Goal: Transaction & Acquisition: Purchase product/service

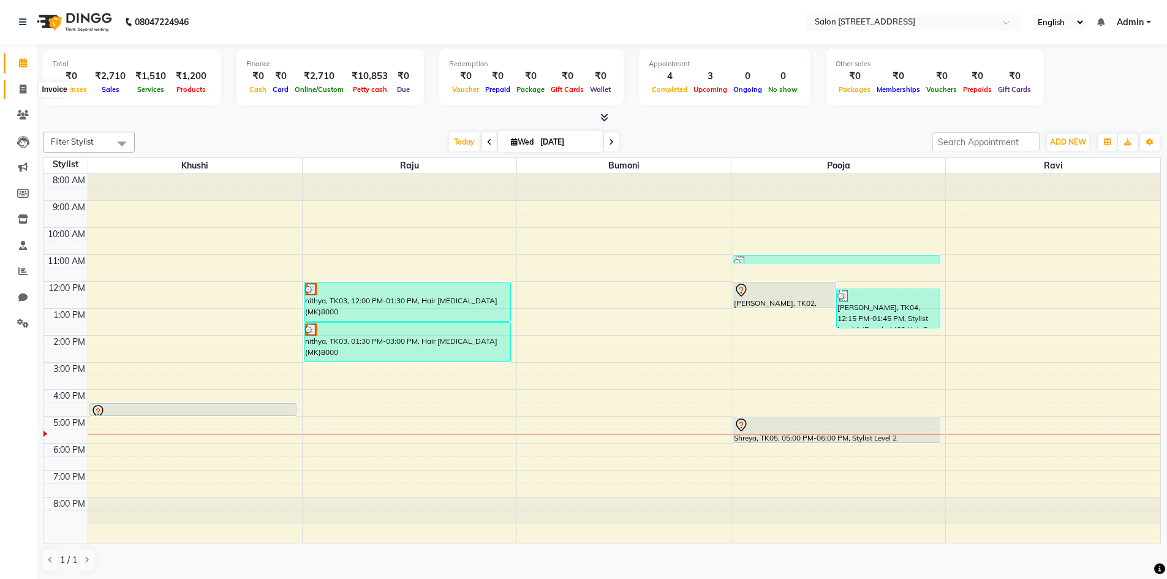
click at [23, 90] on icon at bounding box center [23, 89] width 7 height 9
select select "service"
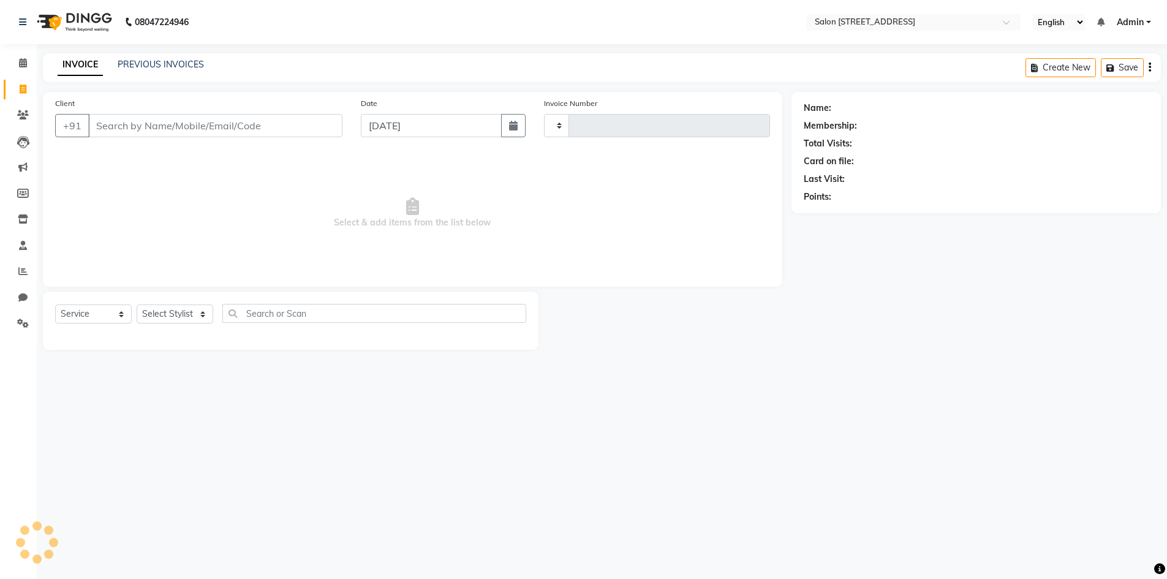
type input "0757"
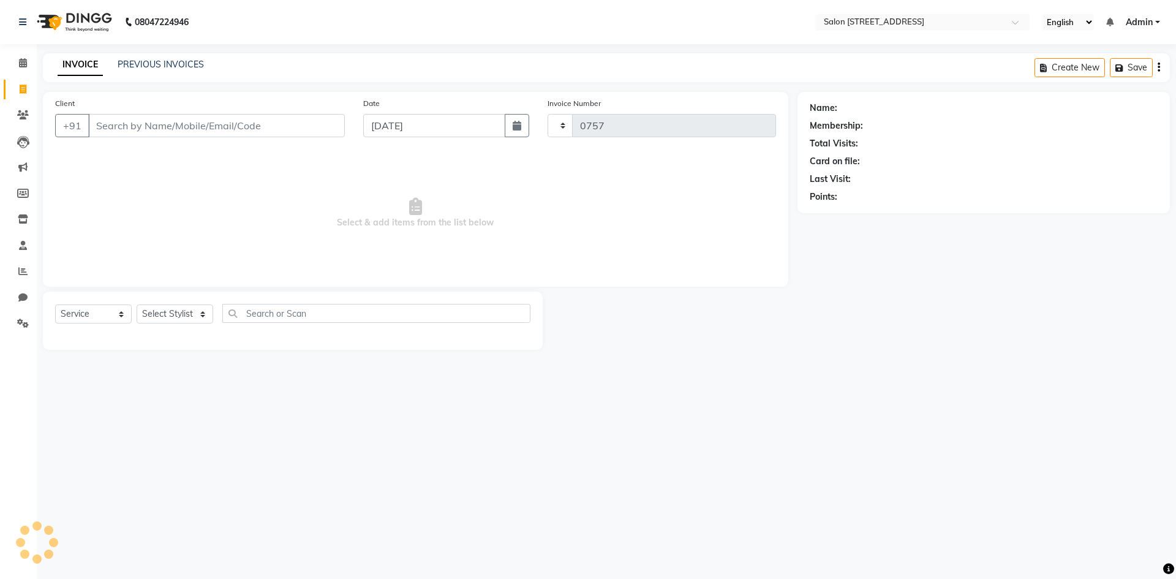
select select "7707"
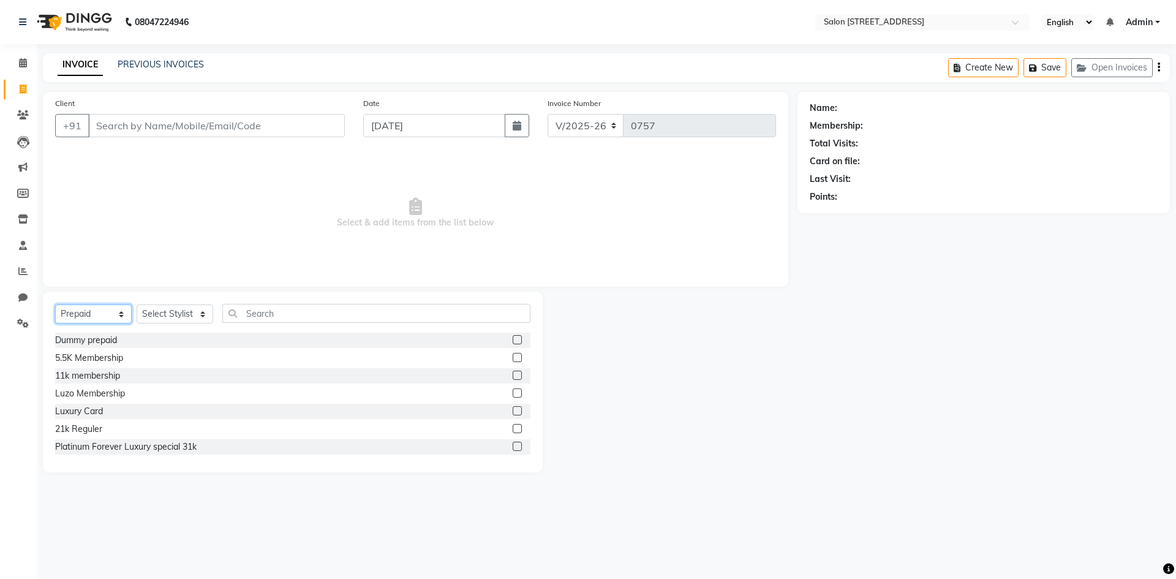
click at [96, 311] on select "Select Service Product Membership Package Voucher Prepaid Gift Card" at bounding box center [93, 313] width 77 height 19
select select "service"
click at [55, 304] on select "Select Service Product Membership Package Voucher Prepaid Gift Card" at bounding box center [93, 313] width 77 height 19
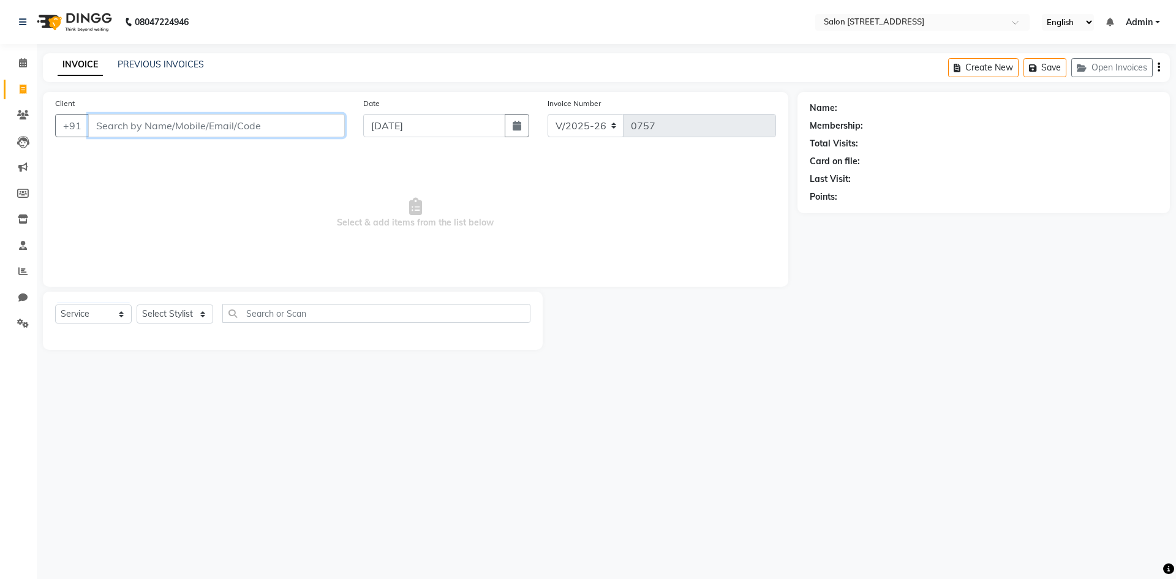
click at [143, 119] on input "Client" at bounding box center [216, 125] width 257 height 23
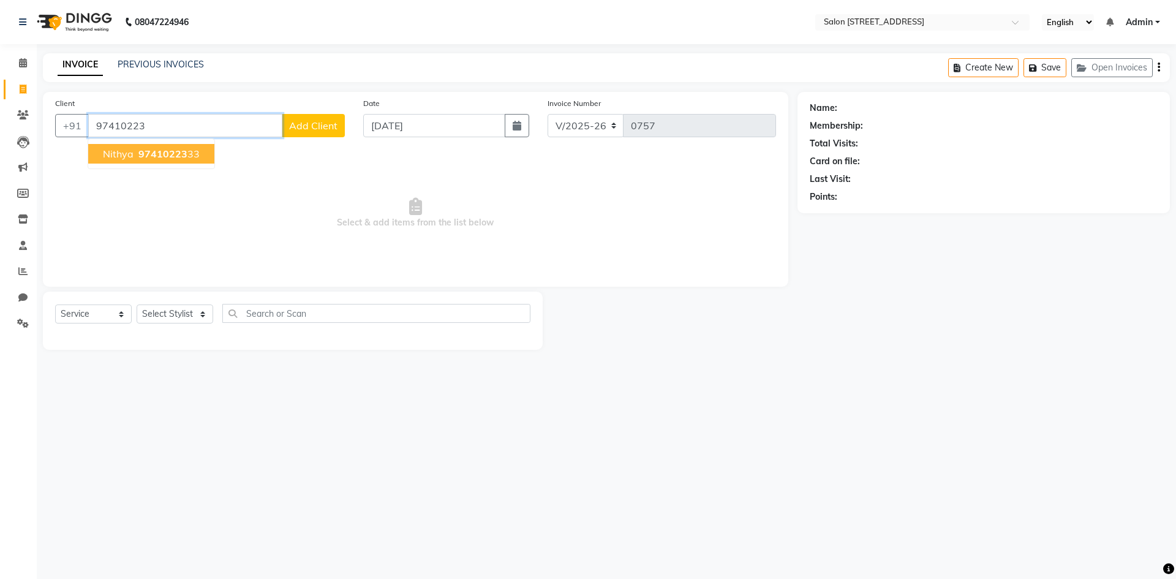
click at [168, 153] on span "97410223" at bounding box center [162, 154] width 49 height 12
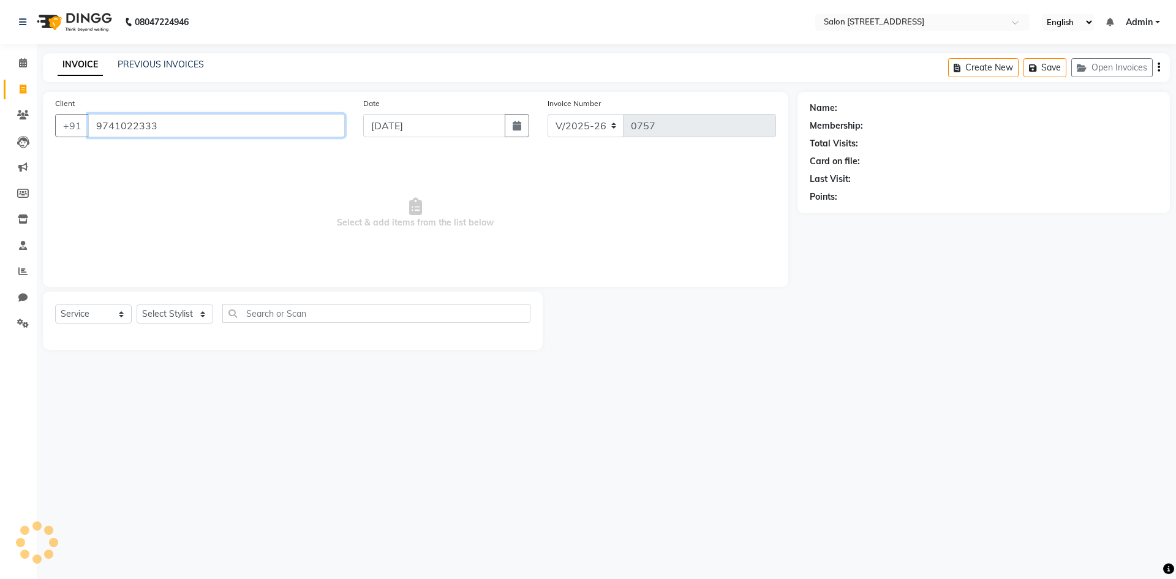
type input "9741022333"
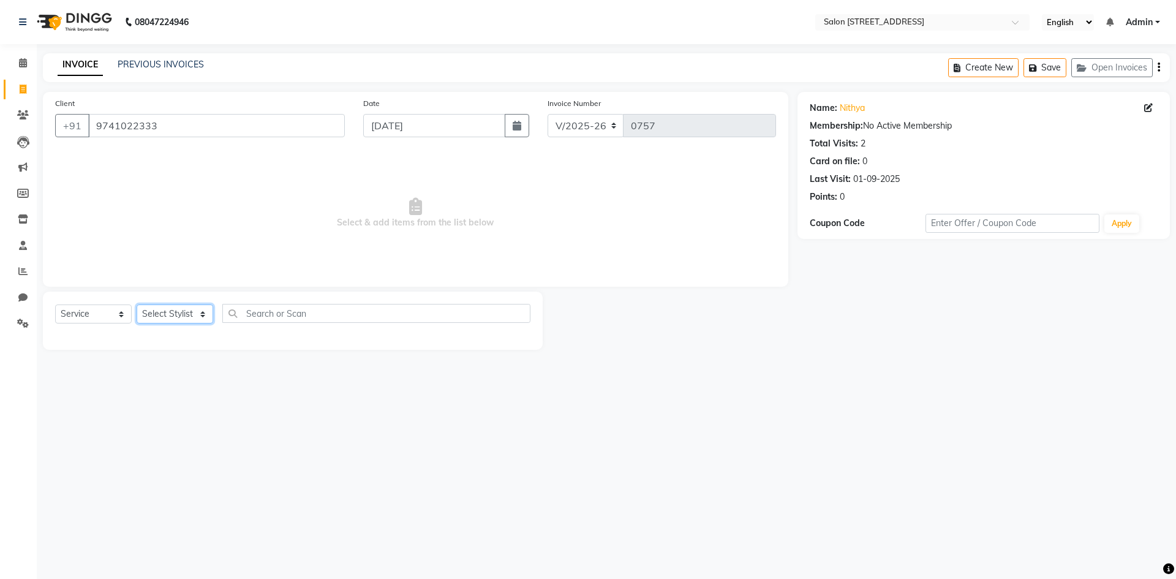
click at [165, 314] on select "Select Stylist Admin Bhupendra Bumoni Khushi Lune Lego pooja Raju ravi" at bounding box center [175, 313] width 77 height 19
select select "70381"
click at [137, 304] on select "Select Stylist Admin Bhupendra Bumoni Khushi Lune Lego pooja Raju ravi" at bounding box center [175, 313] width 77 height 19
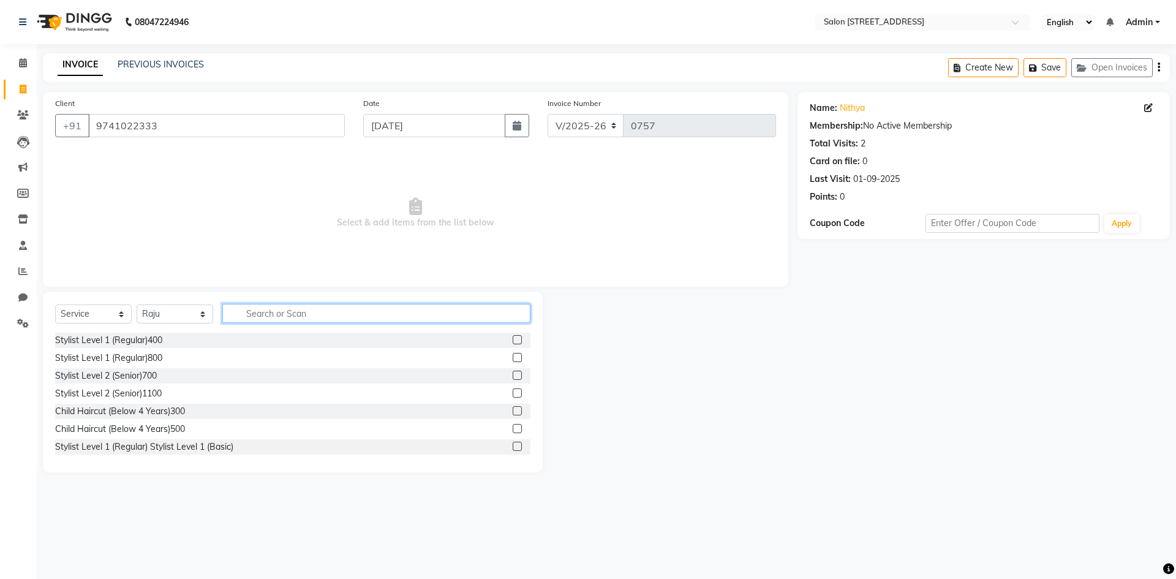
click at [252, 315] on input "text" at bounding box center [376, 313] width 308 height 19
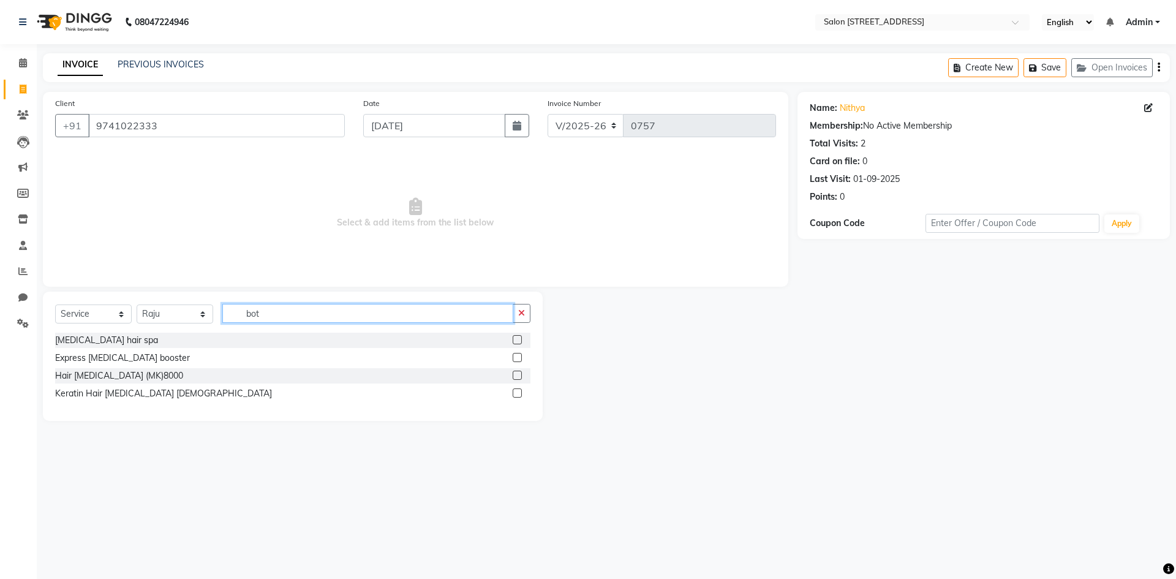
type input "bot"
click at [516, 372] on label at bounding box center [517, 375] width 9 height 9
click at [516, 372] on input "checkbox" at bounding box center [517, 376] width 8 height 8
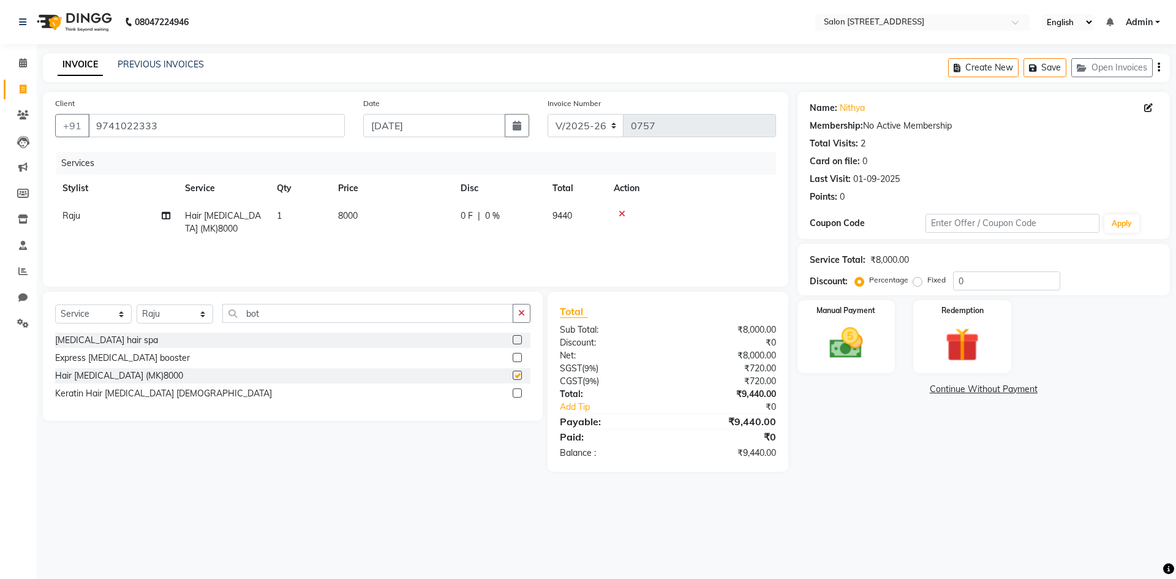
checkbox input "false"
click at [393, 219] on td "8000" at bounding box center [392, 222] width 123 height 40
select select "70381"
click at [459, 209] on td "8000" at bounding box center [449, 228] width 123 height 52
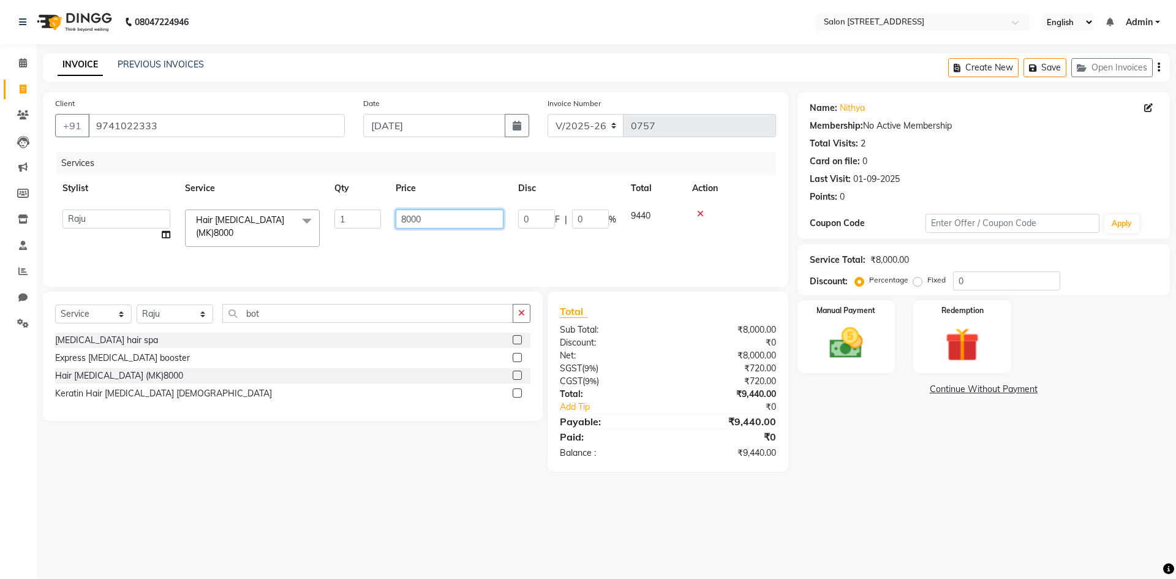
click at [455, 221] on input "8000" at bounding box center [450, 219] width 108 height 19
type input "8"
type input "6500"
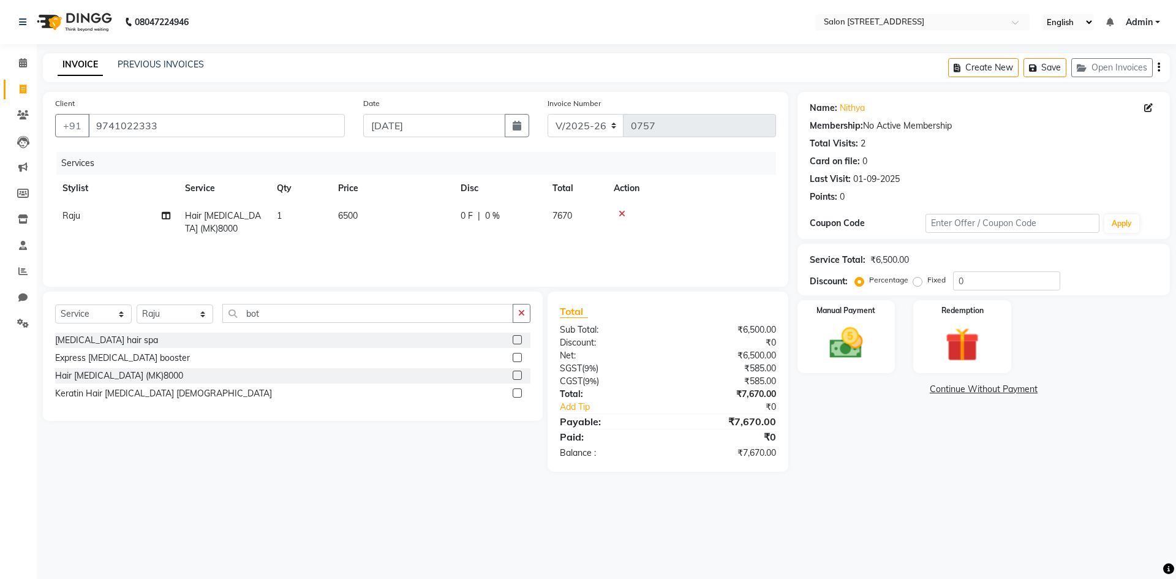
click at [860, 425] on div "Name: Nithya Membership: No Active Membership Total Visits: 2 Card on file: 0 L…" at bounding box center [989, 282] width 382 height 380
click at [293, 309] on input "bot" at bounding box center [367, 313] width 291 height 19
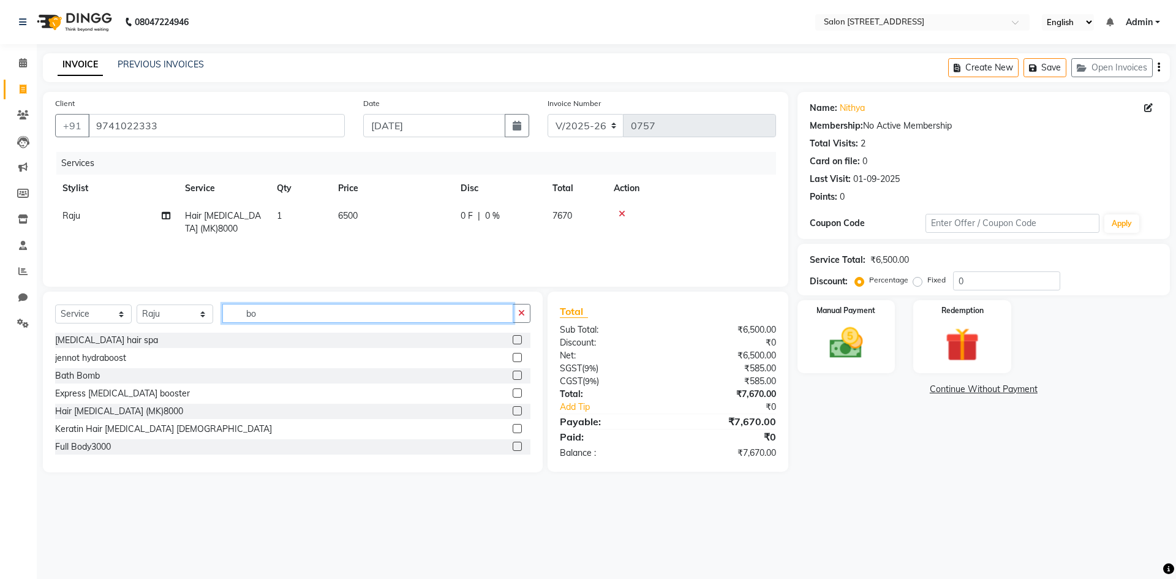
type input "b"
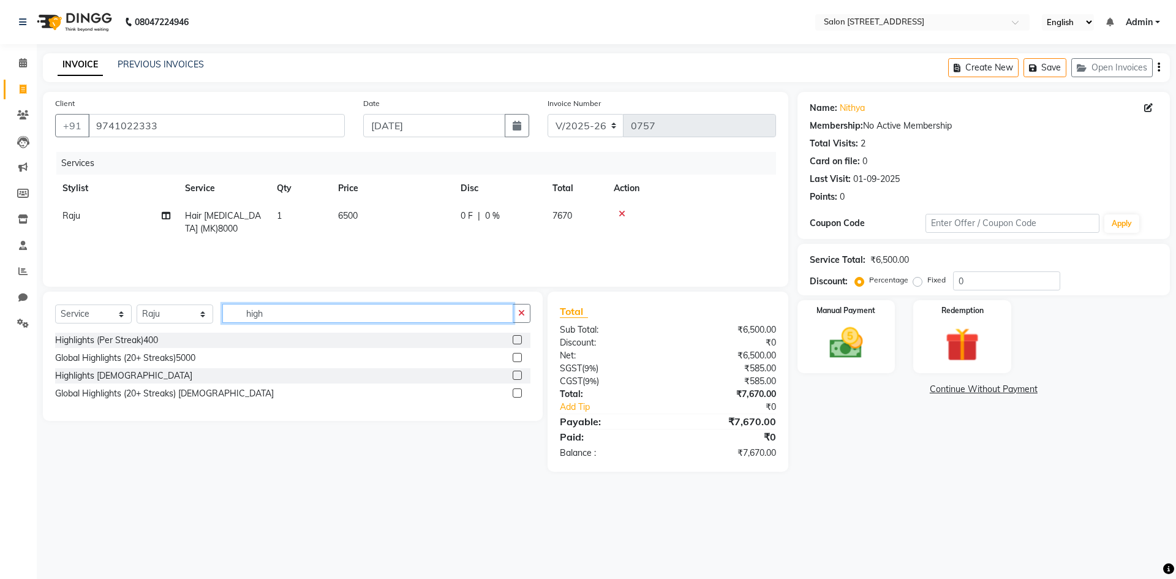
click at [292, 313] on input "high" at bounding box center [367, 313] width 291 height 19
type input "h"
click at [292, 310] on input "gl" at bounding box center [367, 313] width 291 height 19
type input "g"
type input "hig"
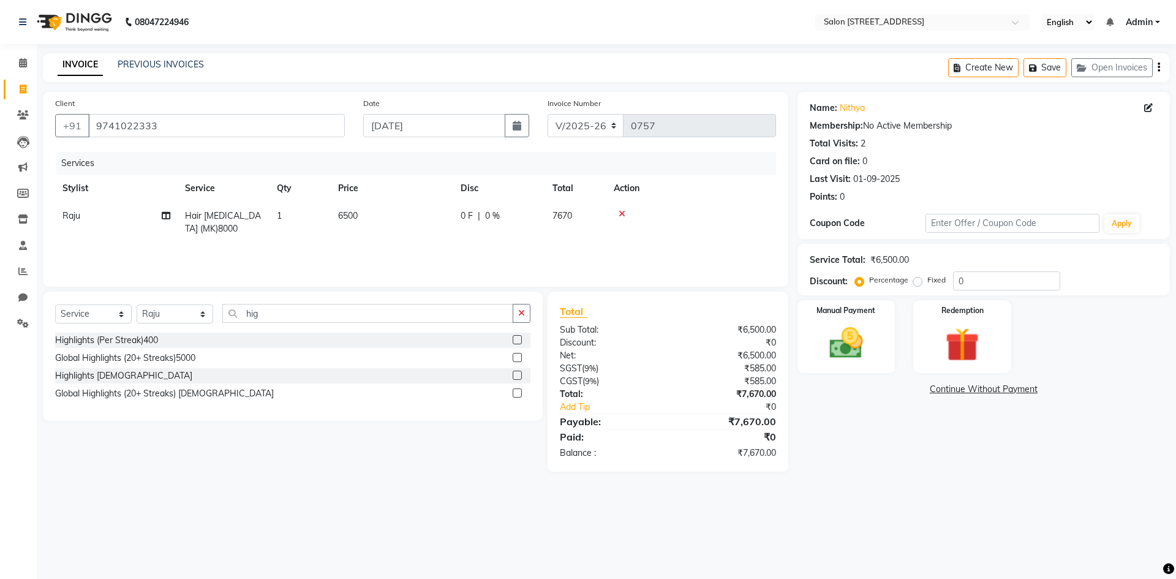
click at [518, 338] on label at bounding box center [517, 339] width 9 height 9
click at [518, 338] on input "checkbox" at bounding box center [517, 340] width 8 height 8
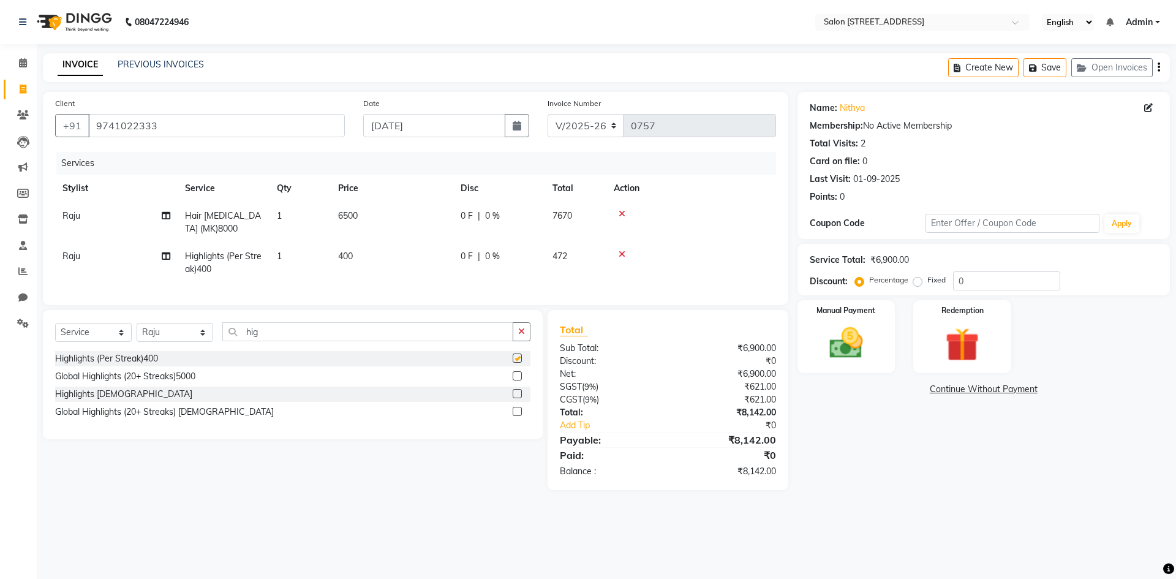
checkbox input "false"
click at [382, 262] on td "400" at bounding box center [392, 263] width 123 height 40
select select "70381"
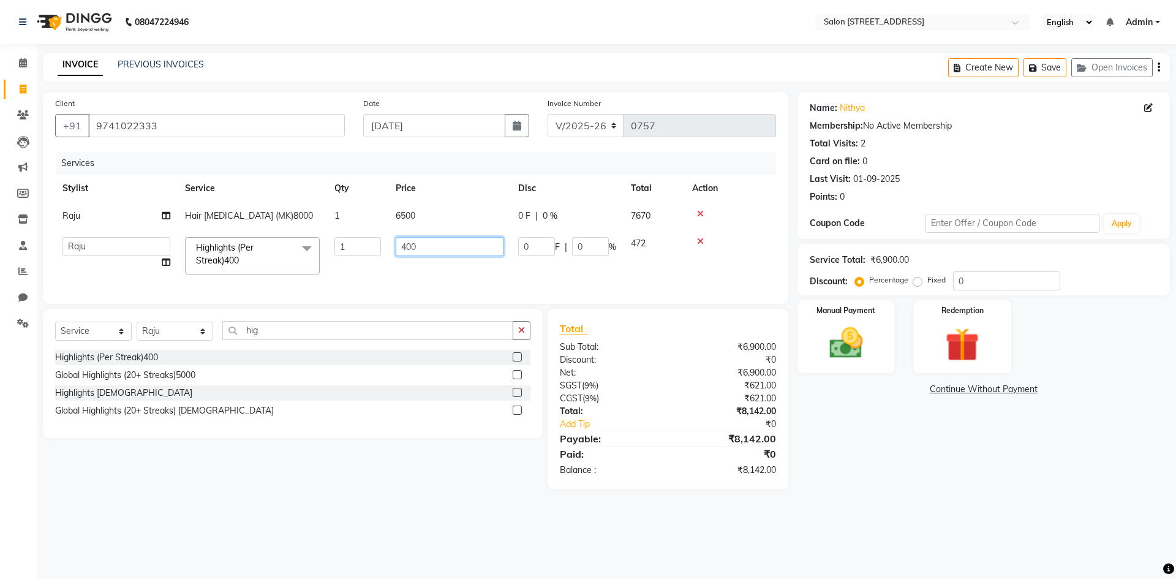
click at [439, 246] on input "400" at bounding box center [450, 246] width 108 height 19
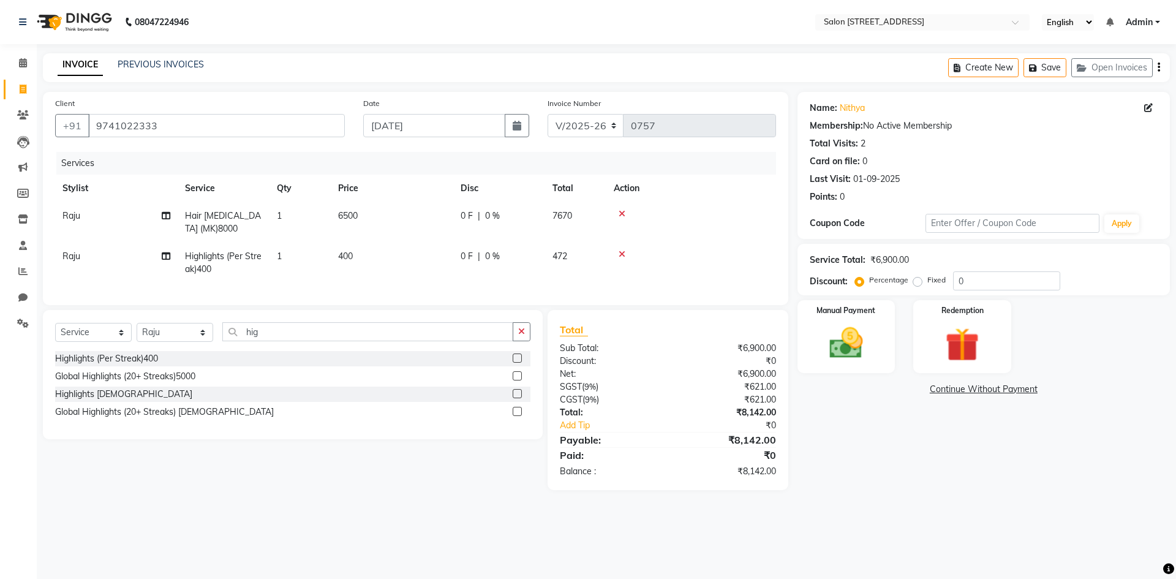
click at [417, 274] on td "400" at bounding box center [392, 263] width 123 height 40
select select "70381"
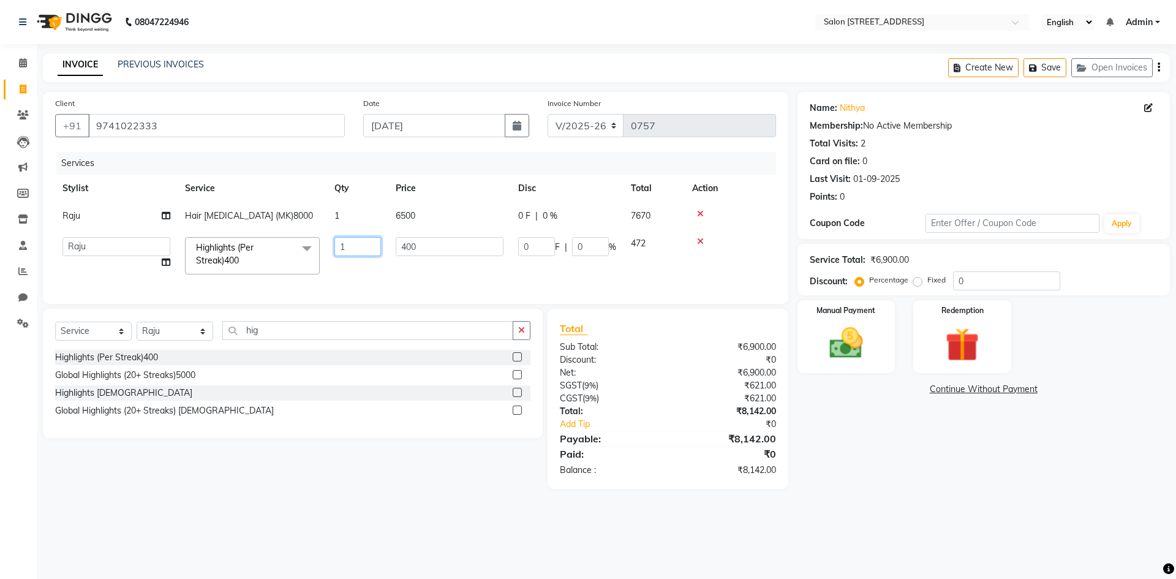
click at [361, 249] on input "1" at bounding box center [357, 246] width 47 height 19
type input "5"
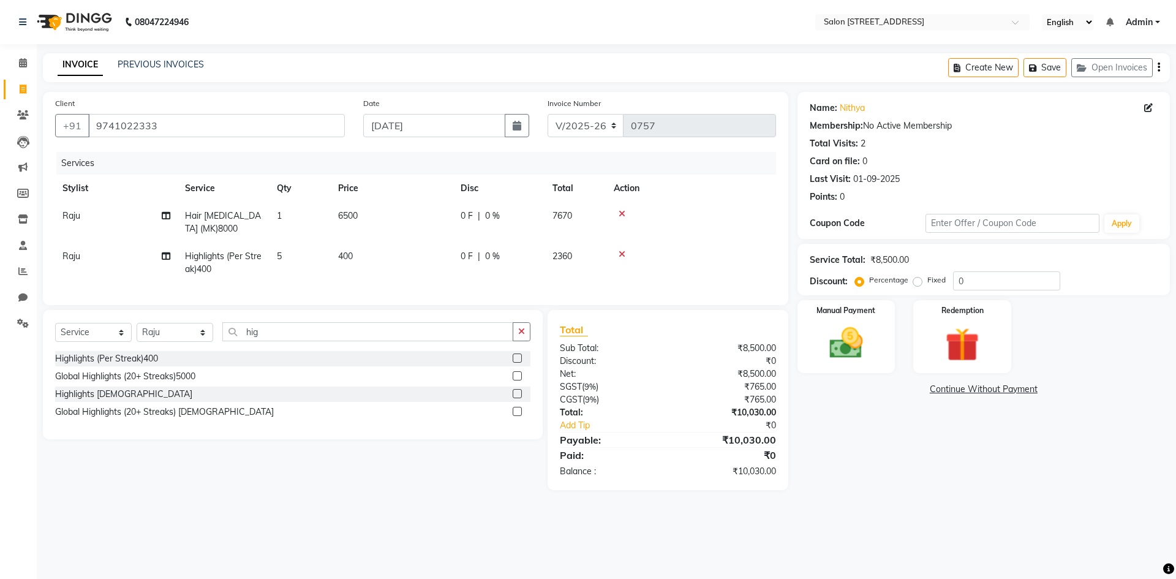
click at [1115, 556] on div "08047224946 Select Location × Salon 82, 7th Sector, Hsr Layout English ENGLISH …" at bounding box center [588, 289] width 1176 height 579
click at [368, 336] on input "hig" at bounding box center [367, 331] width 291 height 19
type input "h"
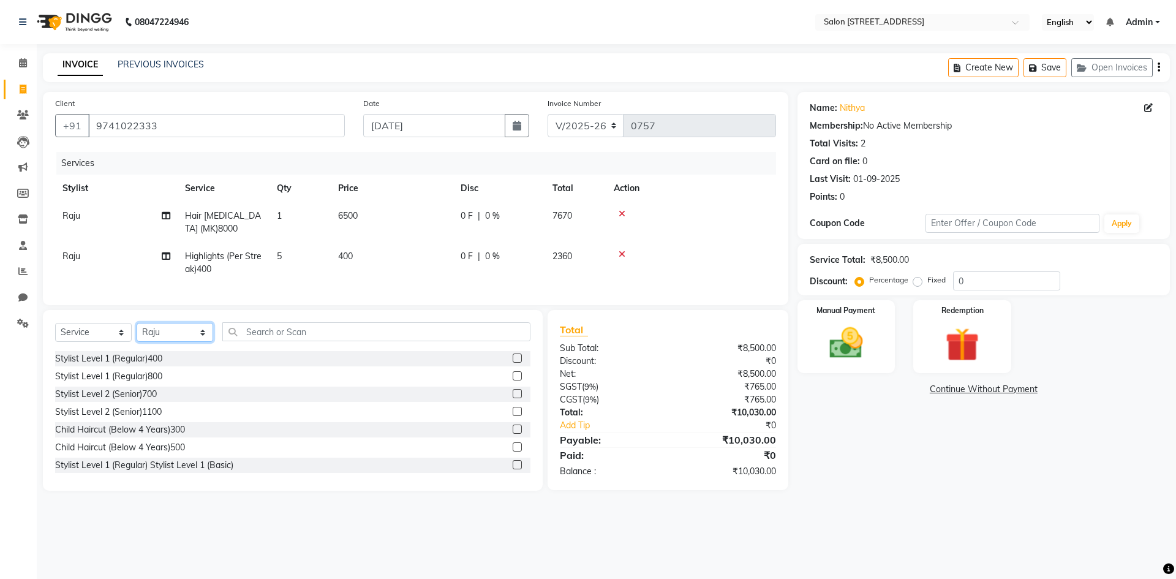
click at [179, 339] on select "Select Stylist Admin Bhupendra Bumoni Khushi Lune Lego pooja Raju ravi" at bounding box center [175, 332] width 77 height 19
select select "79180"
click at [137, 332] on select "Select Stylist Admin Bhupendra Bumoni Khushi Lune Lego pooja Raju ravi" at bounding box center [175, 332] width 77 height 19
click at [249, 337] on input "text" at bounding box center [376, 331] width 308 height 19
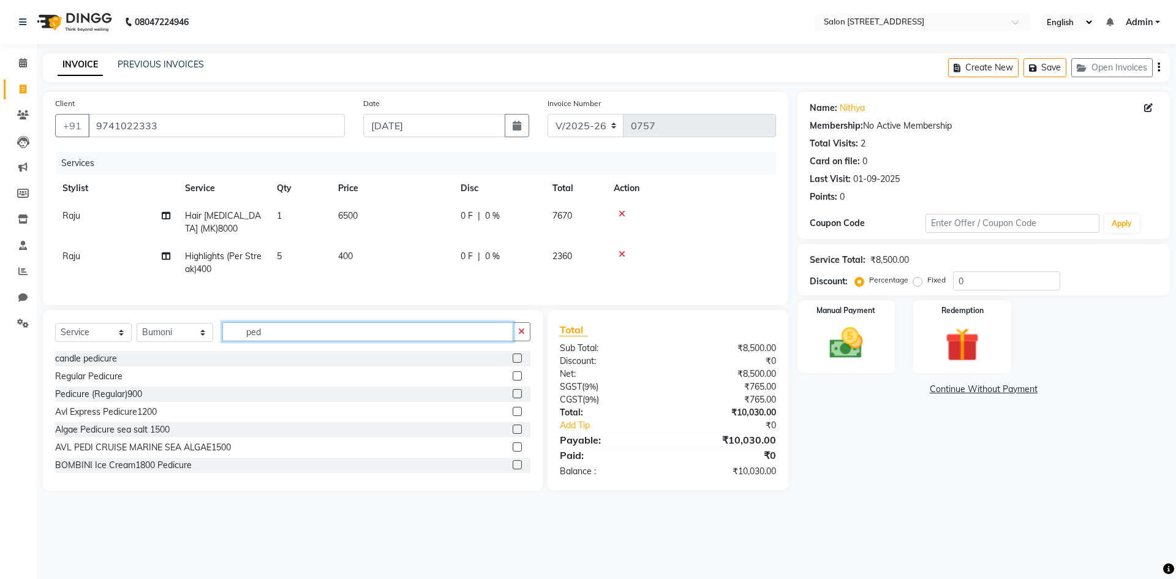
type input "ped"
click at [513, 380] on label at bounding box center [517, 375] width 9 height 9
click at [513, 380] on input "checkbox" at bounding box center [517, 376] width 8 height 8
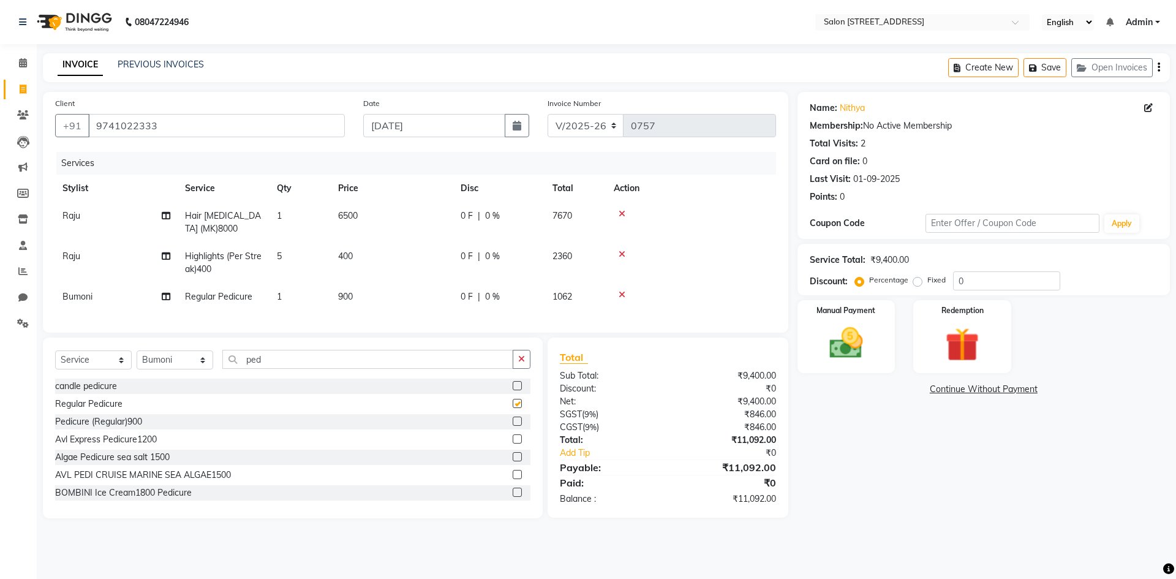
checkbox input "false"
click at [374, 294] on td "900" at bounding box center [392, 297] width 123 height 28
select select "79180"
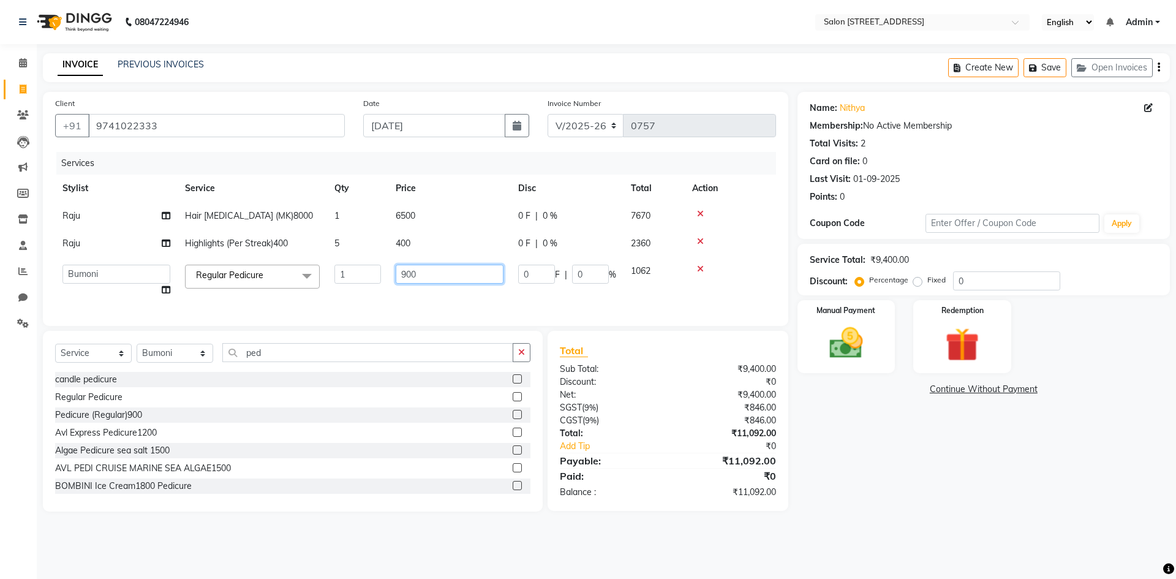
click at [444, 279] on input "900" at bounding box center [450, 274] width 108 height 19
type input "9"
type input "500"
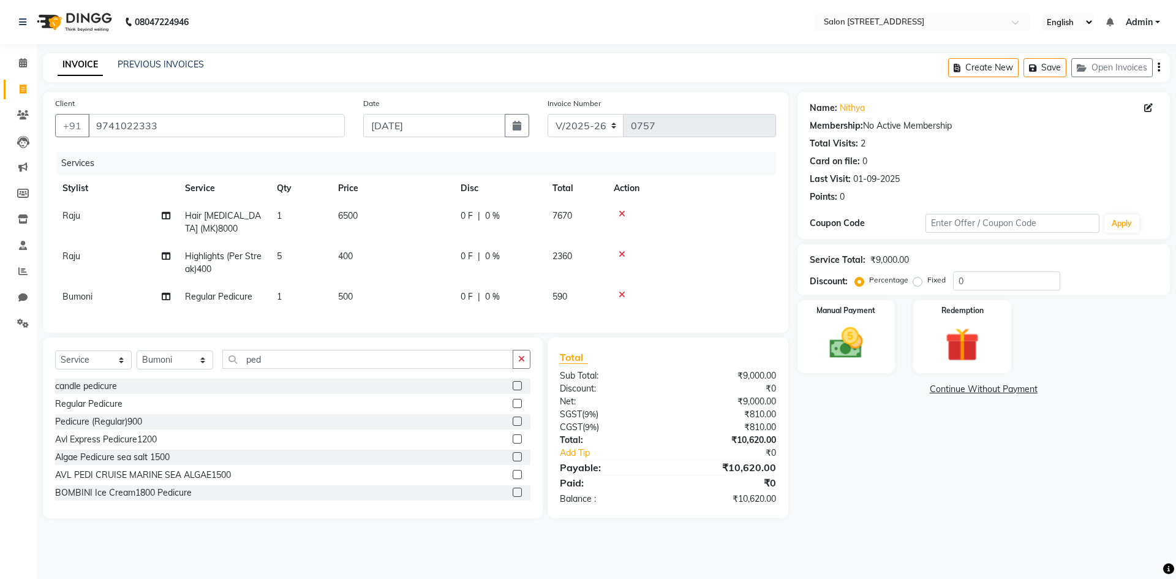
click at [1045, 484] on div "Name: Nithya Membership: No Active Membership Total Visits: 2 Card on file: 0 L…" at bounding box center [989, 305] width 382 height 426
click at [853, 340] on img at bounding box center [846, 343] width 57 height 40
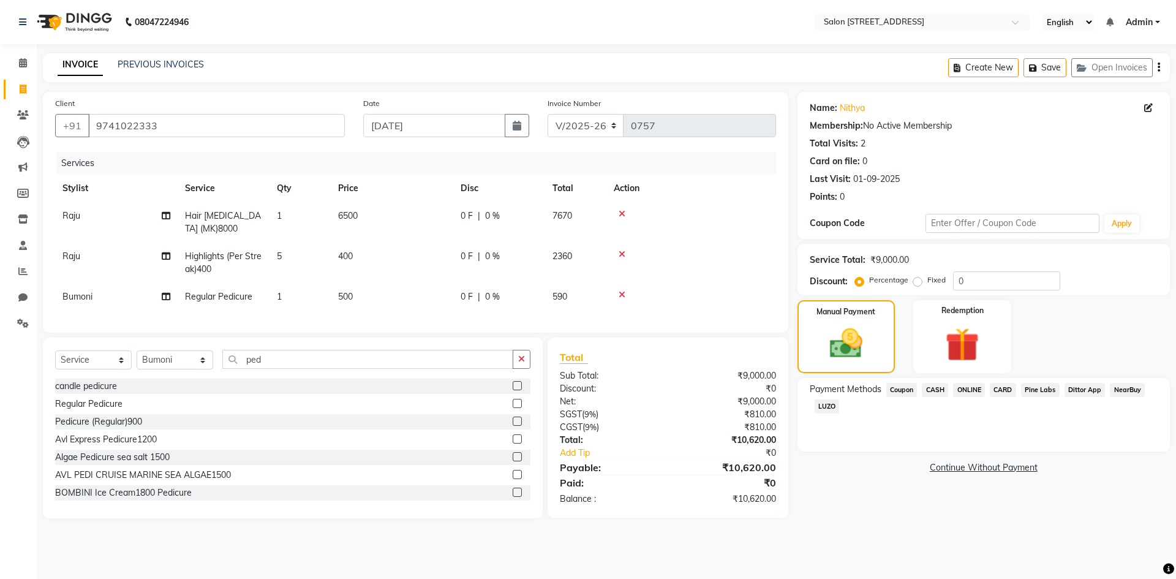
click at [971, 387] on span "ONLINE" at bounding box center [969, 390] width 32 height 14
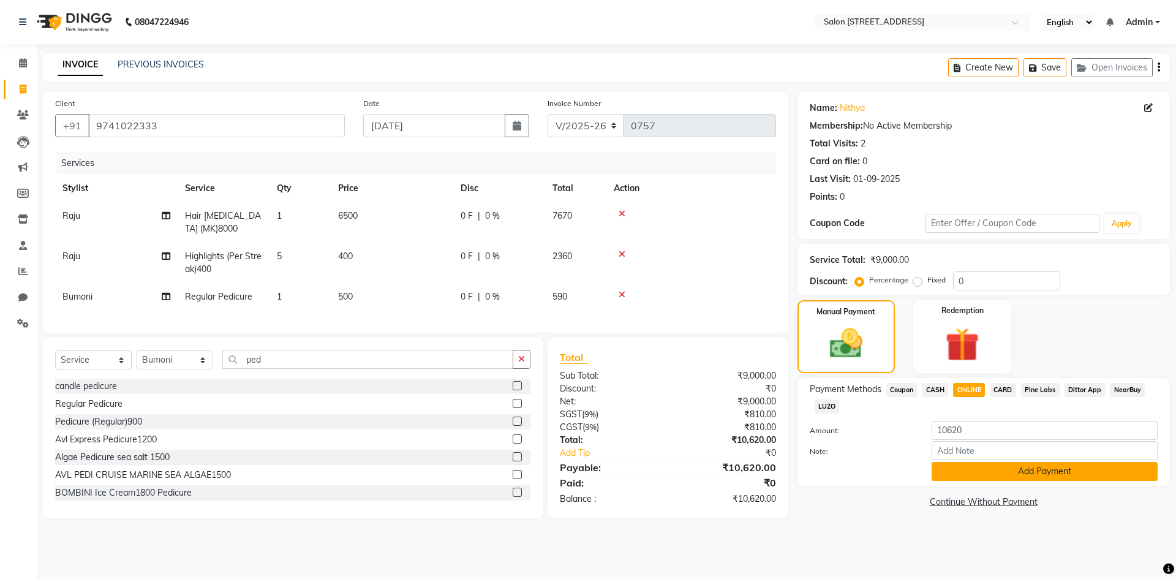
click at [1038, 472] on button "Add Payment" at bounding box center [1045, 471] width 226 height 19
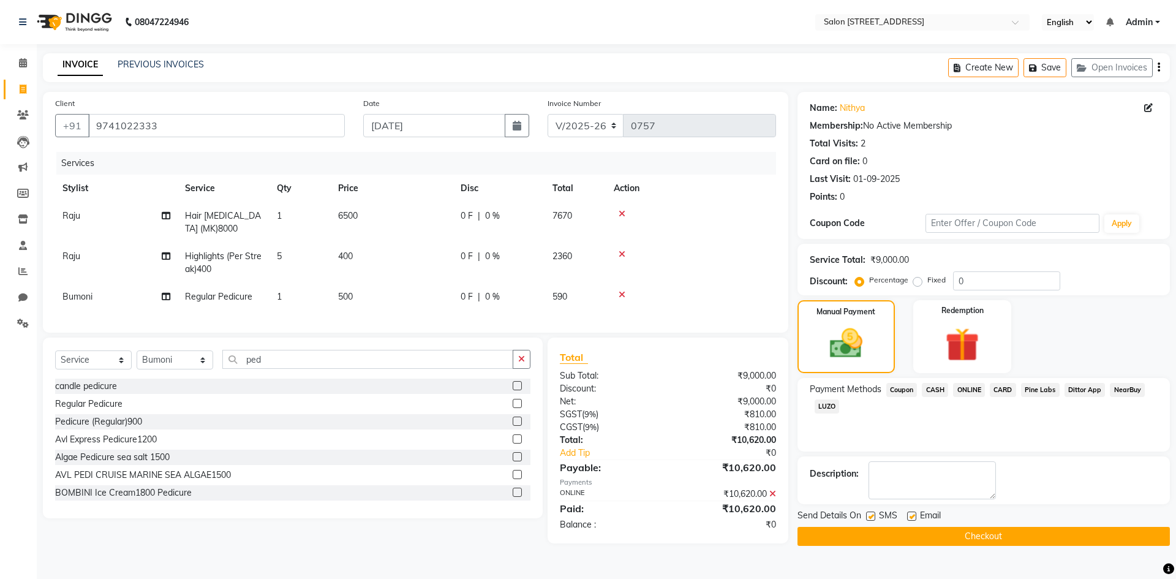
click at [975, 532] on button "Checkout" at bounding box center [984, 536] width 372 height 19
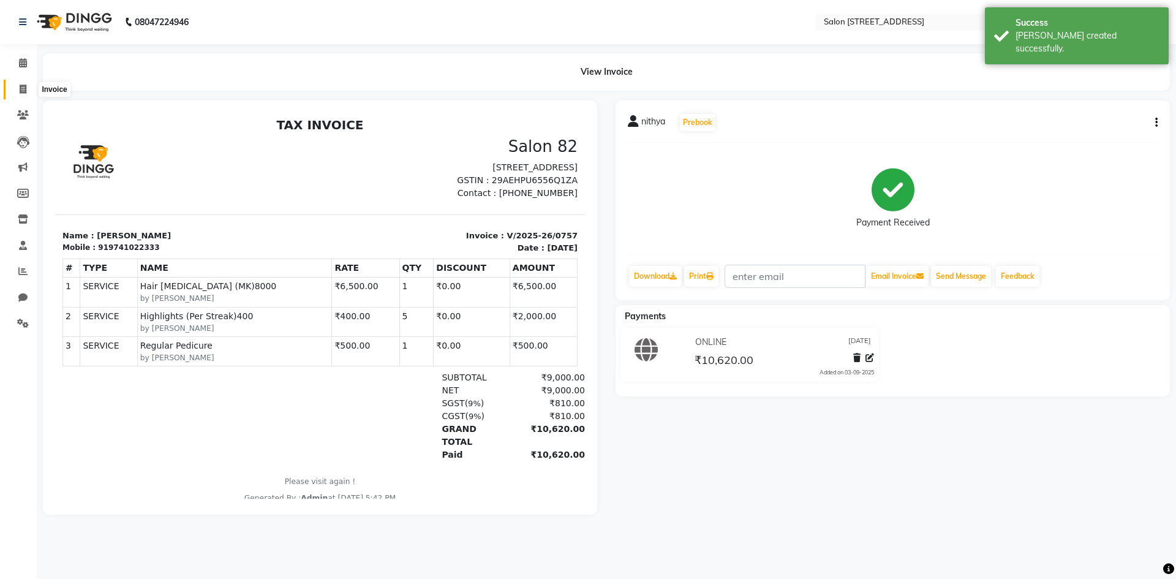
click at [23, 87] on icon at bounding box center [23, 89] width 7 height 9
select select "service"
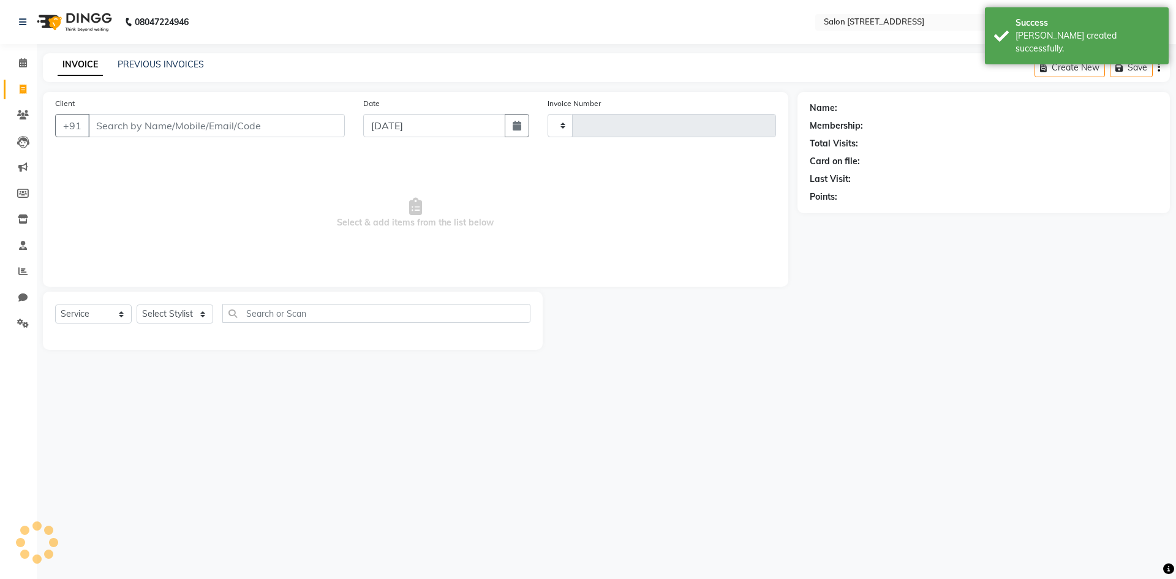
type input "0758"
select select "7707"
select select "P"
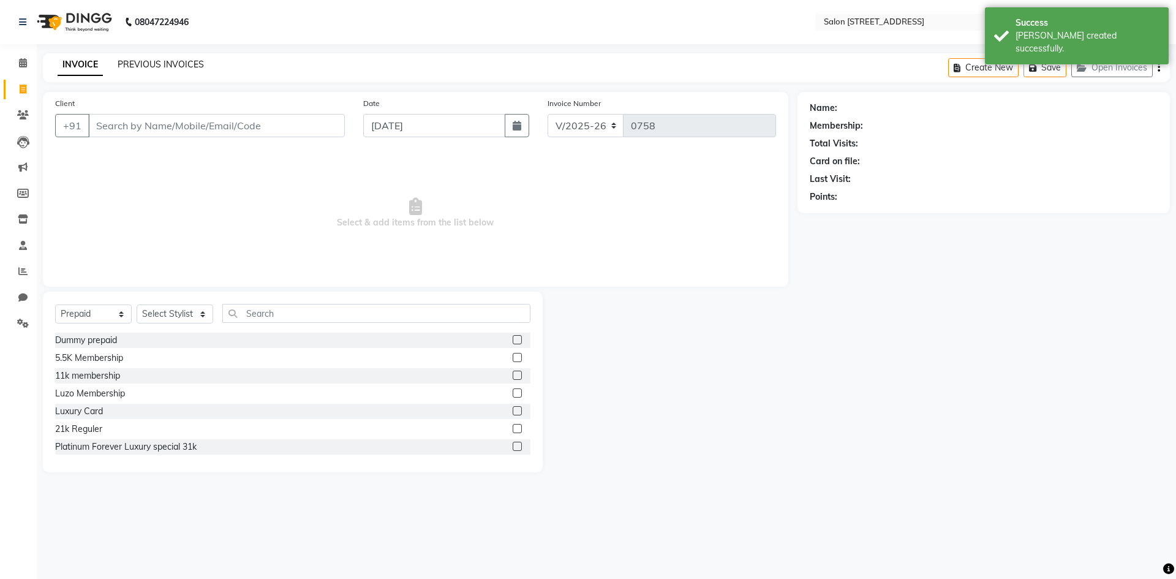
click at [139, 64] on link "PREVIOUS INVOICES" at bounding box center [161, 64] width 86 height 11
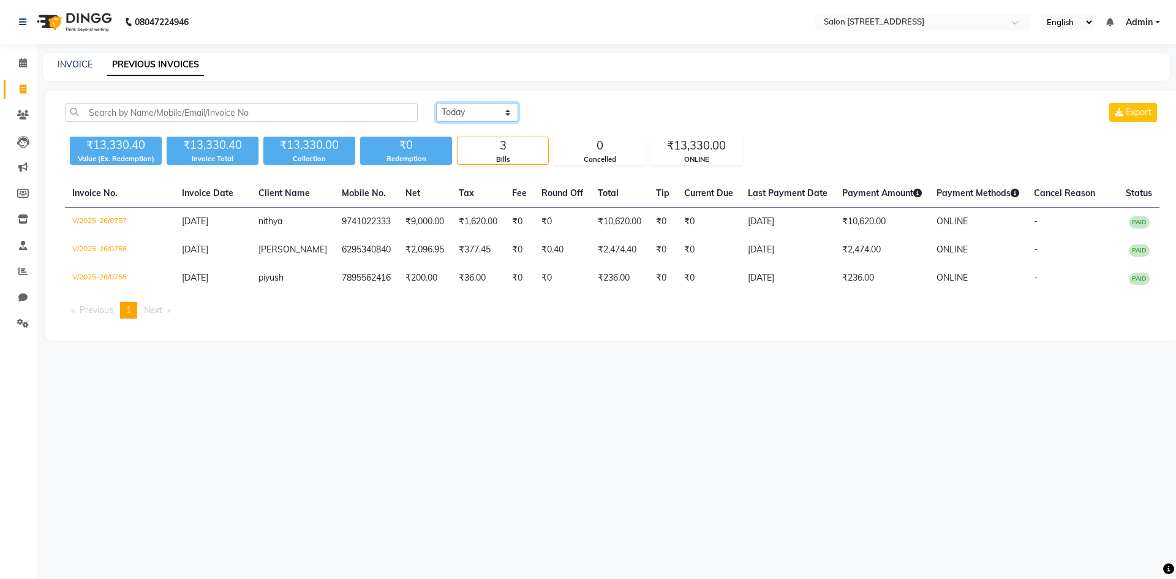
drag, startPoint x: 464, startPoint y: 111, endPoint x: 470, endPoint y: 118, distance: 8.7
click at [464, 111] on select "Today Yesterday Custom Range" at bounding box center [477, 112] width 82 height 19
select select "range"
click at [436, 103] on select "Today Yesterday Custom Range" at bounding box center [477, 112] width 82 height 19
click at [570, 117] on input "03-09-2025" at bounding box center [577, 112] width 86 height 17
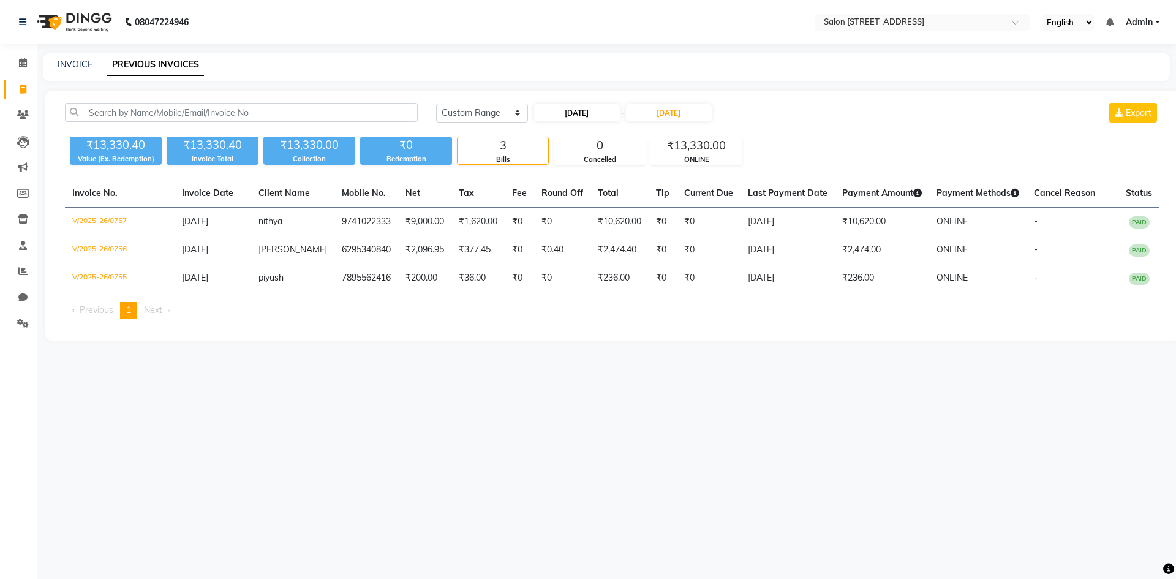
select select "9"
select select "2025"
click at [553, 176] on div "1" at bounding box center [547, 175] width 20 height 20
type input "01-09-2025"
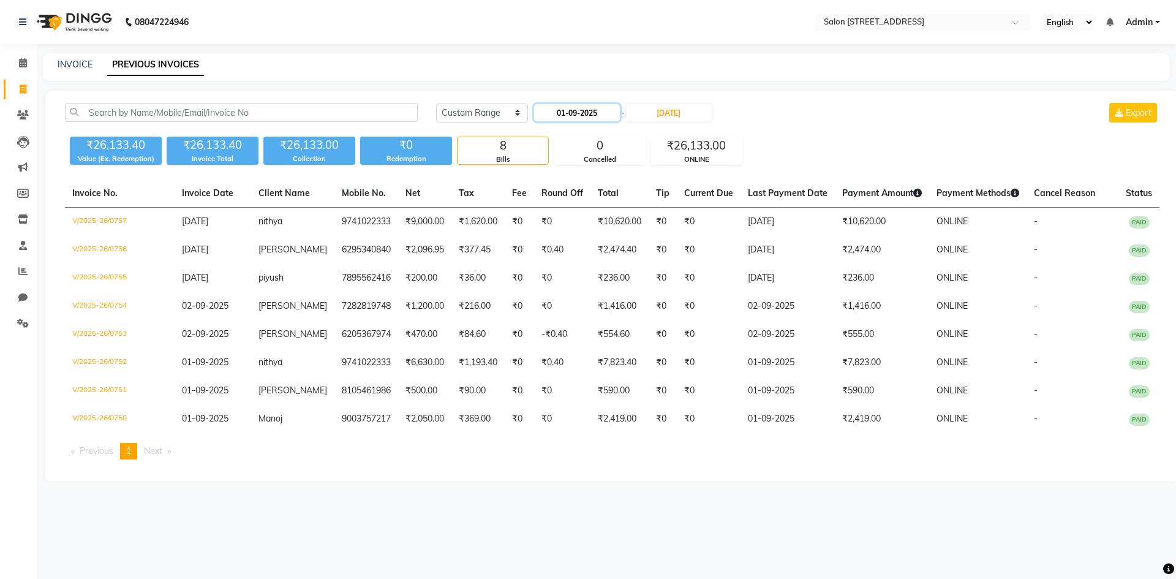
click at [561, 107] on input "01-09-2025" at bounding box center [577, 112] width 86 height 17
select select "9"
select select "2025"
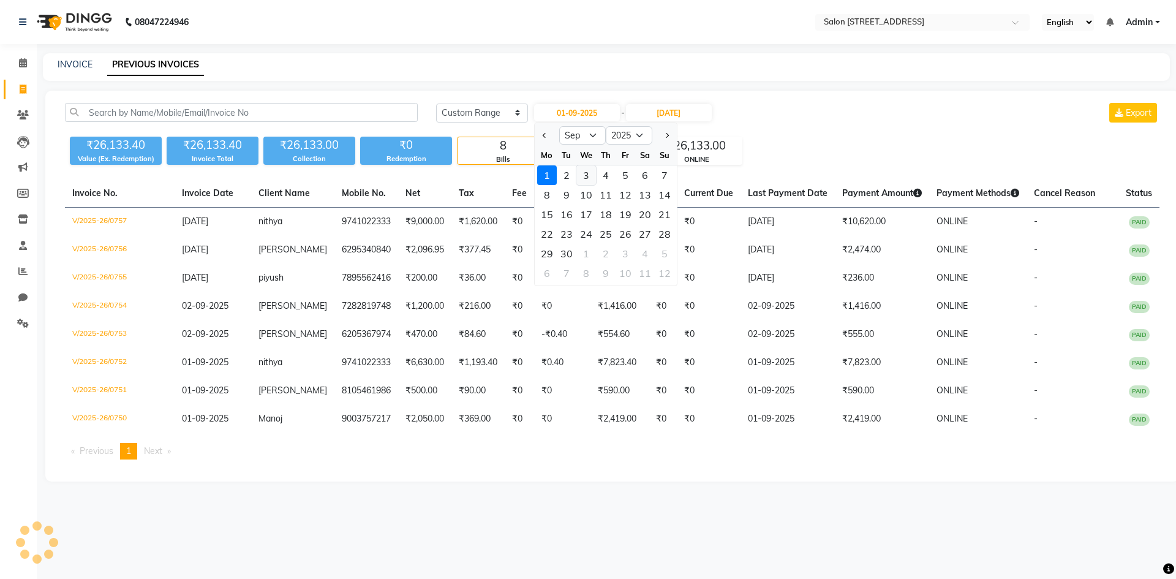
click at [583, 177] on div "3" at bounding box center [586, 175] width 20 height 20
type input "03-09-2025"
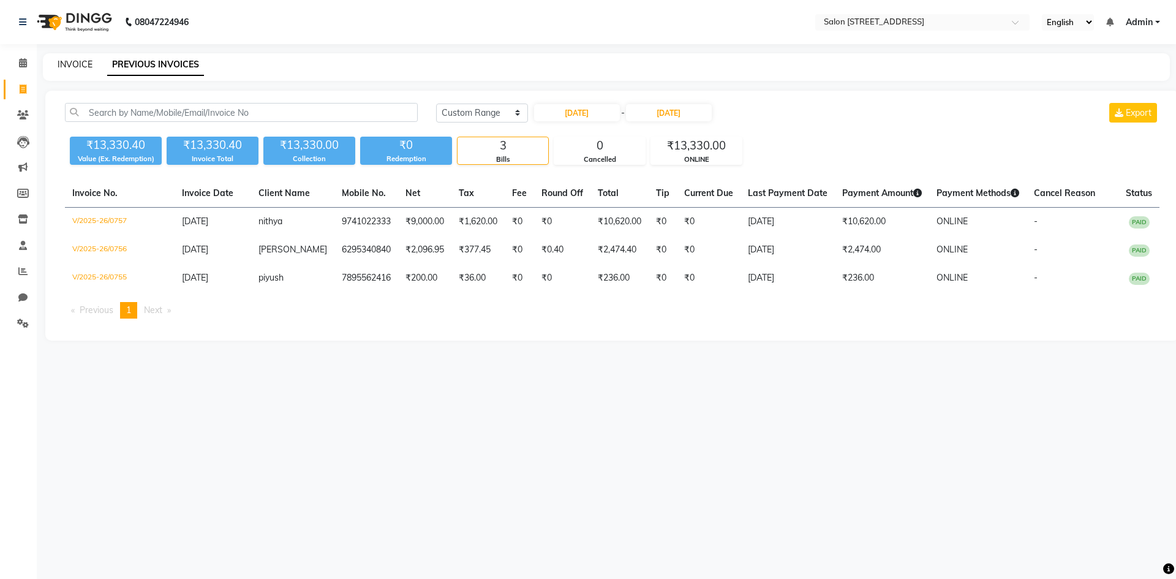
click at [91, 62] on link "INVOICE" at bounding box center [75, 64] width 35 height 11
select select "service"
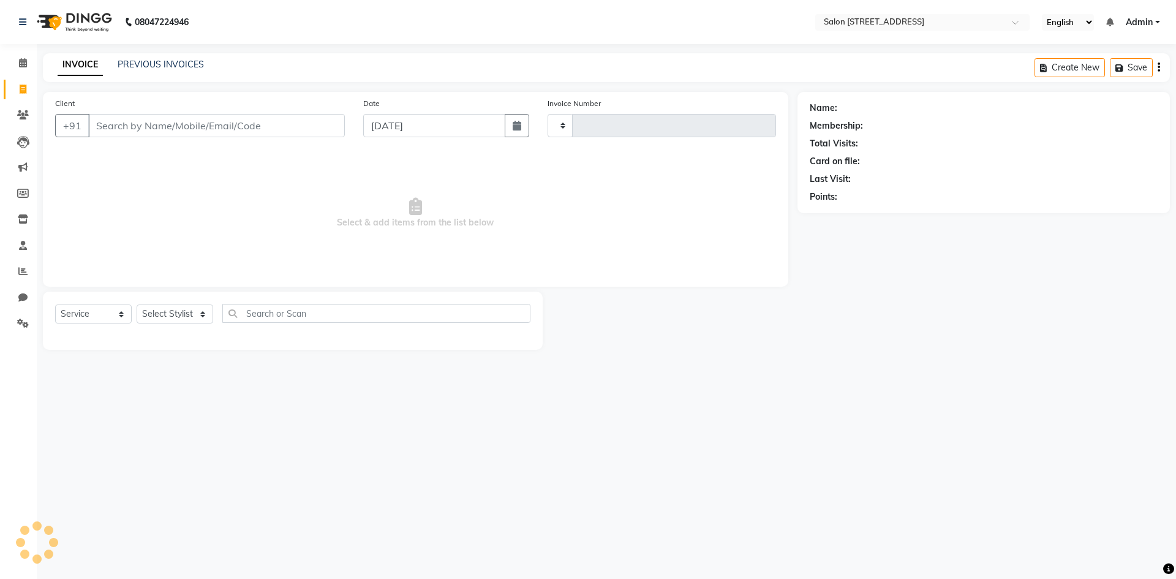
type input "0758"
select select "7707"
select select "P"
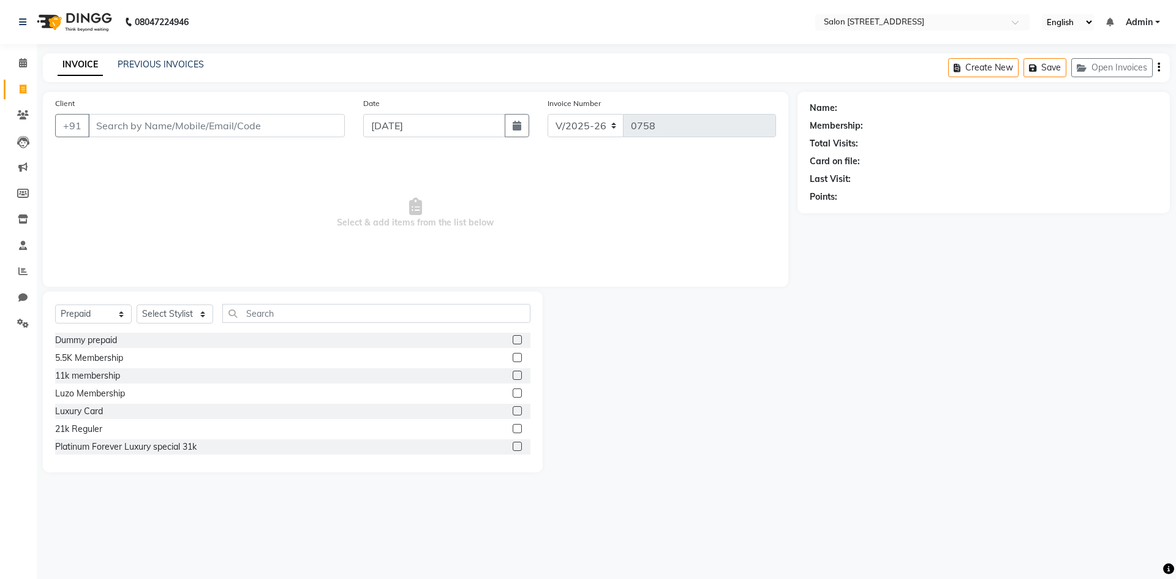
drag, startPoint x: 266, startPoint y: 161, endPoint x: 239, endPoint y: 157, distance: 27.3
click at [266, 161] on span "Select & add items from the list below" at bounding box center [415, 213] width 721 height 123
click at [24, 64] on icon at bounding box center [23, 62] width 8 height 9
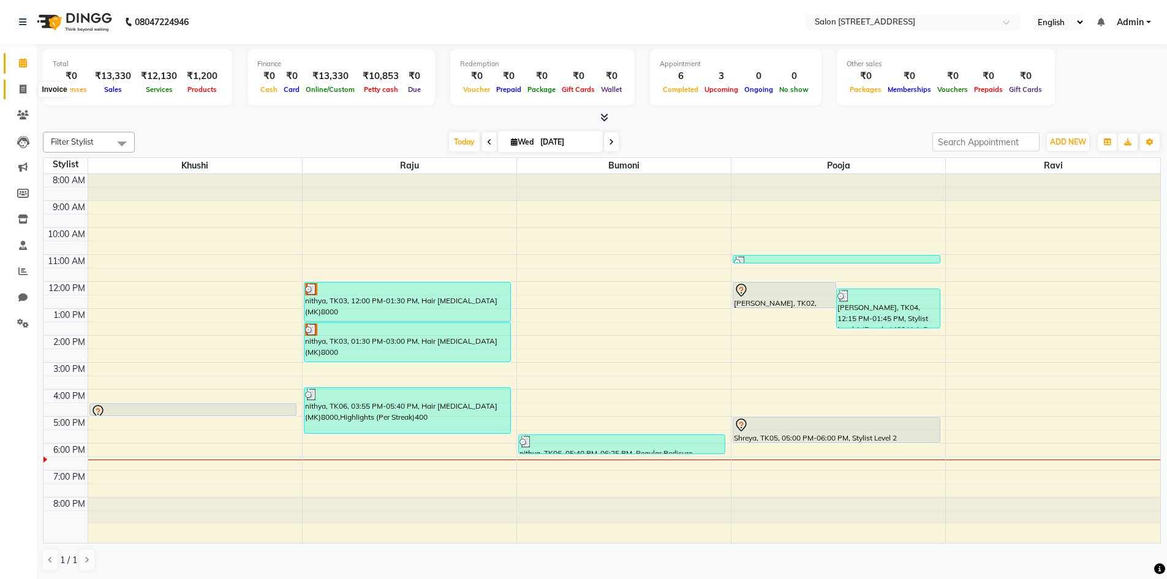
click at [24, 85] on icon at bounding box center [23, 89] width 7 height 9
select select "service"
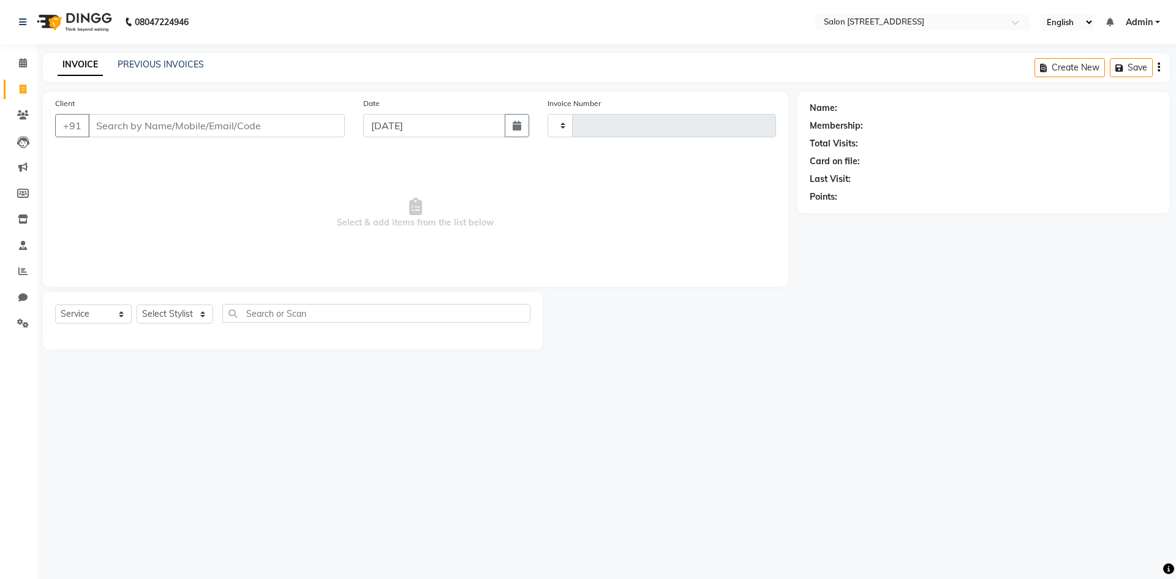
type input "0758"
select select "7707"
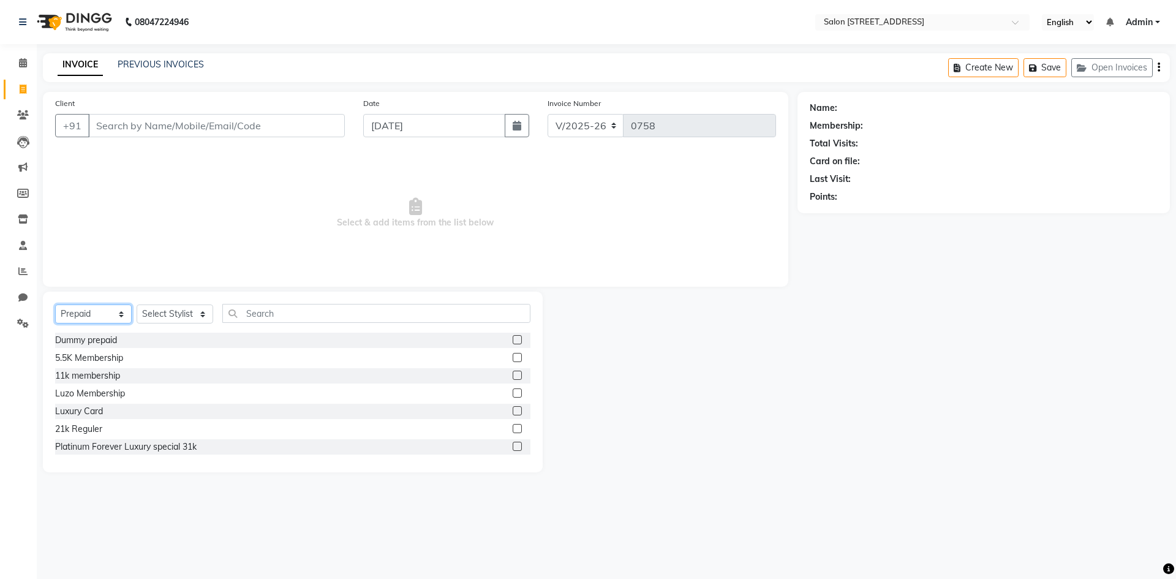
click at [118, 314] on select "Select Service Product Membership Package Voucher Prepaid Gift Card" at bounding box center [93, 313] width 77 height 19
select select "service"
click at [55, 304] on select "Select Service Product Membership Package Voucher Prepaid Gift Card" at bounding box center [93, 313] width 77 height 19
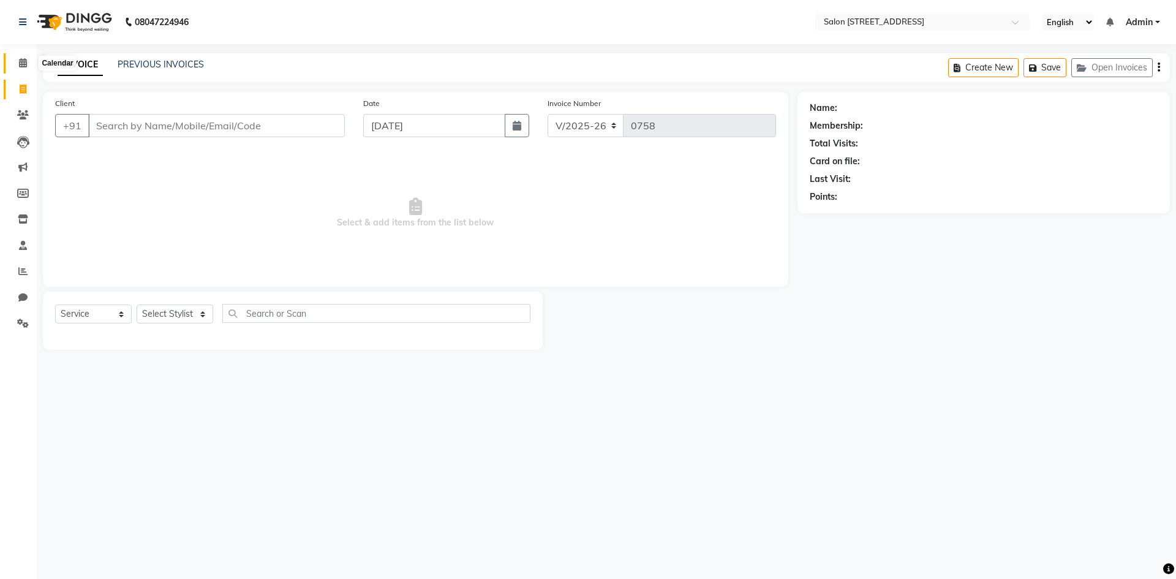
click at [25, 66] on icon at bounding box center [23, 62] width 8 height 9
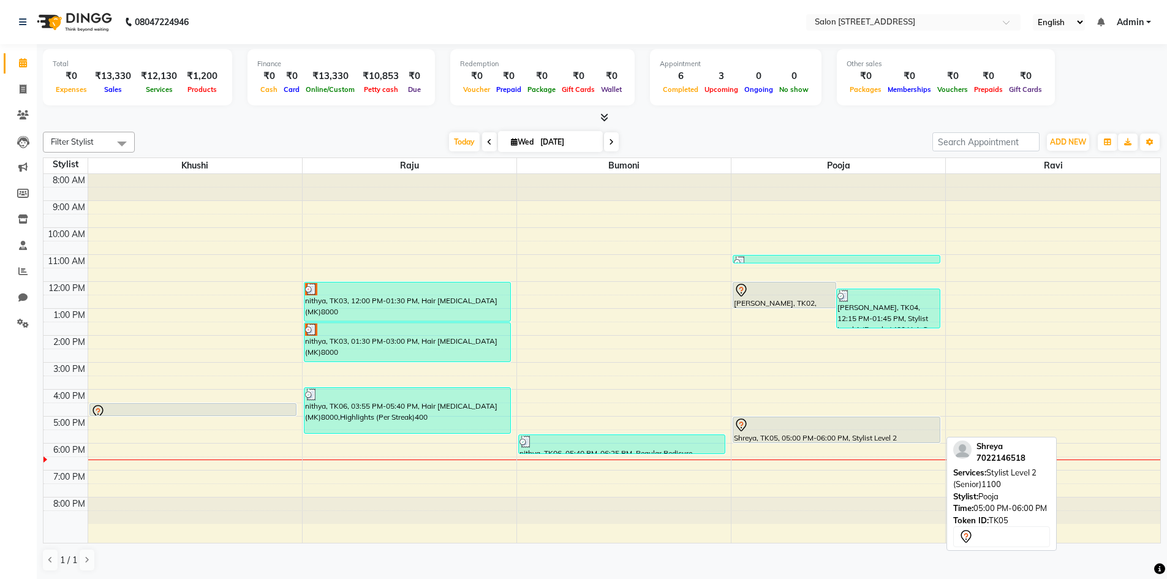
click at [877, 432] on div "Shreya, TK05, 05:00 PM-06:00 PM, Stylist Level 2 (Senior)1100" at bounding box center [836, 429] width 206 height 25
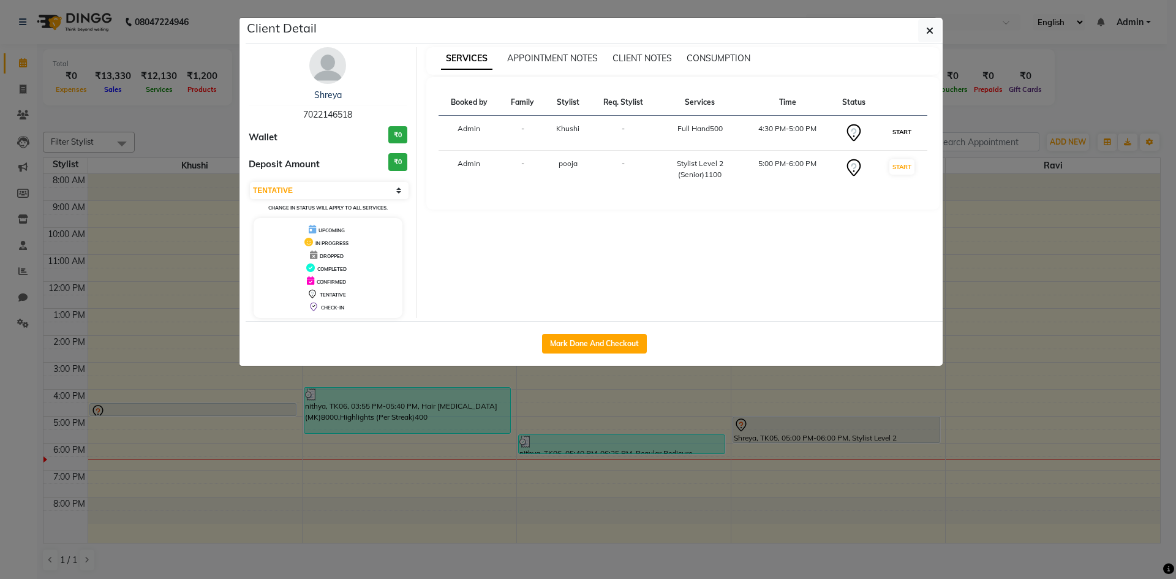
click at [896, 134] on button "START" at bounding box center [902, 131] width 25 height 15
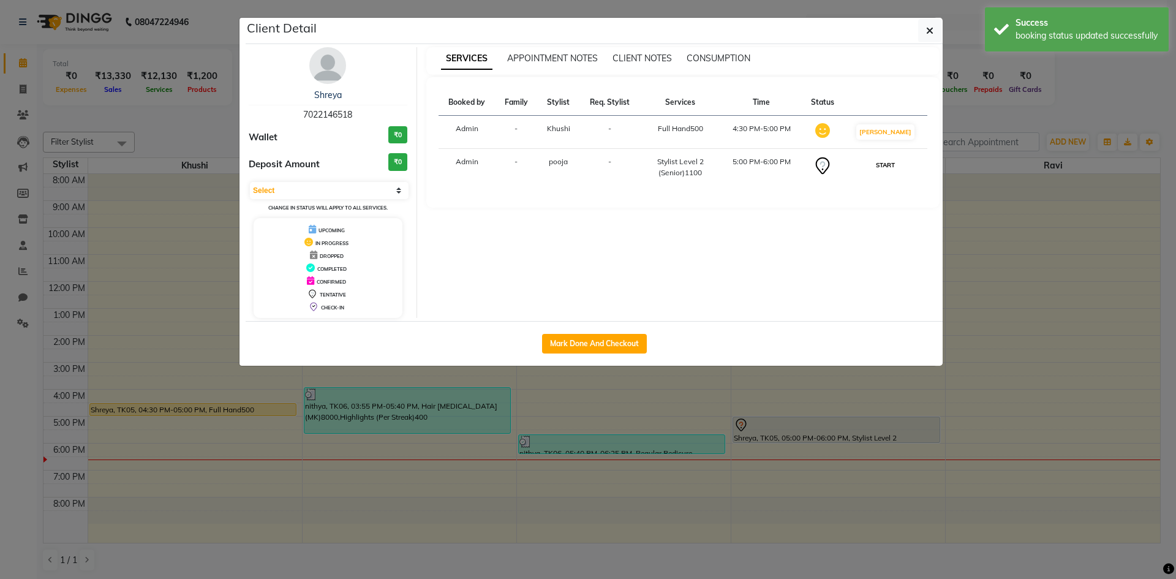
click at [898, 170] on button "START" at bounding box center [885, 164] width 25 height 15
select select "1"
click at [610, 346] on button "Mark Done And Checkout" at bounding box center [594, 344] width 105 height 20
select select "7707"
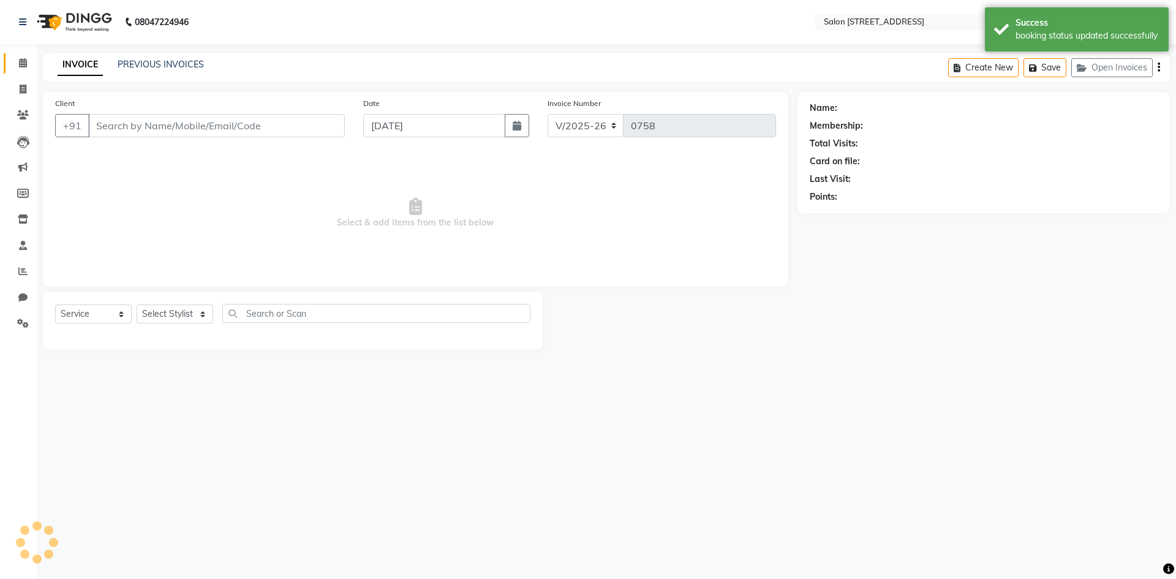
select select "P"
type input "7022146518"
select select "83057"
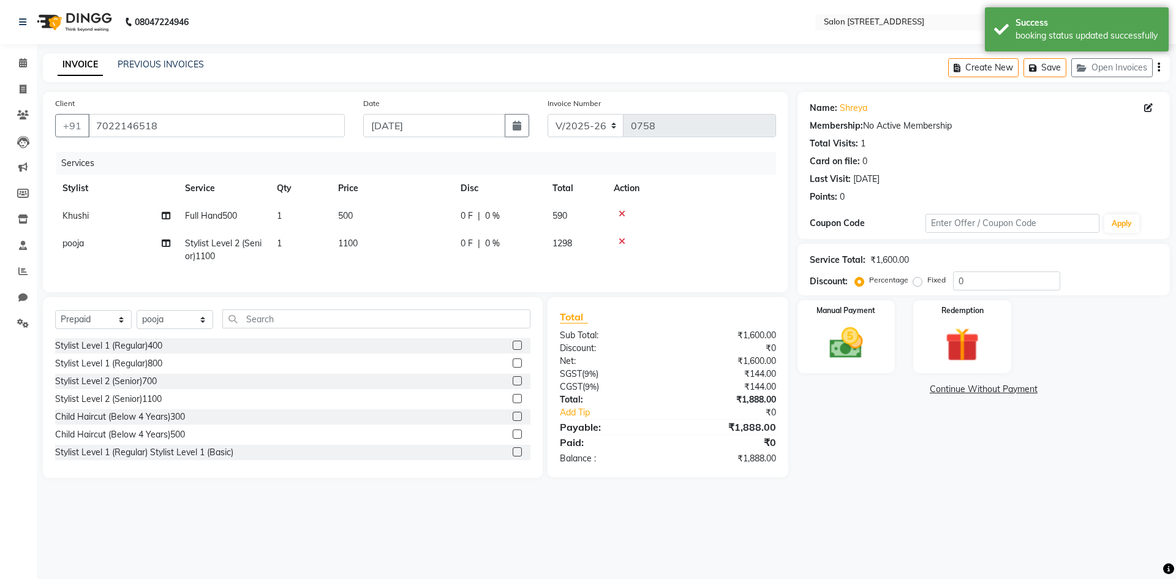
click at [623, 241] on icon at bounding box center [622, 241] width 7 height 9
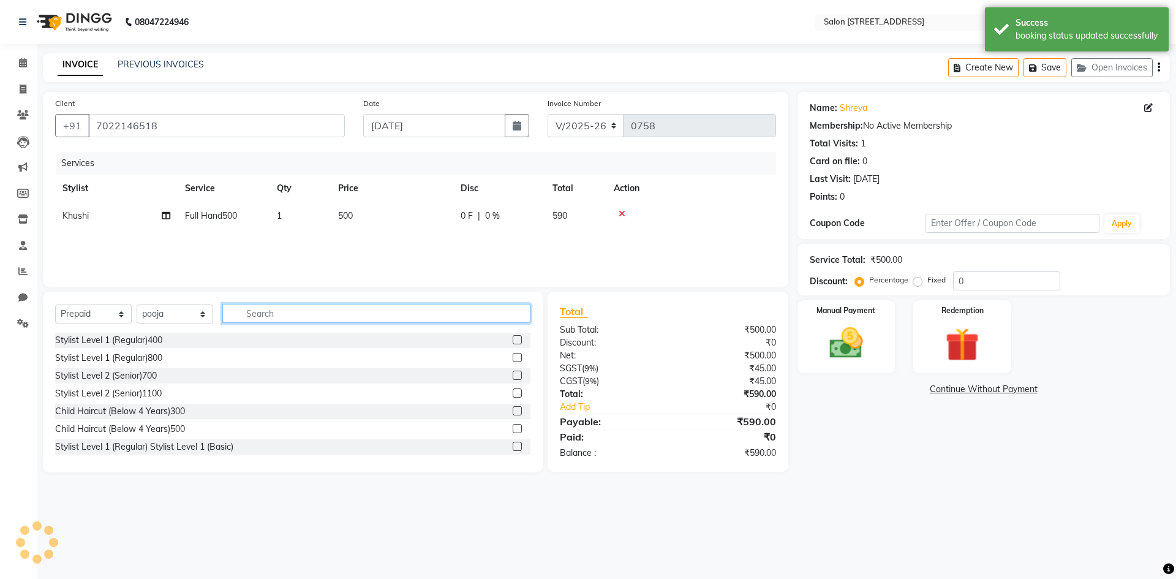
click at [290, 312] on input "text" at bounding box center [376, 313] width 308 height 19
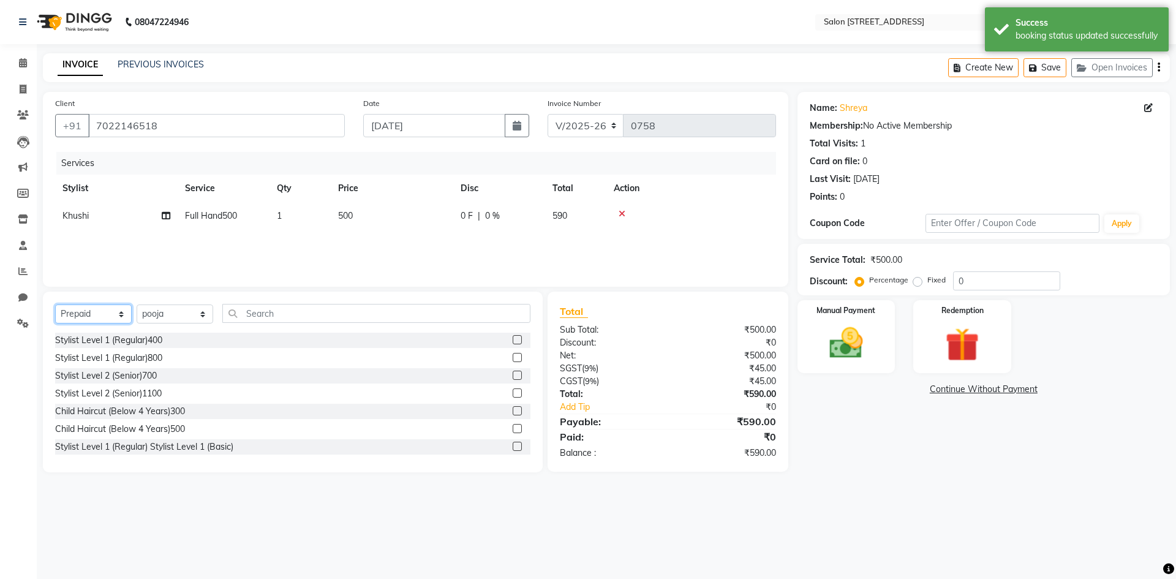
click at [116, 314] on select "Select Service Product Membership Package Voucher Prepaid Gift Card" at bounding box center [93, 313] width 77 height 19
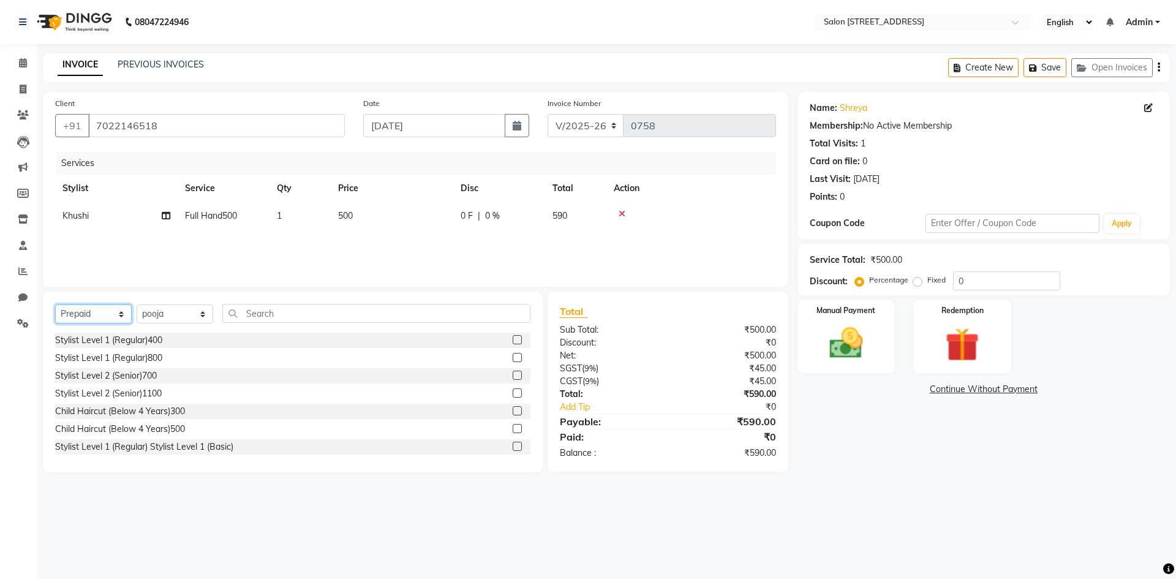
select select "service"
click at [55, 304] on select "Select Service Product Membership Package Voucher Prepaid Gift Card" at bounding box center [93, 313] width 77 height 19
click at [168, 316] on select "Select Stylist Admin Bhupendra Bumoni Khushi Lune Lego pooja Raju ravi" at bounding box center [175, 313] width 77 height 19
select select "68568"
click at [137, 304] on select "Select Stylist Admin Bhupendra Bumoni Khushi Lune Lego pooja Raju ravi" at bounding box center [175, 313] width 77 height 19
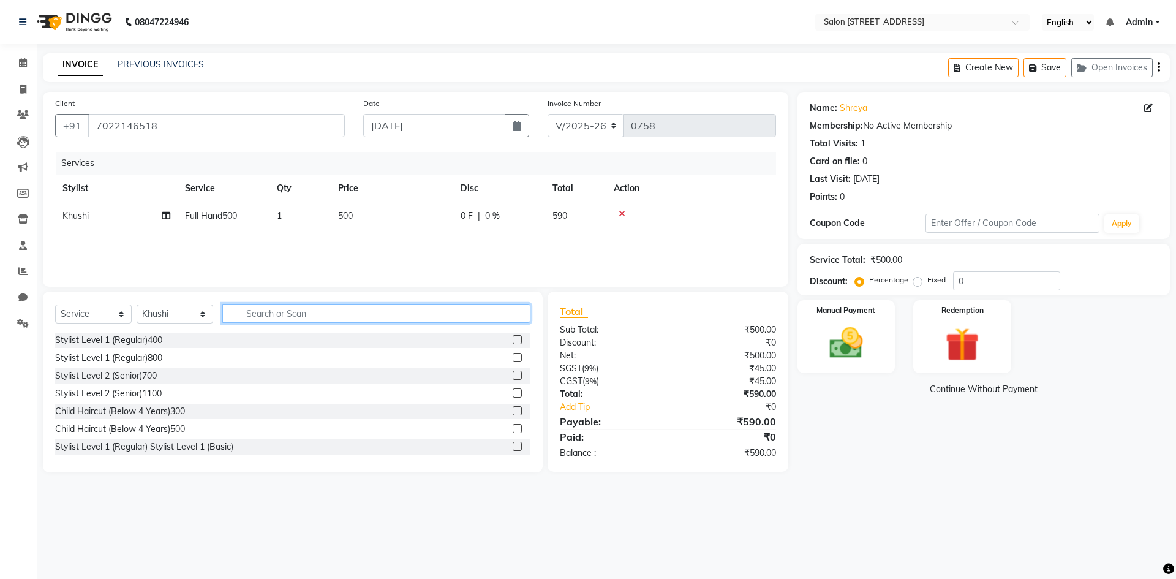
click at [290, 308] on input "text" at bounding box center [376, 313] width 308 height 19
type input "full"
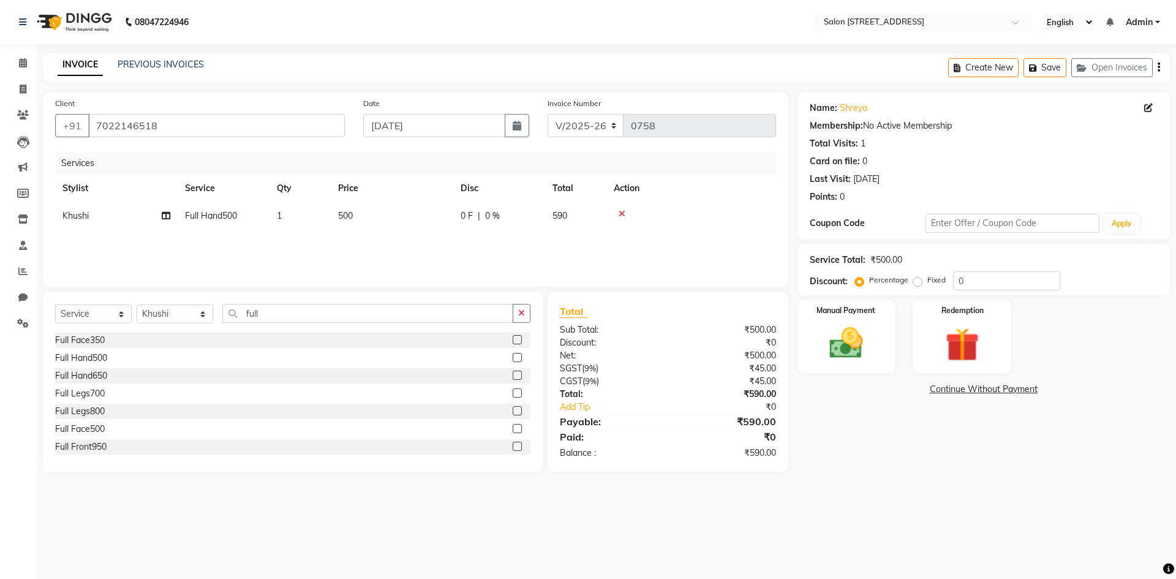
click at [513, 393] on label at bounding box center [517, 392] width 9 height 9
click at [513, 393] on input "checkbox" at bounding box center [517, 394] width 8 height 8
checkbox input "false"
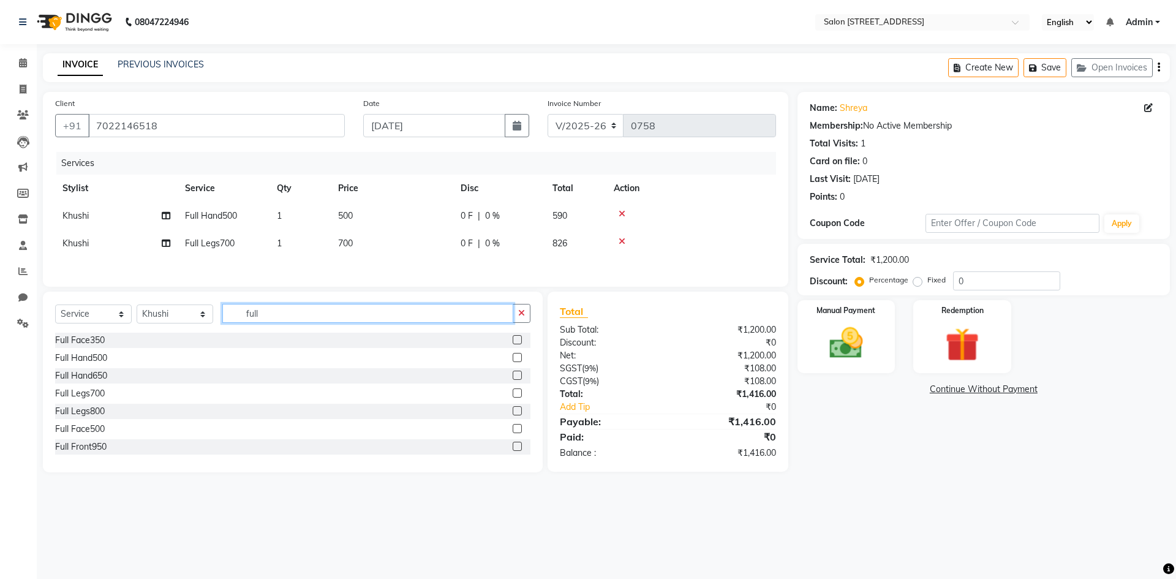
click at [409, 312] on input "full" at bounding box center [367, 313] width 291 height 19
type input "f"
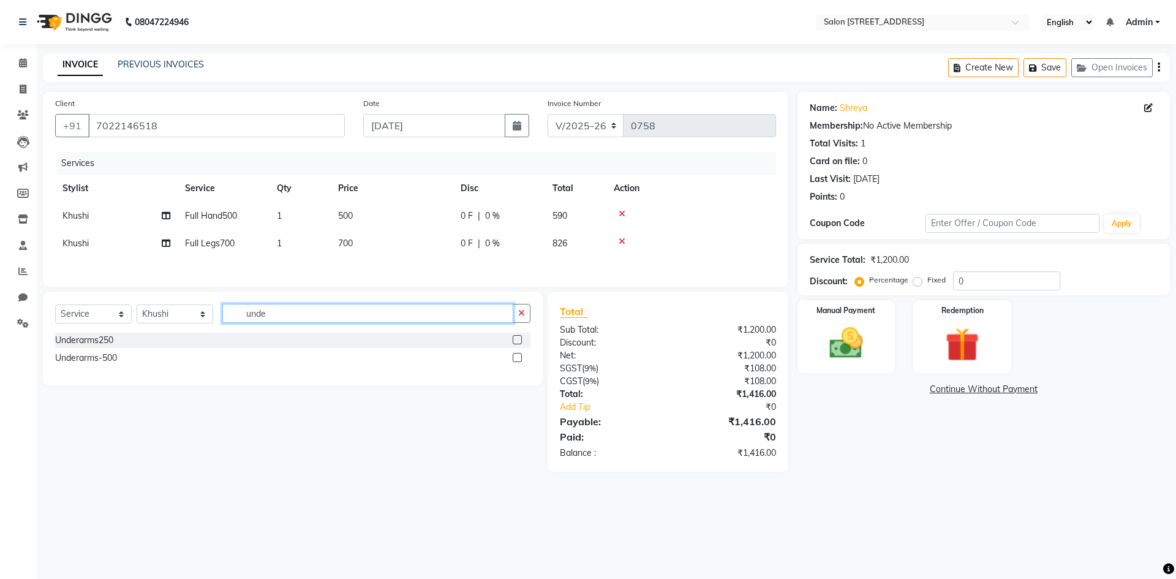
type input "unde"
click at [518, 340] on label at bounding box center [517, 339] width 9 height 9
click at [518, 340] on input "checkbox" at bounding box center [517, 340] width 8 height 8
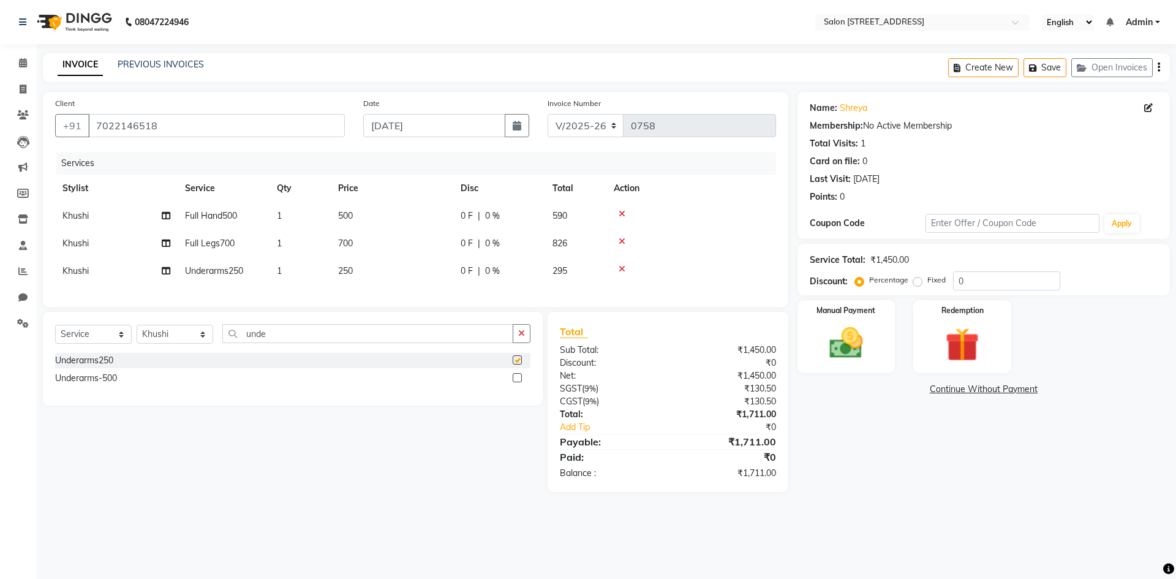
checkbox input "false"
click at [382, 273] on td "250" at bounding box center [392, 271] width 123 height 28
select select "68568"
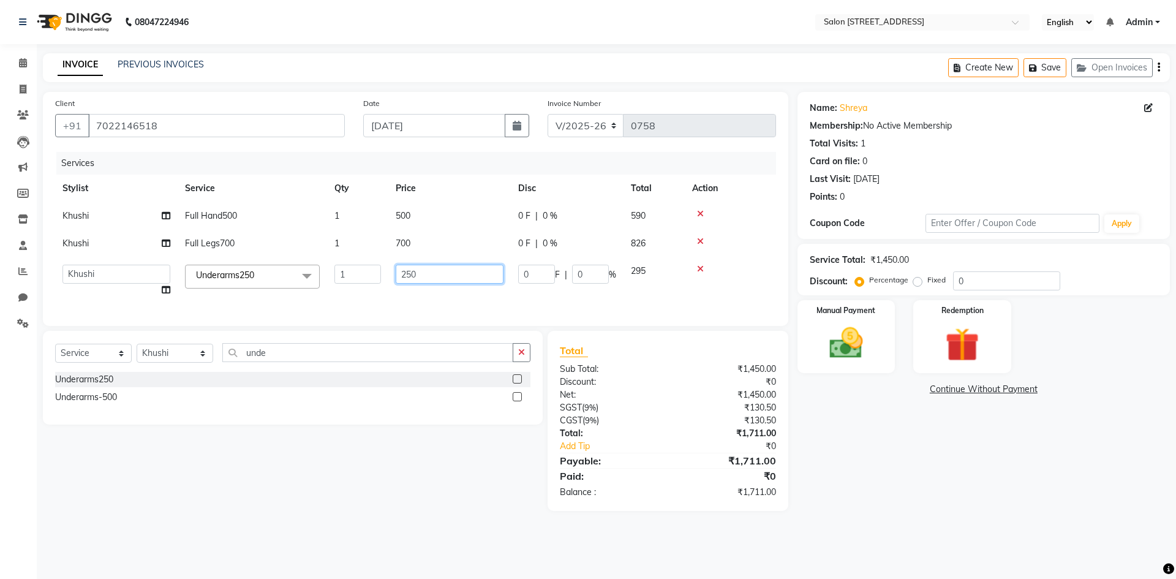
click at [442, 273] on input "250" at bounding box center [450, 274] width 108 height 19
type input "2"
type input "300"
click at [1023, 537] on div "08047224946 Select Location × Salon 82, 7th Sector, Hsr Layout English ENGLISH …" at bounding box center [588, 289] width 1176 height 579
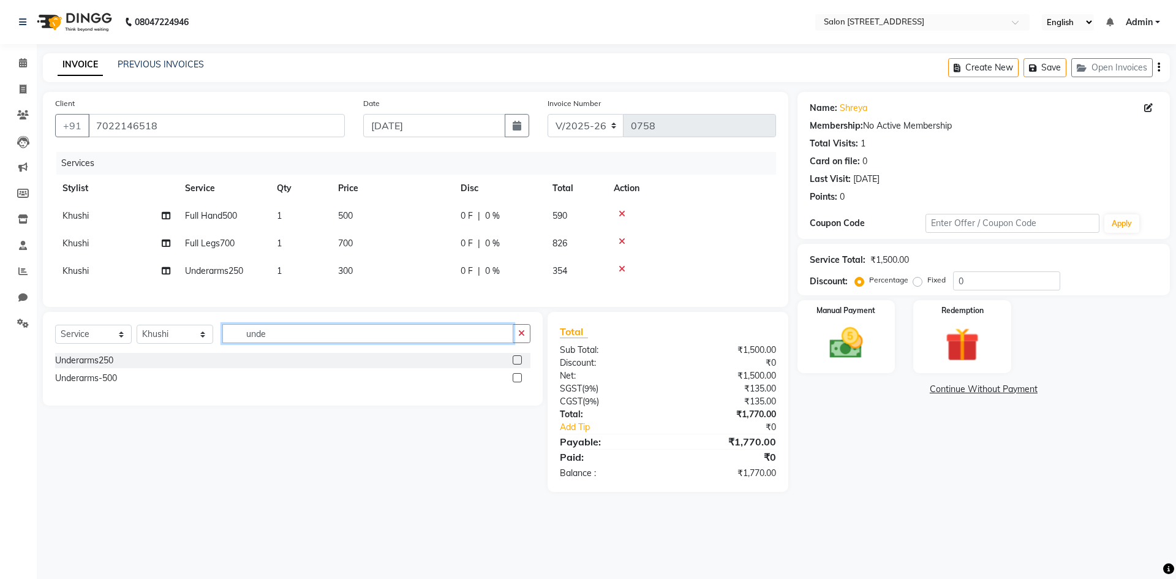
click at [368, 343] on input "unde" at bounding box center [367, 333] width 291 height 19
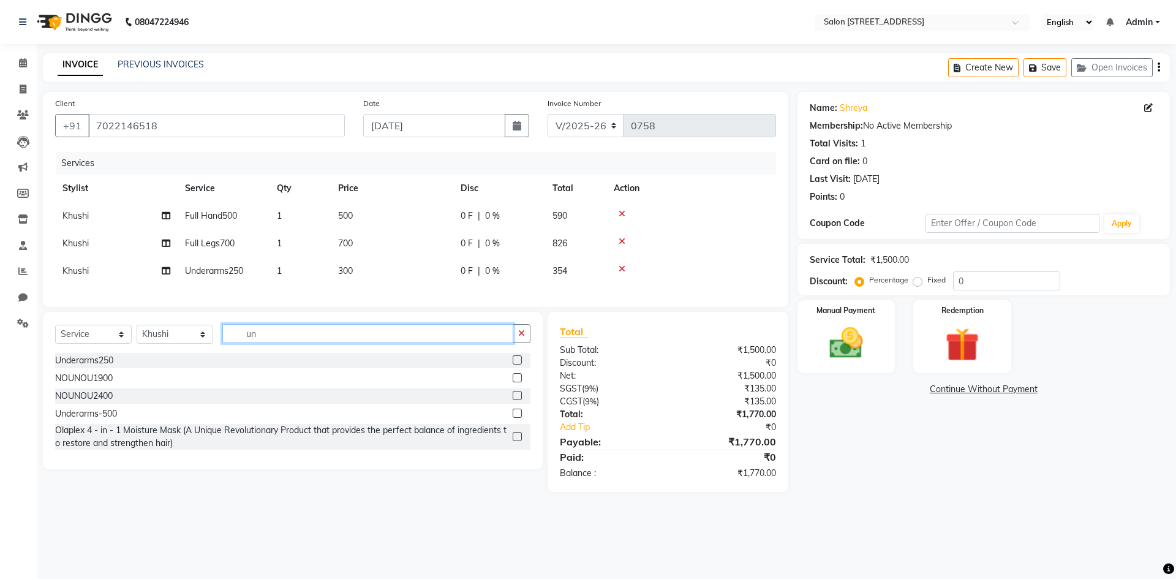
type input "u"
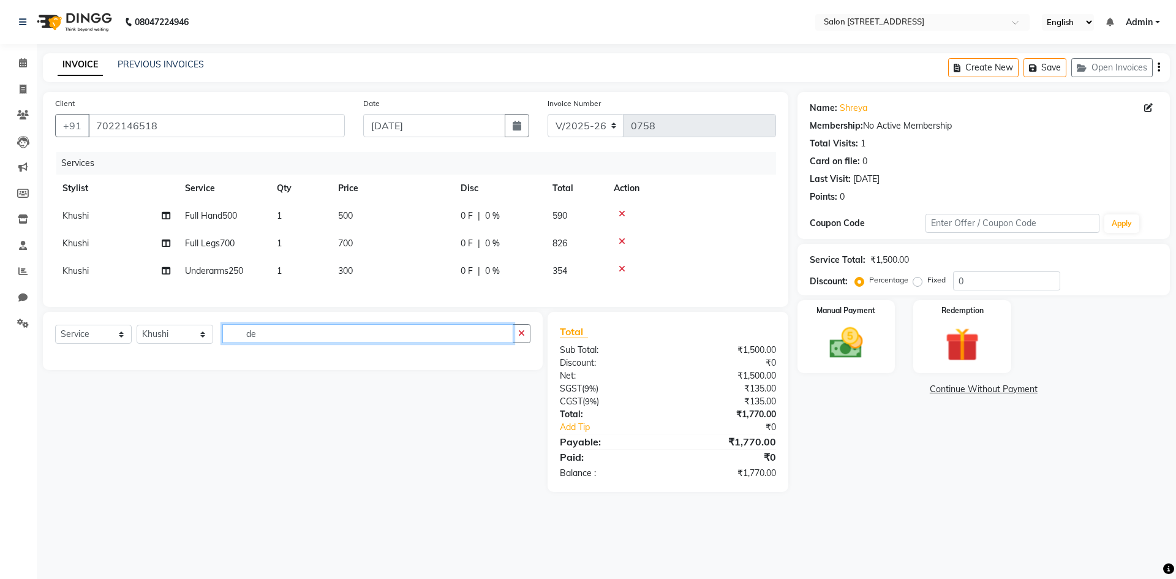
type input "d"
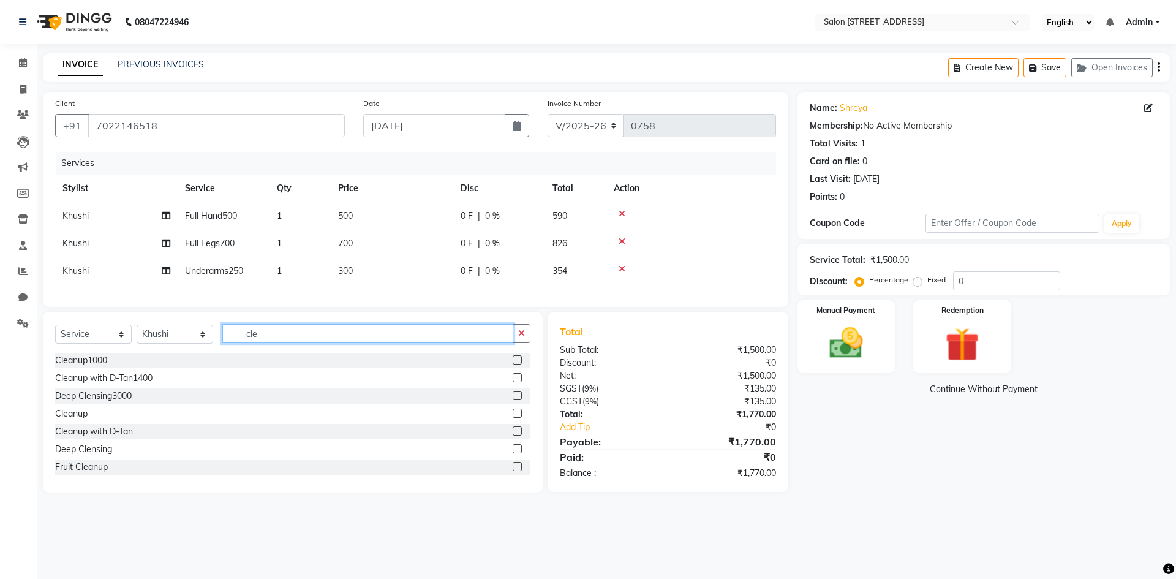
type input "cle"
click at [513, 382] on label at bounding box center [517, 377] width 9 height 9
click at [513, 382] on input "checkbox" at bounding box center [517, 378] width 8 height 8
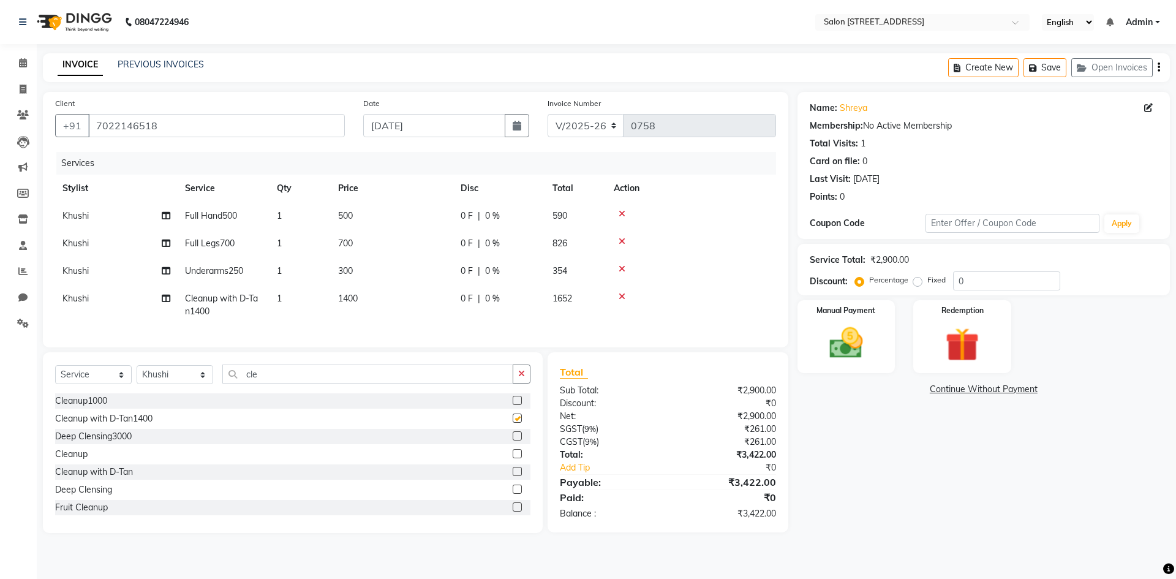
checkbox input "false"
click at [402, 384] on input "cle" at bounding box center [367, 374] width 291 height 19
type input "c"
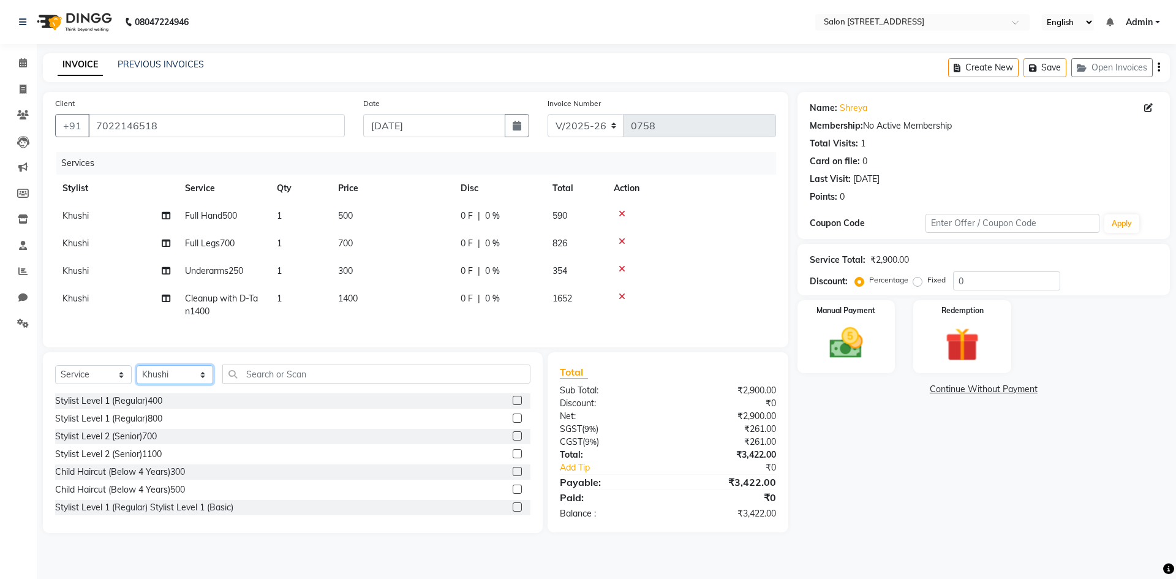
click at [181, 384] on select "Select Stylist Admin Bhupendra Bumoni Khushi Lune Lego pooja Raju ravi" at bounding box center [175, 374] width 77 height 19
select select "83057"
click at [137, 374] on select "Select Stylist Admin Bhupendra Bumoni Khushi Lune Lego pooja Raju ravi" at bounding box center [175, 374] width 77 height 19
click at [309, 379] on input "text" at bounding box center [376, 374] width 308 height 19
click at [513, 458] on label at bounding box center [517, 453] width 9 height 9
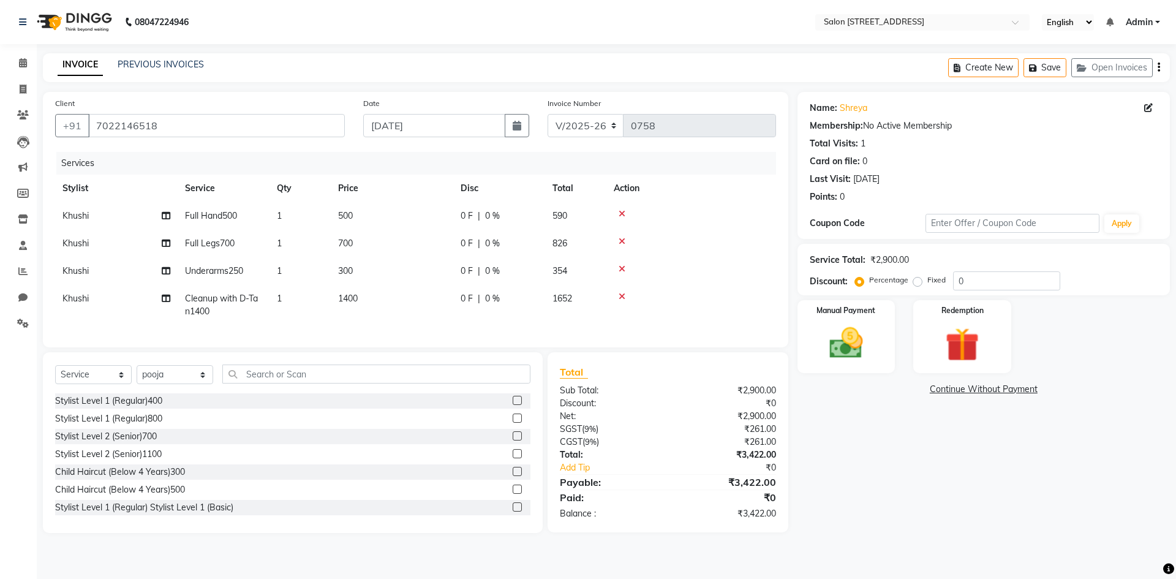
click at [513, 458] on input "checkbox" at bounding box center [517, 454] width 8 height 8
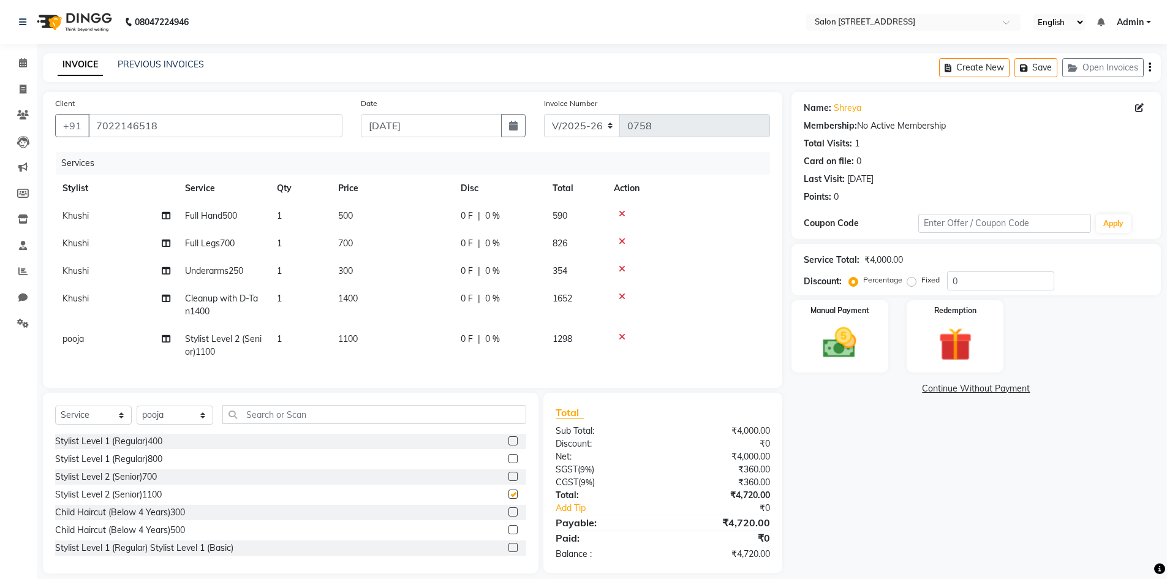
checkbox input "false"
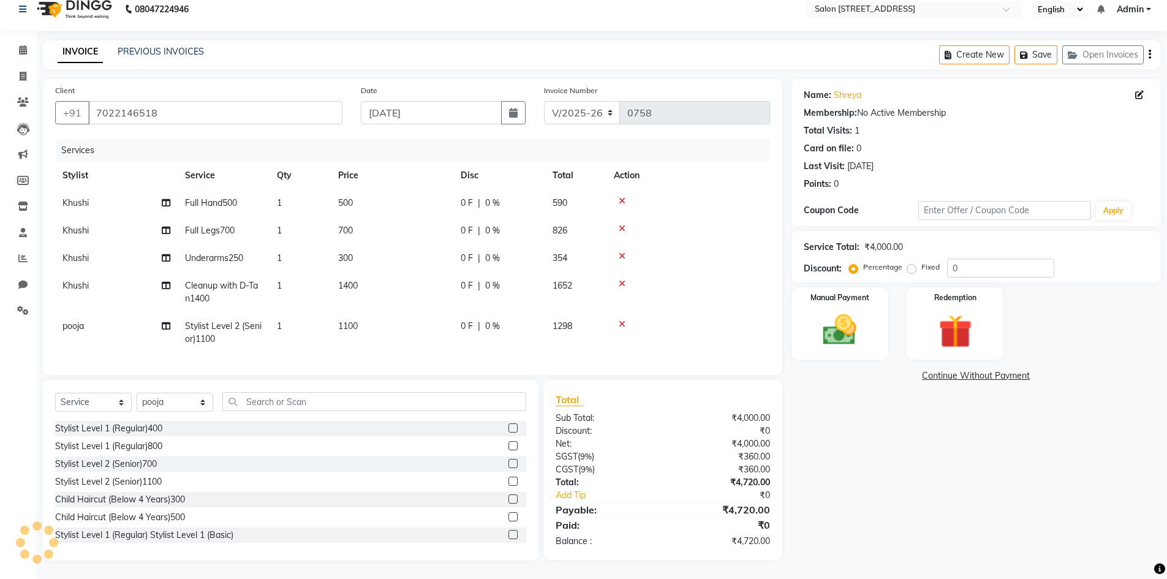
scroll to position [107, 0]
click at [822, 457] on div "Name: Shreya Membership: No Active Membership Total Visits: 1 Card on file: 0 L…" at bounding box center [981, 320] width 379 height 482
click at [853, 310] on img at bounding box center [840, 330] width 56 height 40
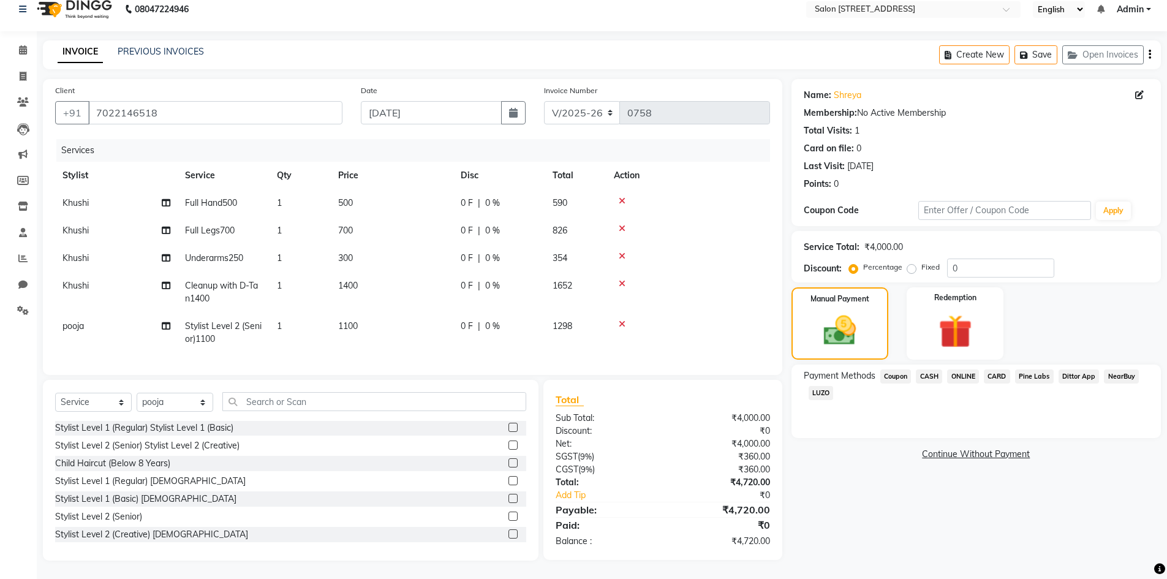
click at [961, 369] on span "ONLINE" at bounding box center [963, 376] width 32 height 14
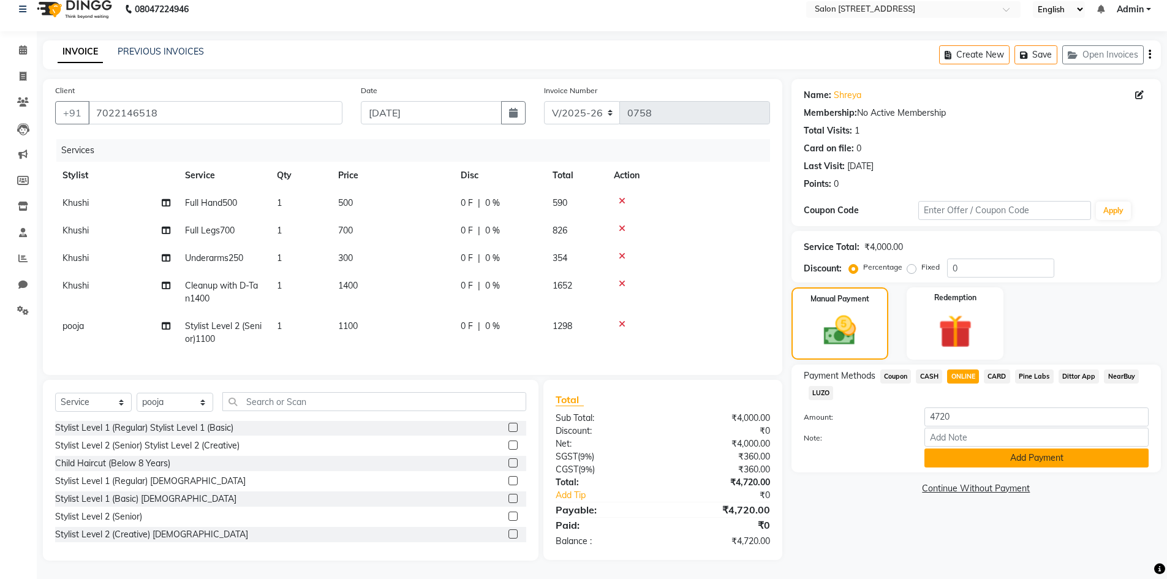
click at [972, 448] on button "Add Payment" at bounding box center [1036, 457] width 224 height 19
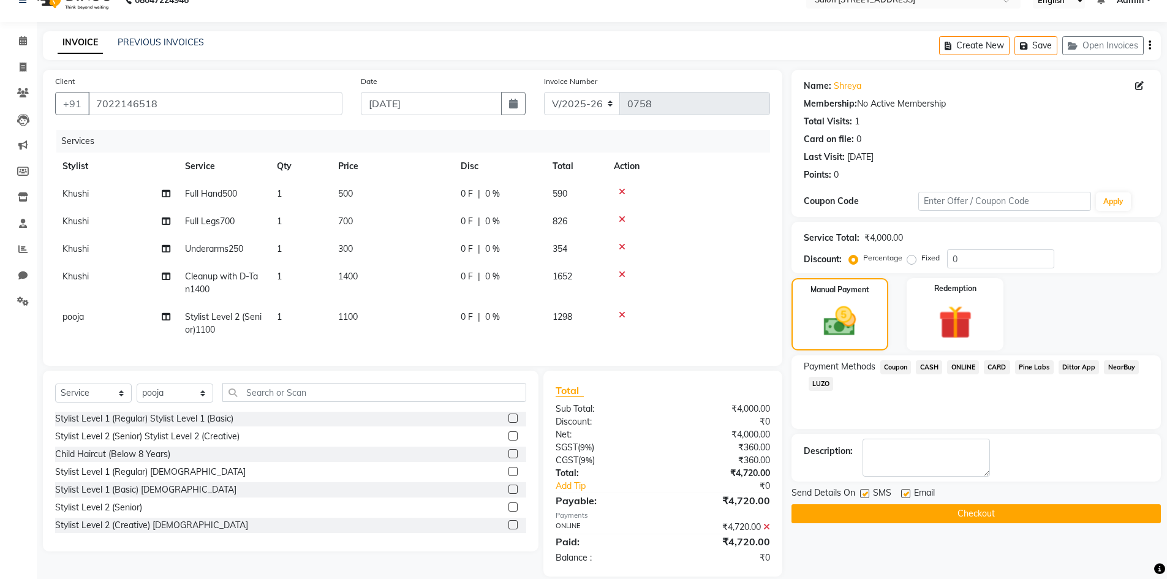
scroll to position [47, 0]
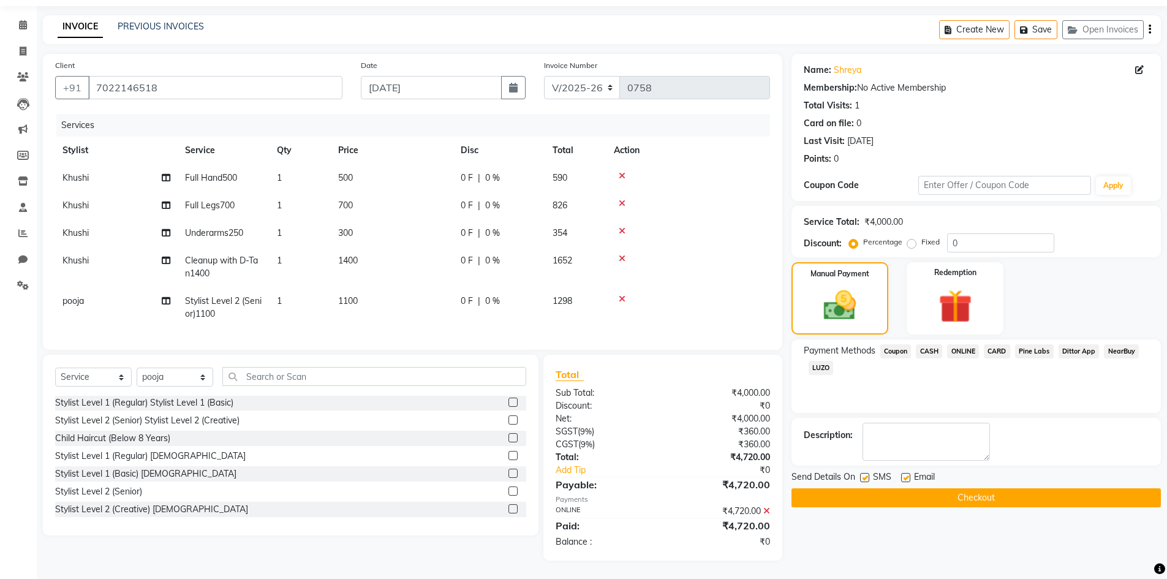
click at [954, 491] on button "Checkout" at bounding box center [976, 497] width 369 height 19
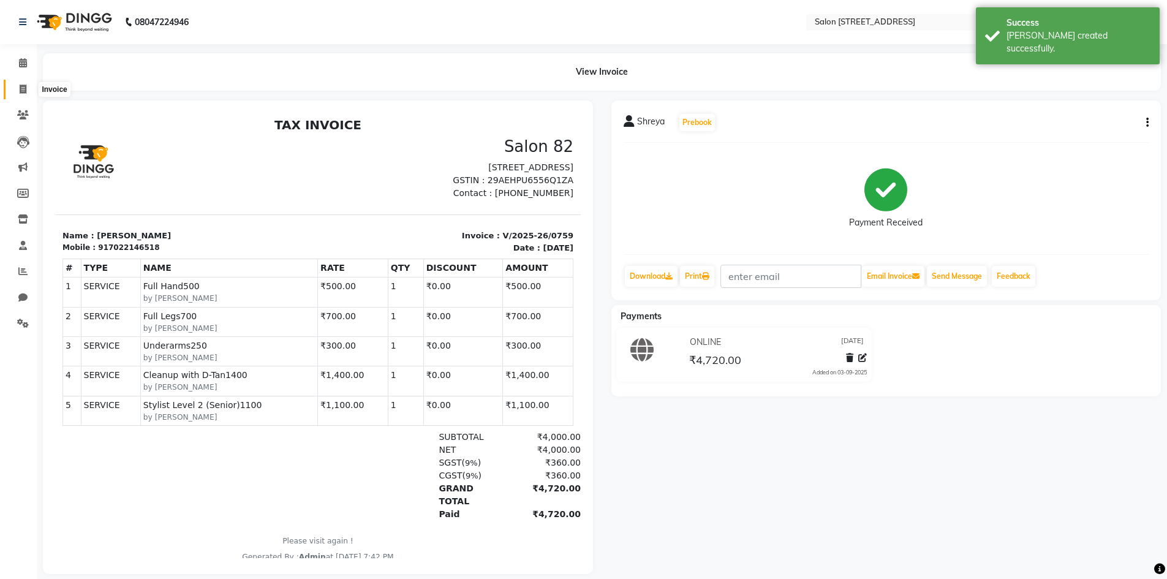
click at [25, 92] on icon at bounding box center [23, 89] width 7 height 9
select select "service"
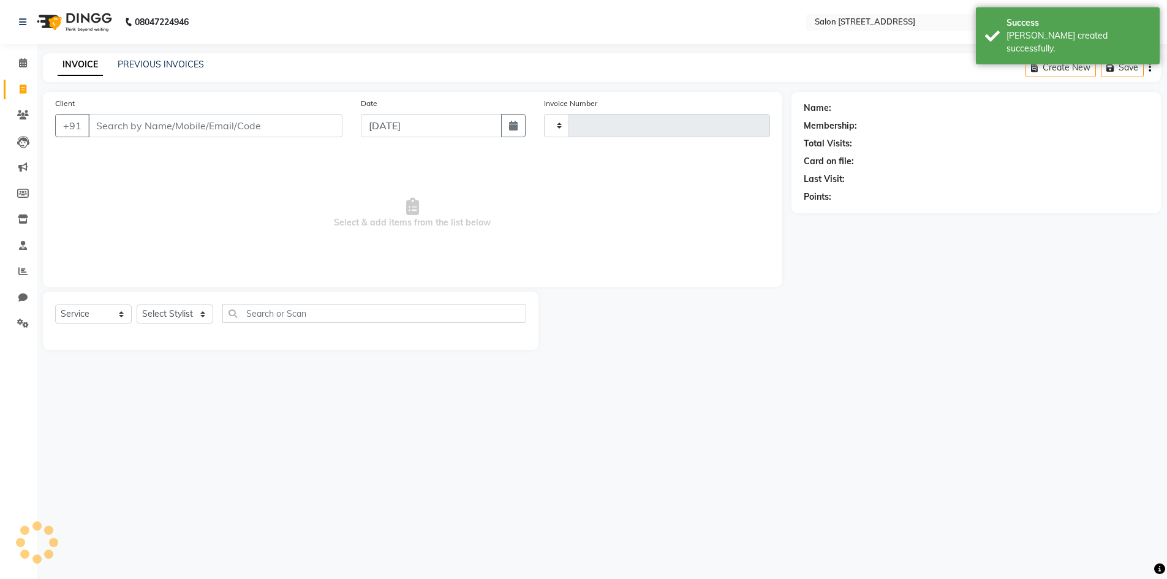
type input "0760"
select select "7707"
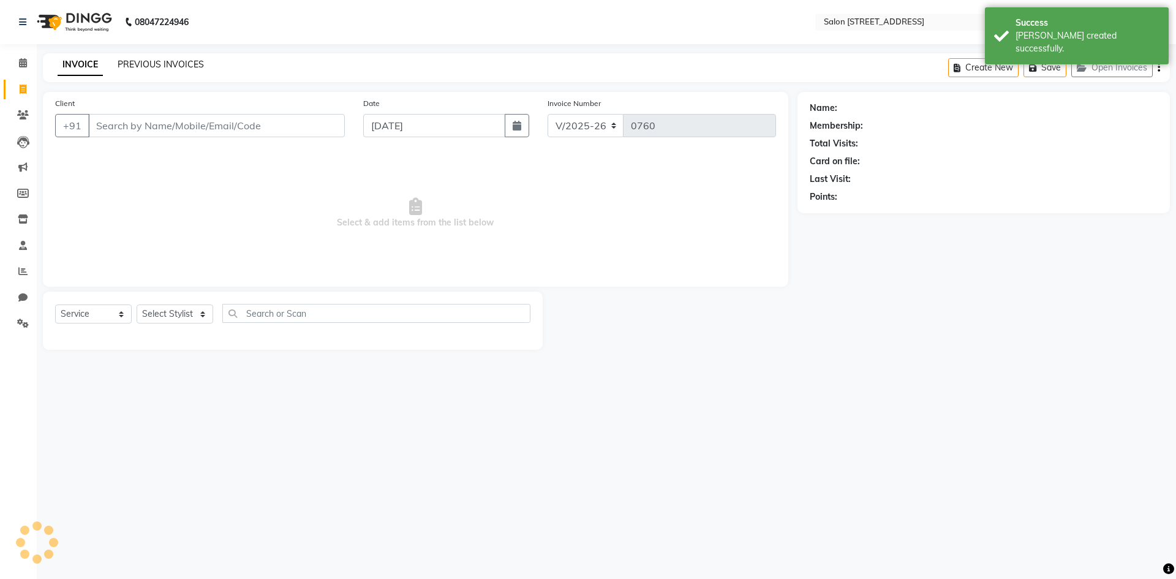
select select "P"
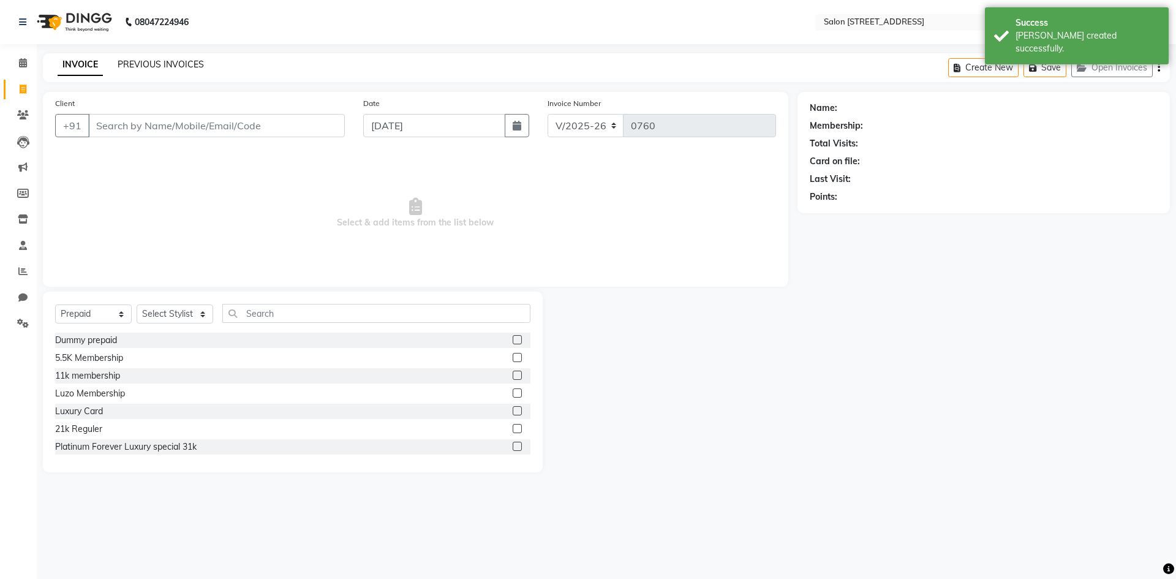
click at [175, 65] on link "PREVIOUS INVOICES" at bounding box center [161, 64] width 86 height 11
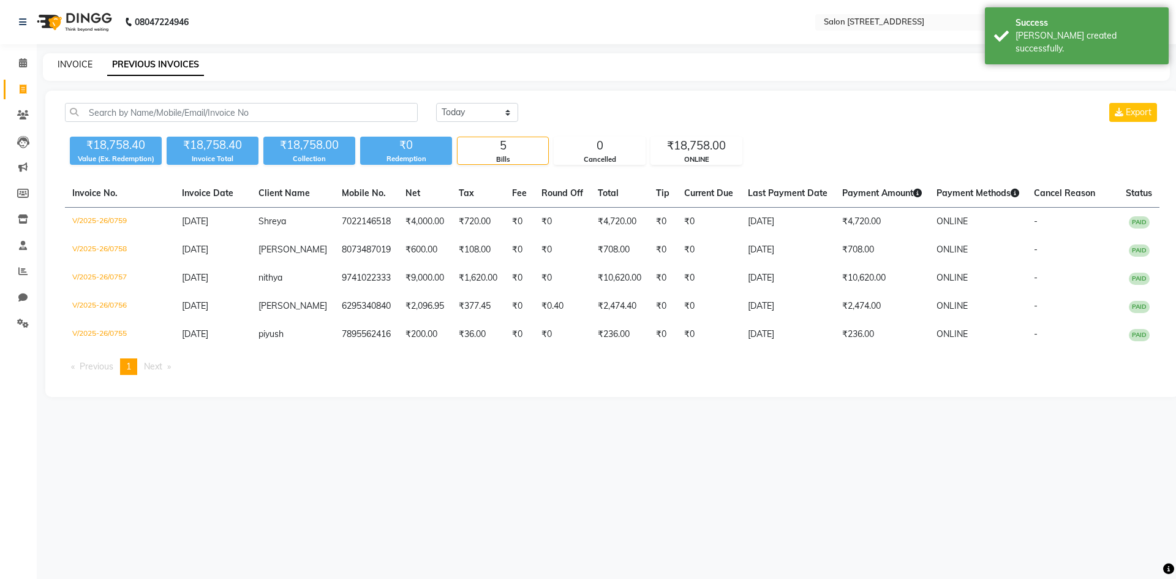
click at [80, 62] on link "INVOICE" at bounding box center [75, 64] width 35 height 11
select select "service"
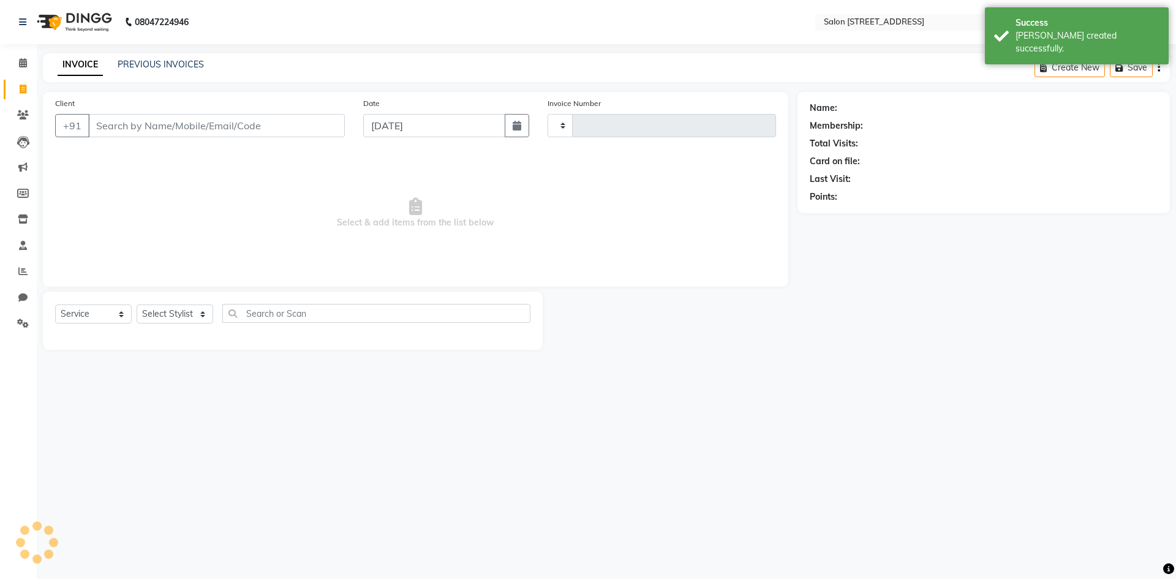
type input "0760"
select select "7707"
select select "P"
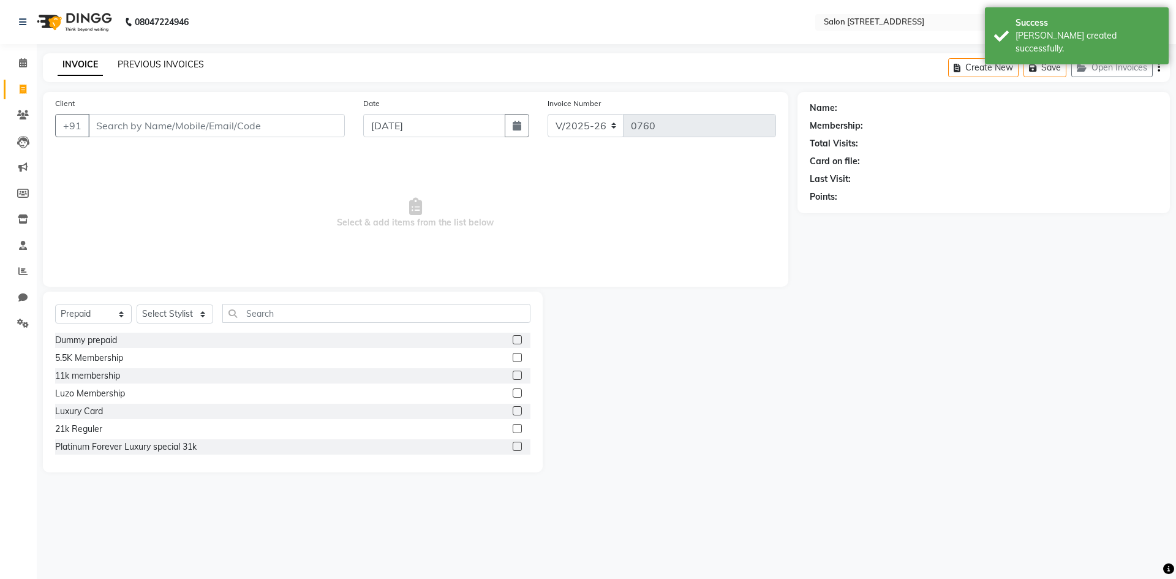
click at [157, 64] on link "PREVIOUS INVOICES" at bounding box center [161, 64] width 86 height 11
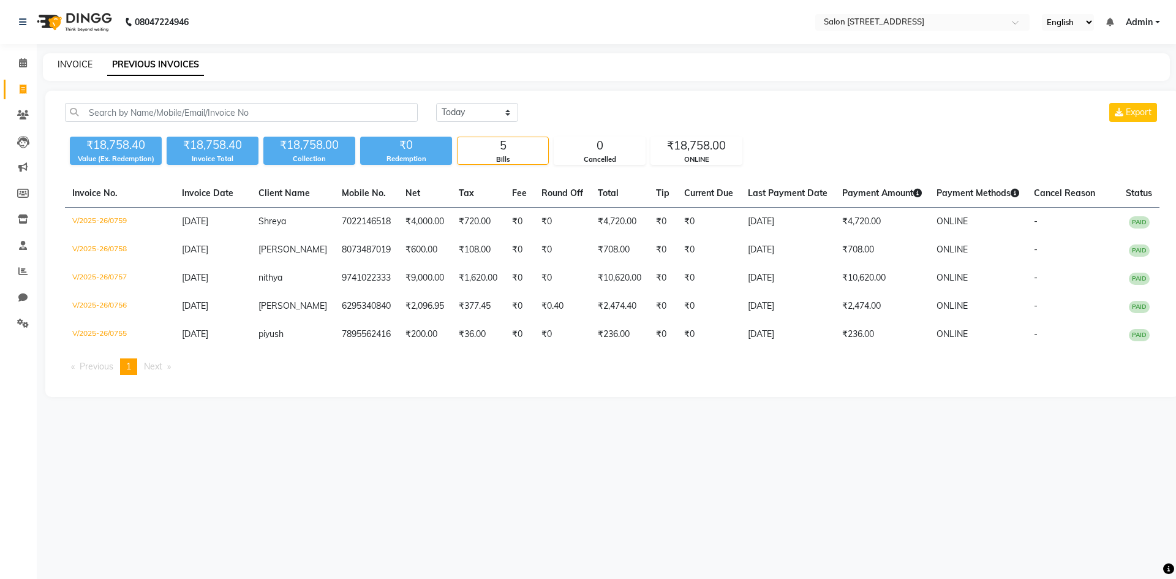
click at [77, 62] on link "INVOICE" at bounding box center [75, 64] width 35 height 11
select select "service"
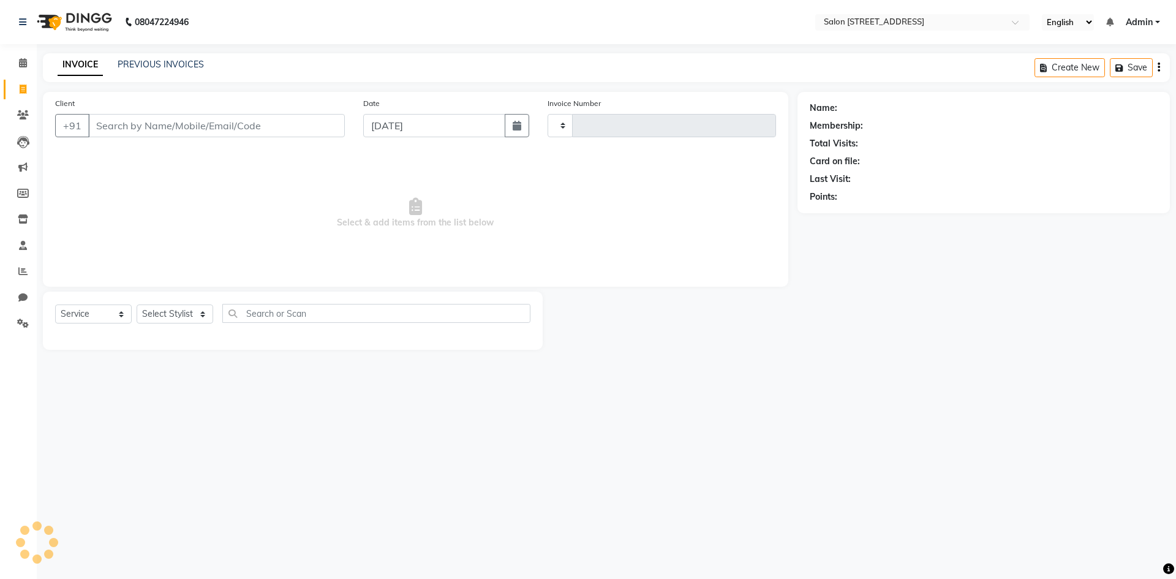
type input "0760"
select select "7707"
select select "P"
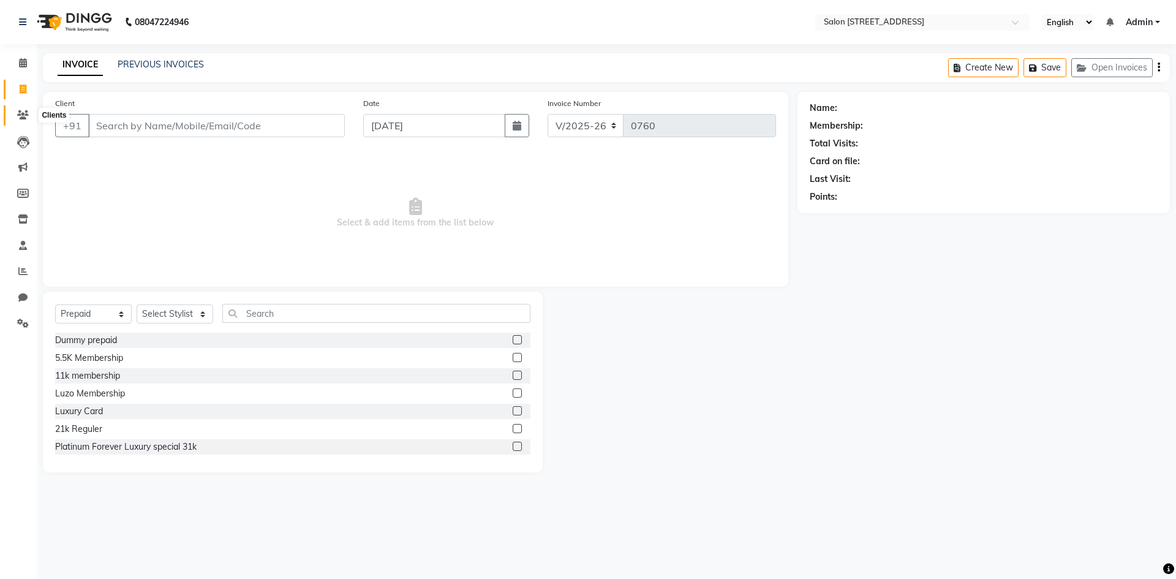
click at [18, 116] on icon at bounding box center [23, 114] width 12 height 9
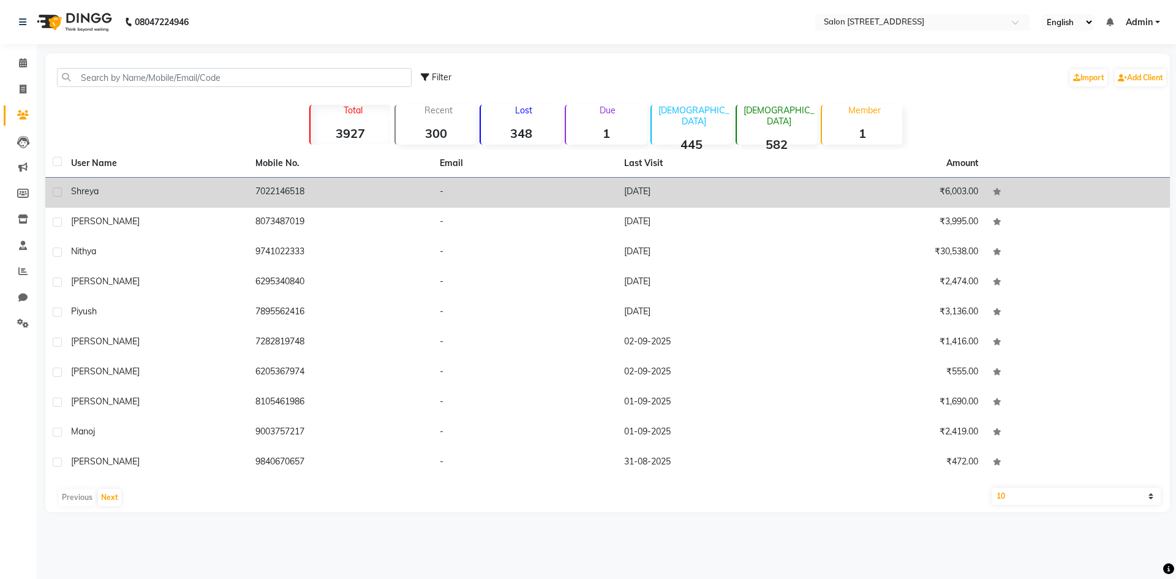
click at [646, 194] on td "03-09-2025" at bounding box center [709, 193] width 184 height 30
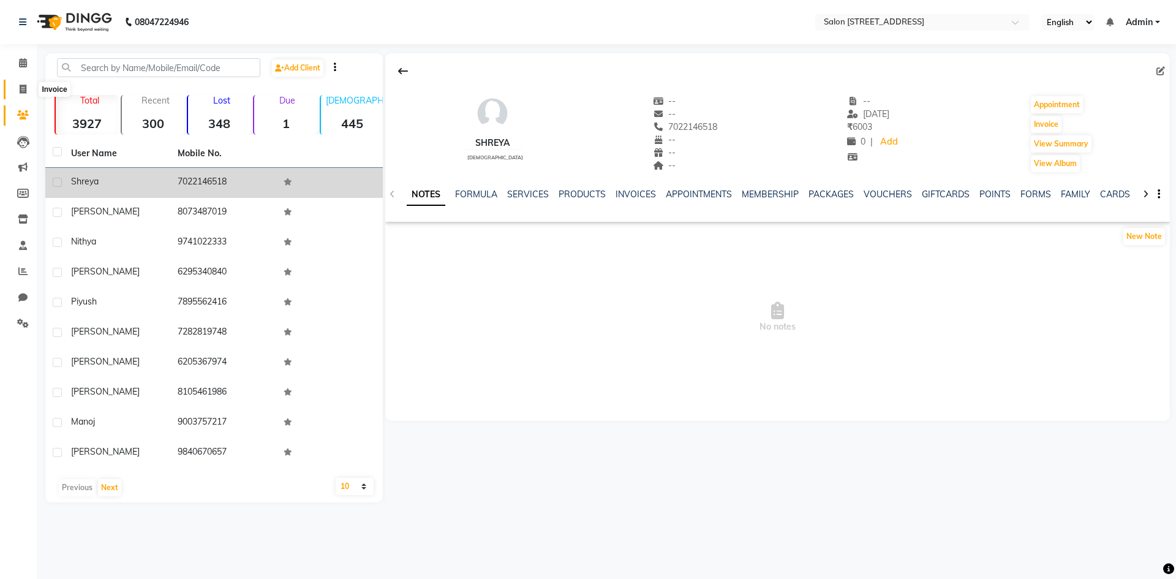
click at [20, 88] on icon at bounding box center [23, 89] width 7 height 9
select select "service"
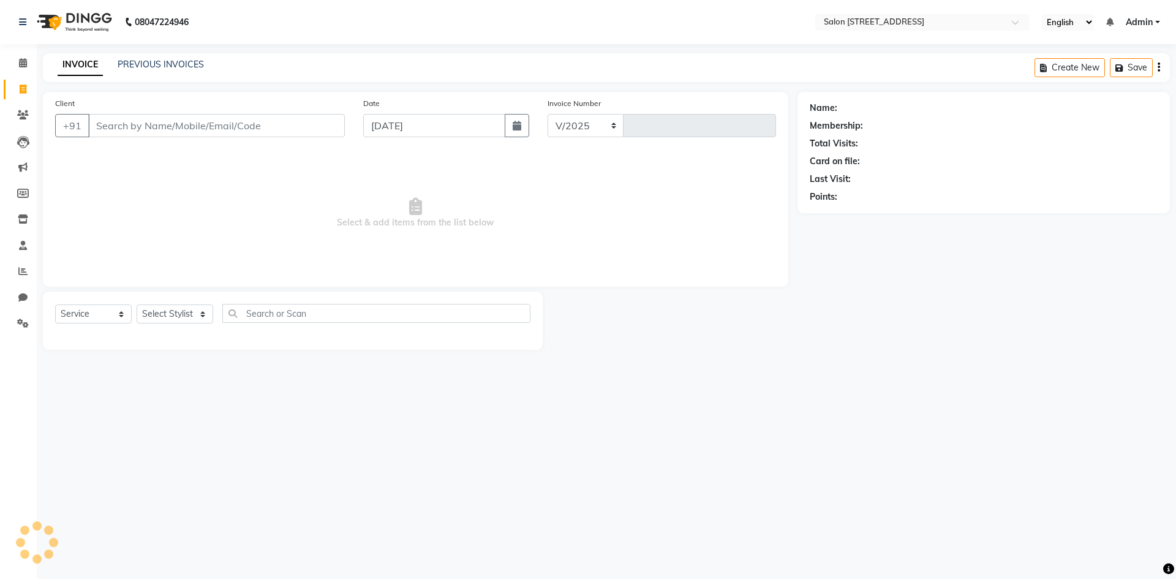
select select "7707"
type input "0760"
select select "P"
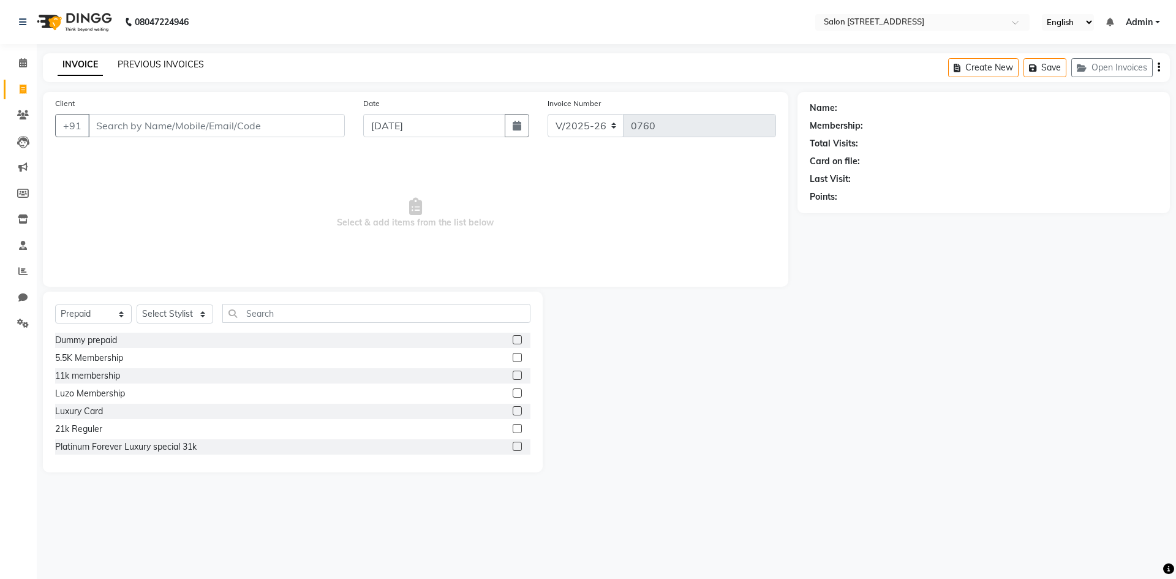
click at [166, 62] on link "PREVIOUS INVOICES" at bounding box center [161, 64] width 86 height 11
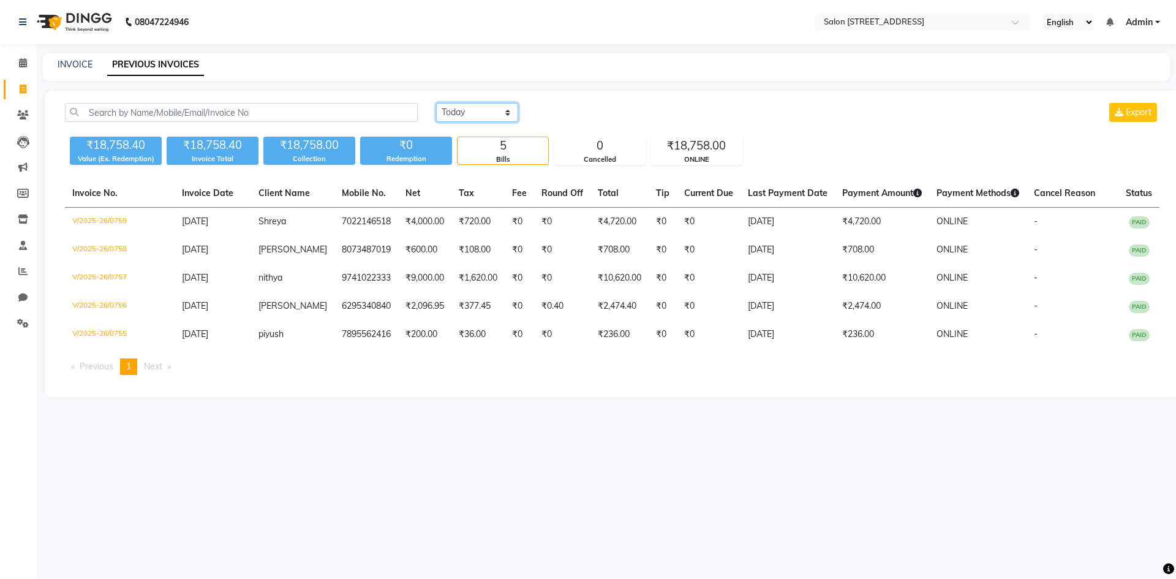
click at [483, 109] on select "Today Yesterday Custom Range" at bounding box center [477, 112] width 82 height 19
select select "yesterday"
click at [436, 103] on select "Today Yesterday Custom Range" at bounding box center [477, 112] width 82 height 19
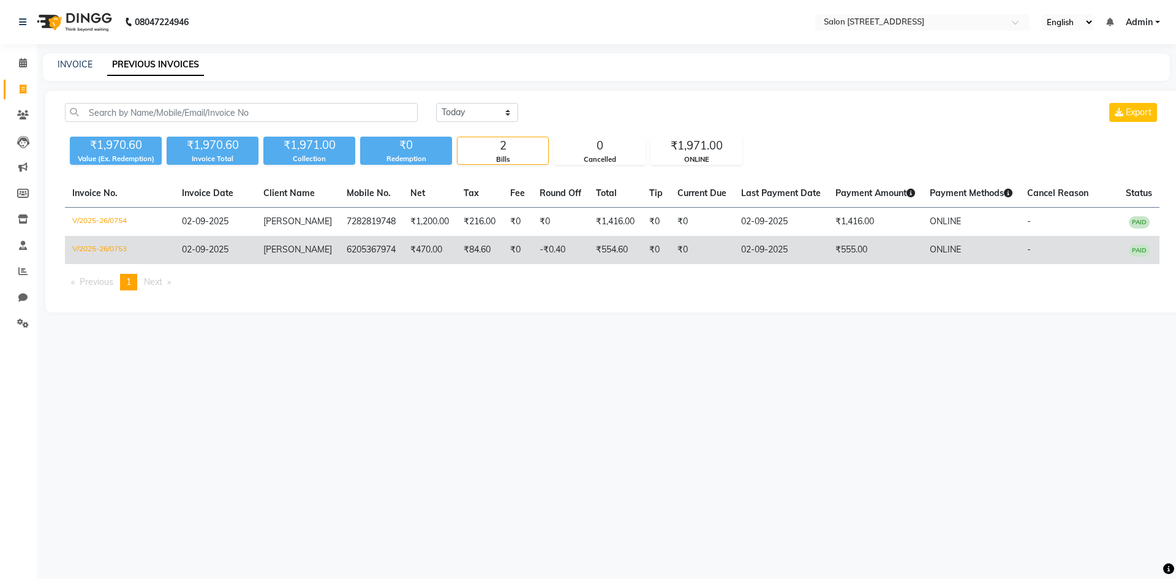
click at [547, 255] on td "-₹0.40" at bounding box center [560, 250] width 56 height 28
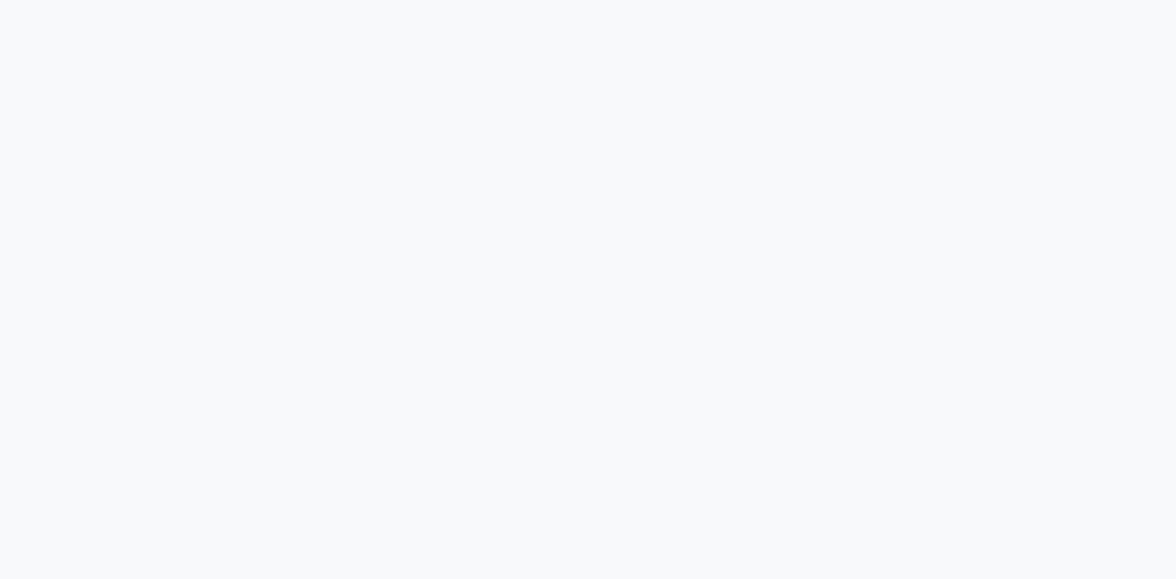
select select "7707"
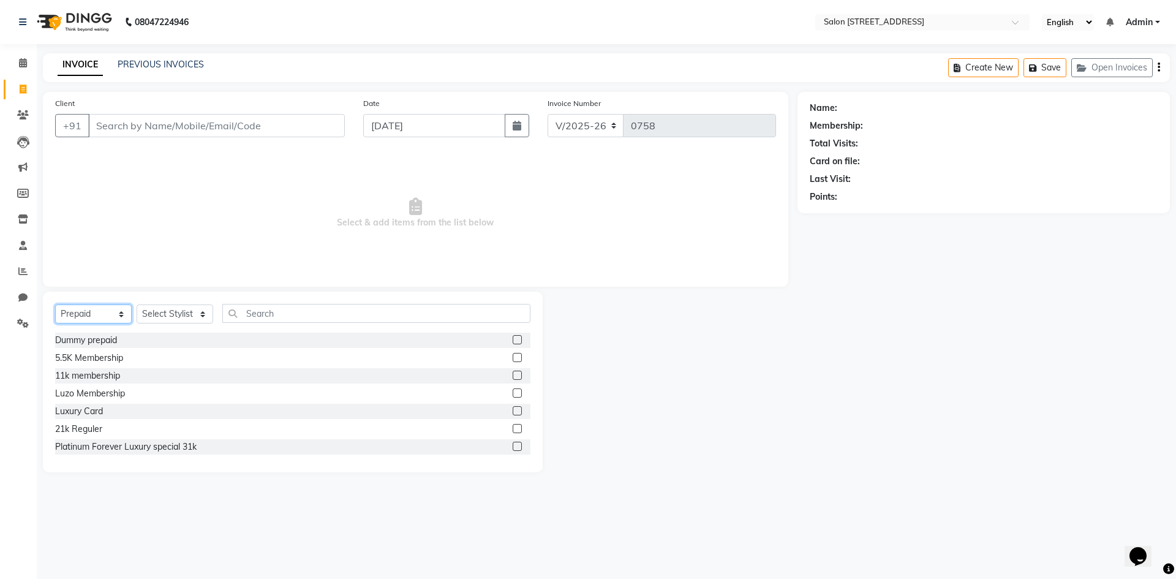
click at [88, 314] on select "Select Service Product Membership Package Voucher Prepaid Gift Card" at bounding box center [93, 313] width 77 height 19
click at [55, 304] on select "Select Service Product Membership Package Voucher Prepaid Gift Card" at bounding box center [93, 313] width 77 height 19
click at [114, 314] on select "Select Service Product Membership Package Voucher Prepaid Gift Card" at bounding box center [93, 313] width 77 height 19
select select "service"
click at [55, 304] on select "Select Service Product Membership Package Voucher Prepaid Gift Card" at bounding box center [93, 313] width 77 height 19
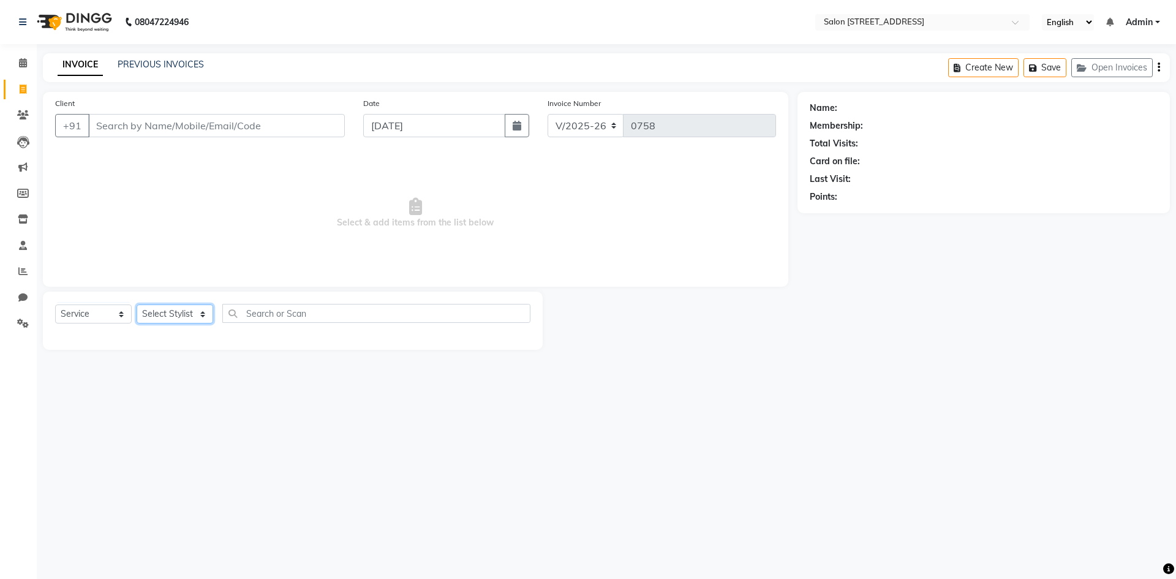
click at [195, 309] on select "Select Stylist Admin Bhupendra Bumoni Khushi Lune Lego pooja Raju ravi" at bounding box center [175, 313] width 77 height 19
select select "70381"
click at [137, 304] on select "Select Stylist Admin Bhupendra Bumoni Khushi Lune Lego pooja Raju ravi" at bounding box center [175, 313] width 77 height 19
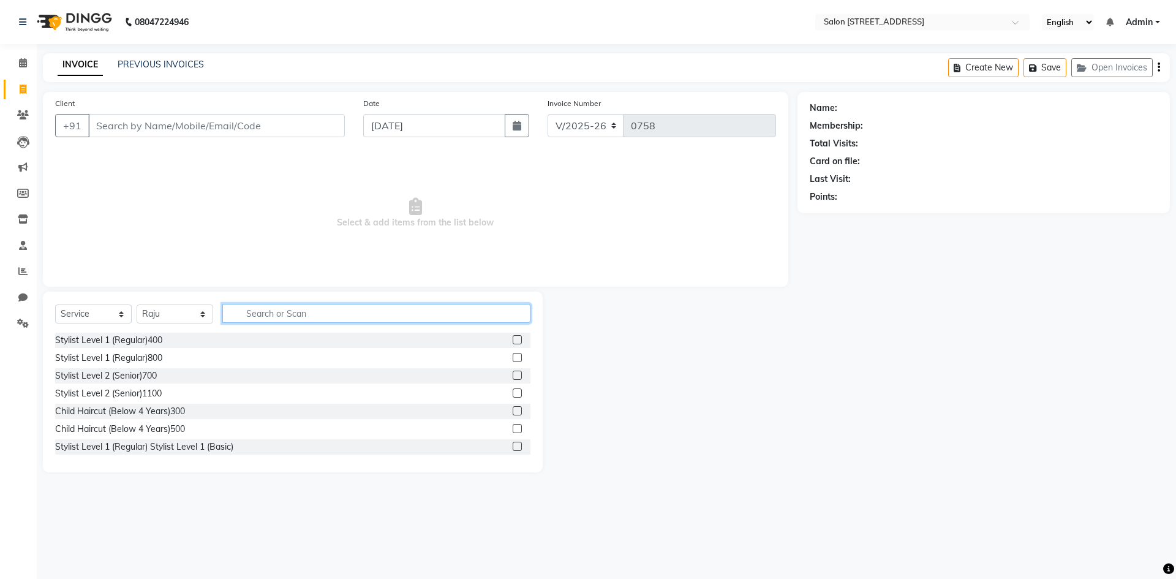
click at [283, 309] on input "text" at bounding box center [376, 313] width 308 height 19
click at [513, 338] on label at bounding box center [517, 339] width 9 height 9
click at [513, 338] on input "checkbox" at bounding box center [517, 340] width 8 height 8
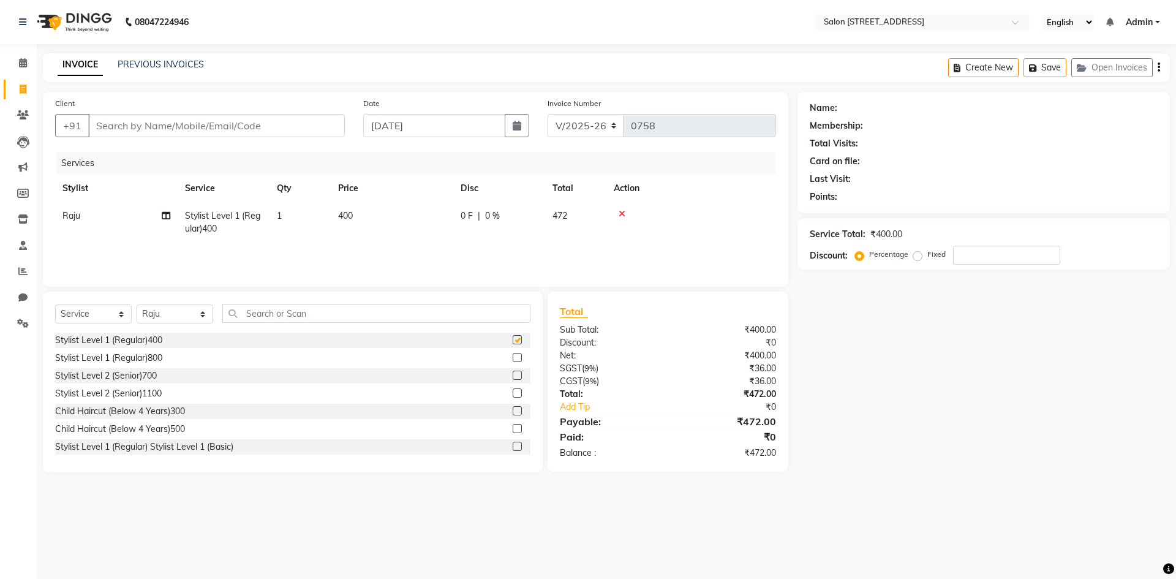
checkbox input "false"
click at [373, 315] on input "text" at bounding box center [376, 313] width 308 height 19
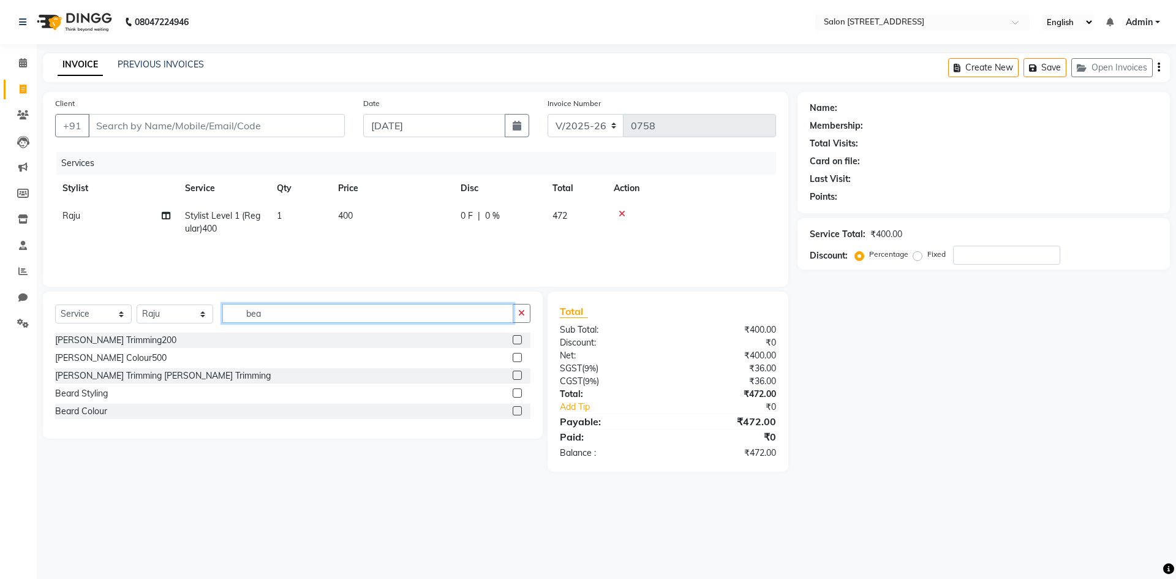
type input "bea"
click at [518, 339] on label at bounding box center [517, 339] width 9 height 9
click at [518, 339] on input "checkbox" at bounding box center [517, 340] width 8 height 8
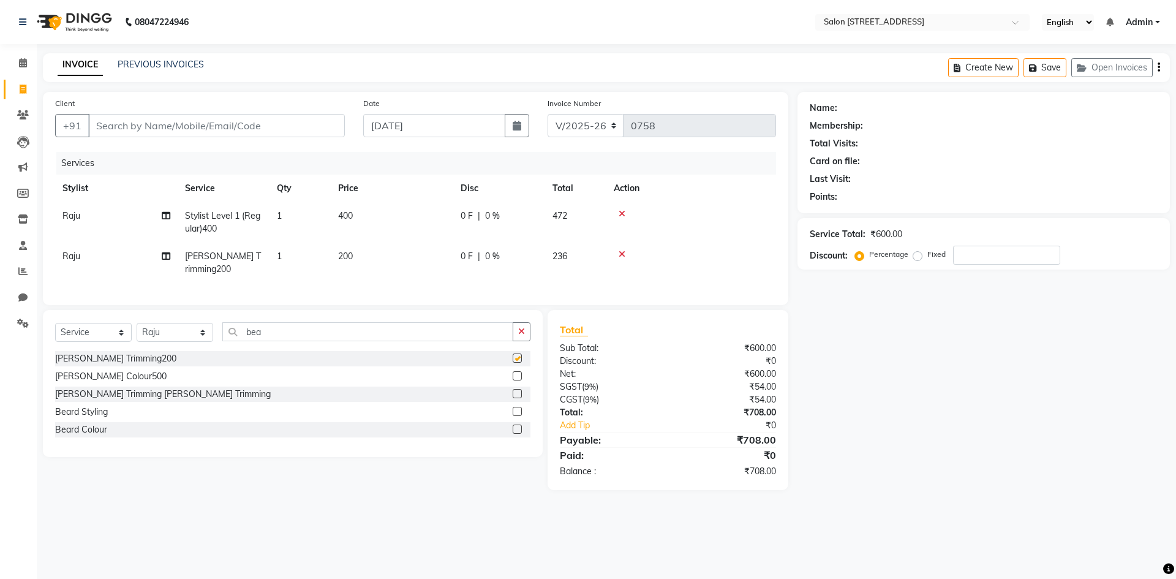
checkbox input "false"
click at [178, 130] on input "Client" at bounding box center [216, 125] width 257 height 23
type input "8"
type input "0"
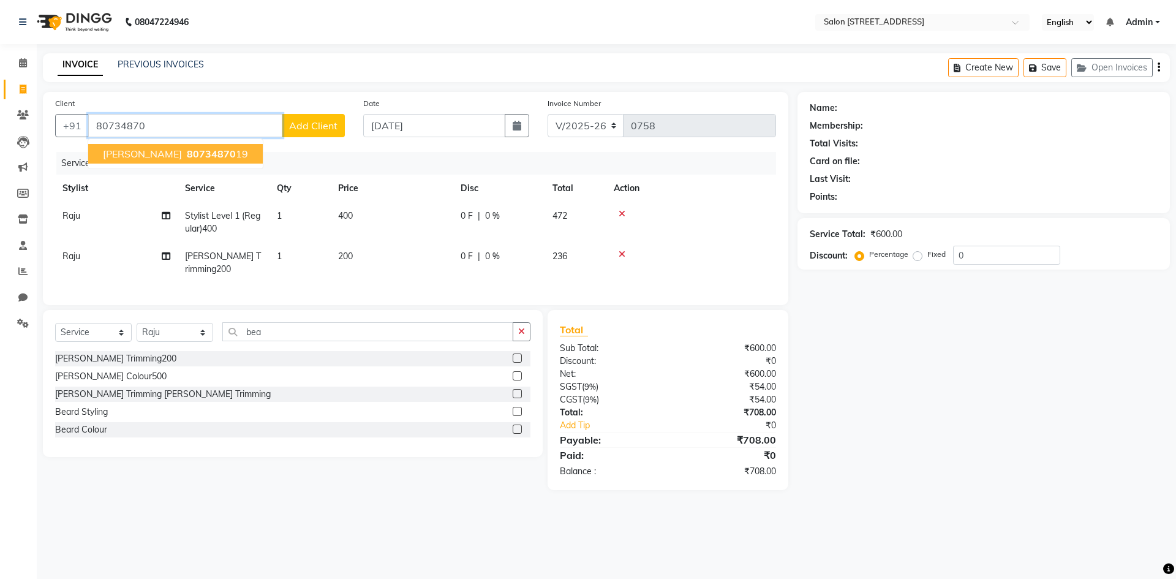
click at [150, 148] on button "suhas 80734870 19" at bounding box center [175, 154] width 175 height 20
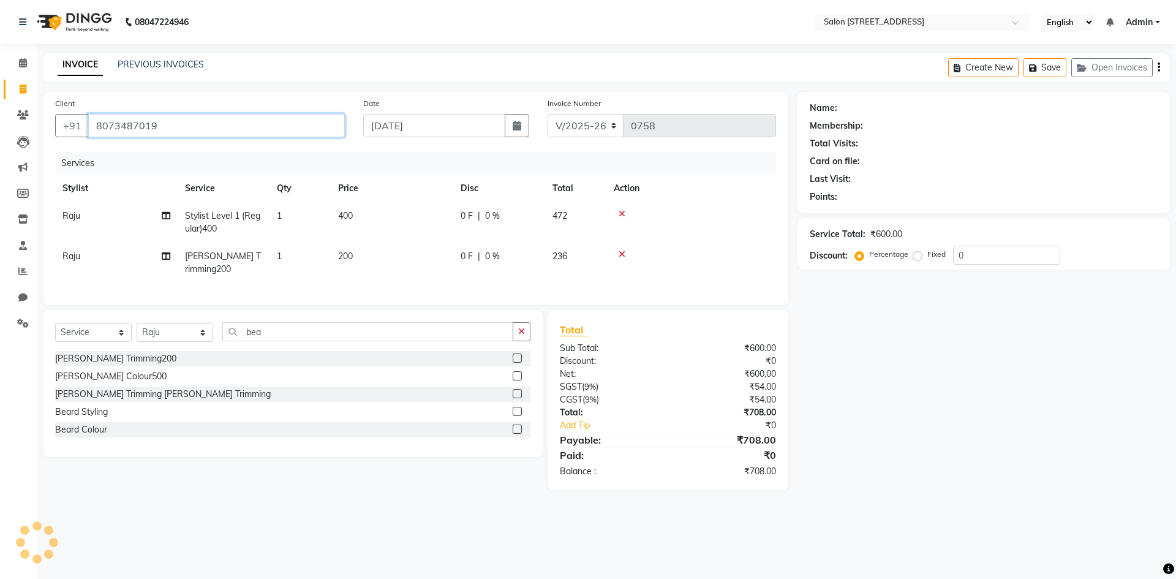
type input "8073487019"
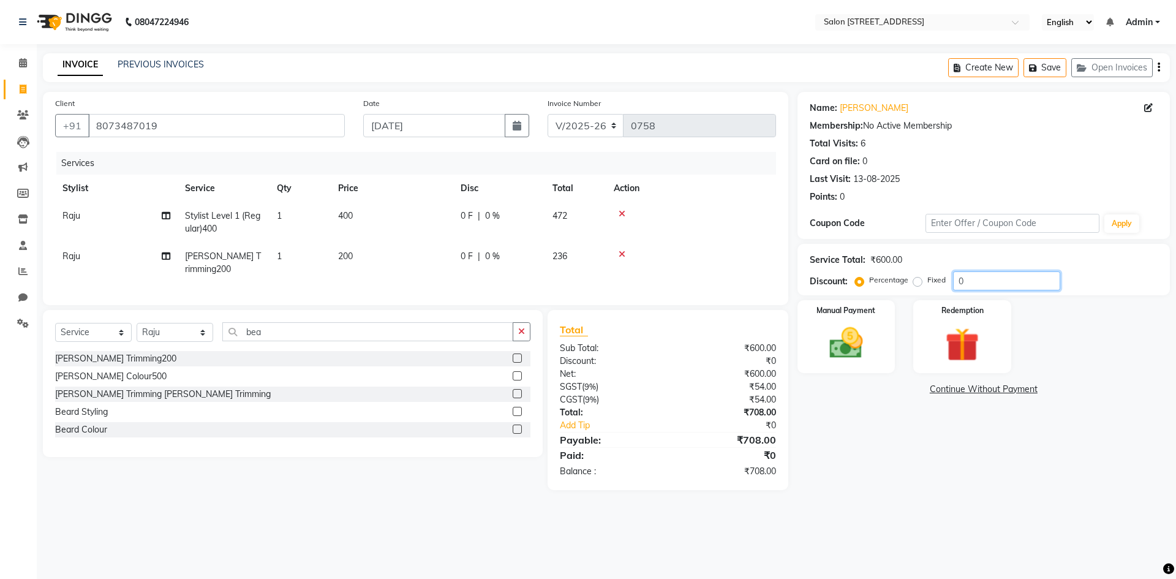
click at [1025, 278] on input "0" at bounding box center [1006, 280] width 107 height 19
click at [879, 325] on div "Manual Payment" at bounding box center [846, 336] width 102 height 75
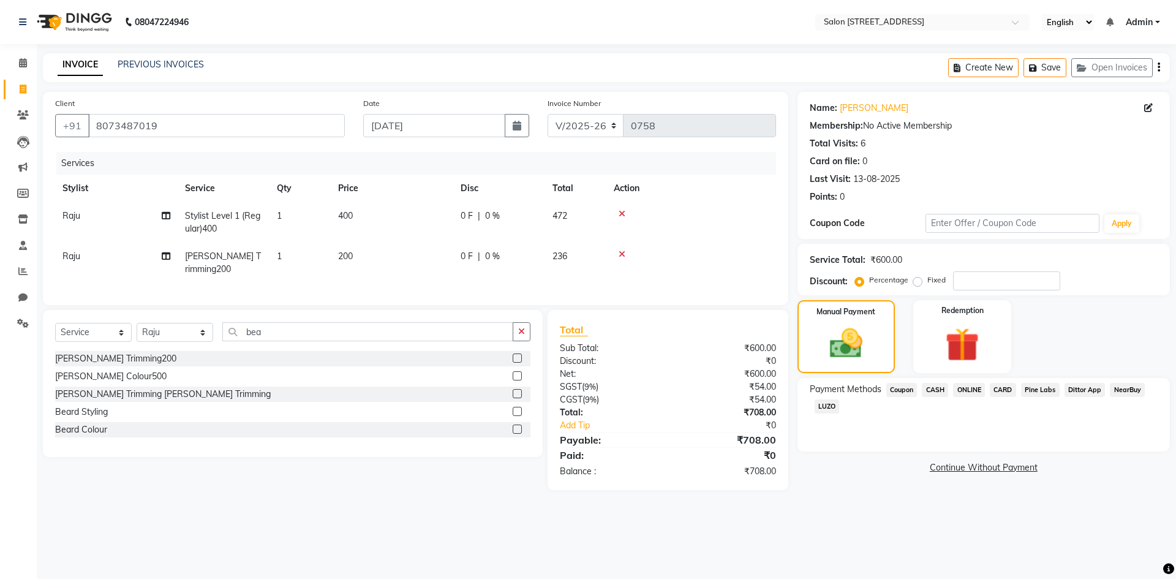
click at [982, 389] on span "ONLINE" at bounding box center [969, 390] width 32 height 14
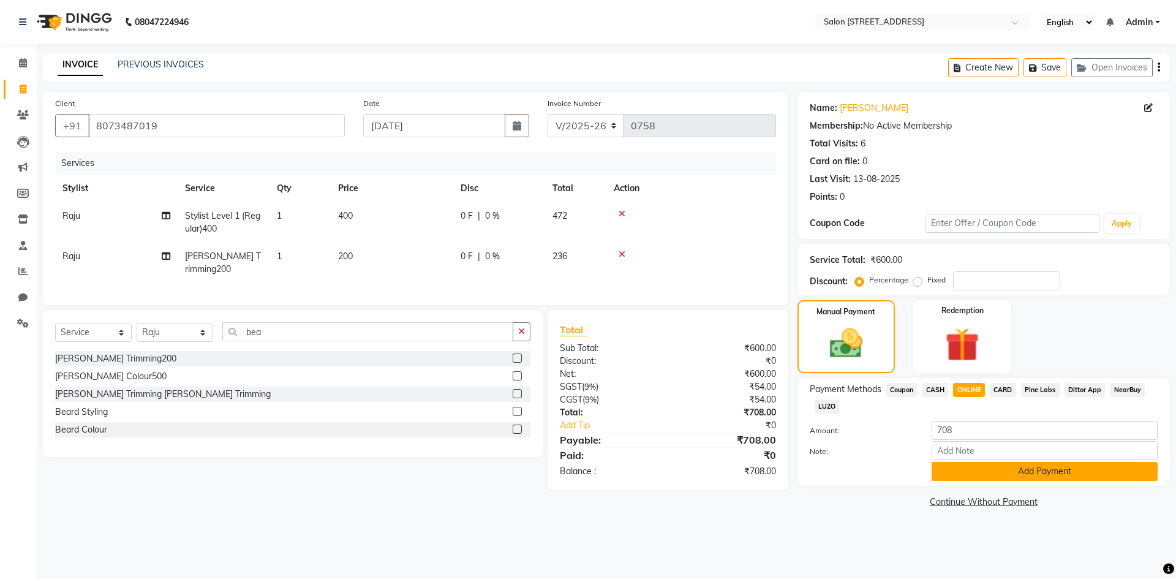
click at [965, 467] on button "Add Payment" at bounding box center [1045, 471] width 226 height 19
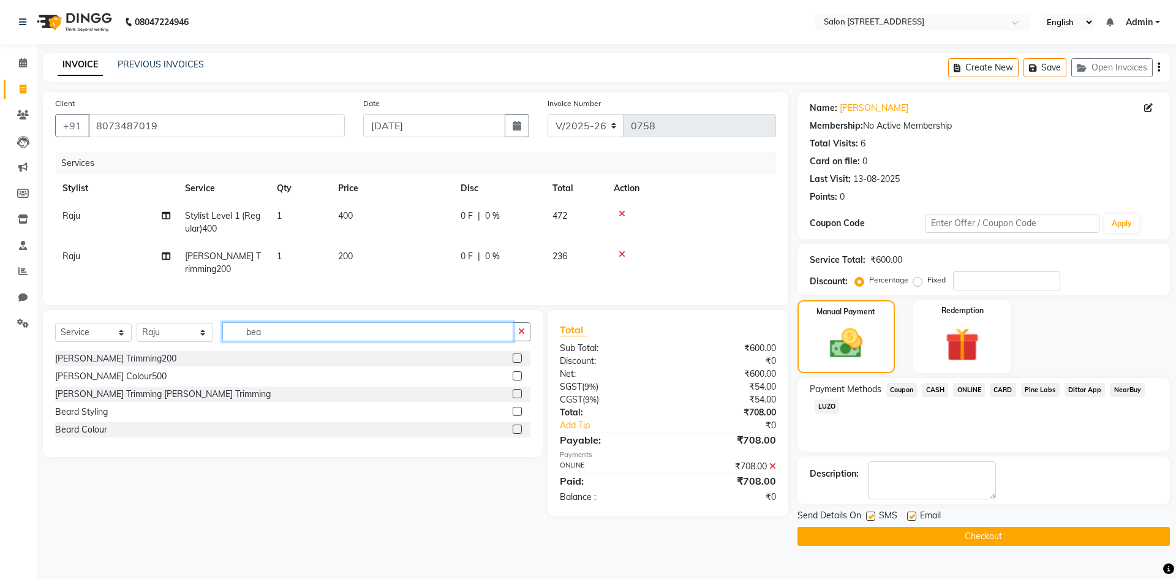
click at [402, 341] on input "bea" at bounding box center [367, 331] width 291 height 19
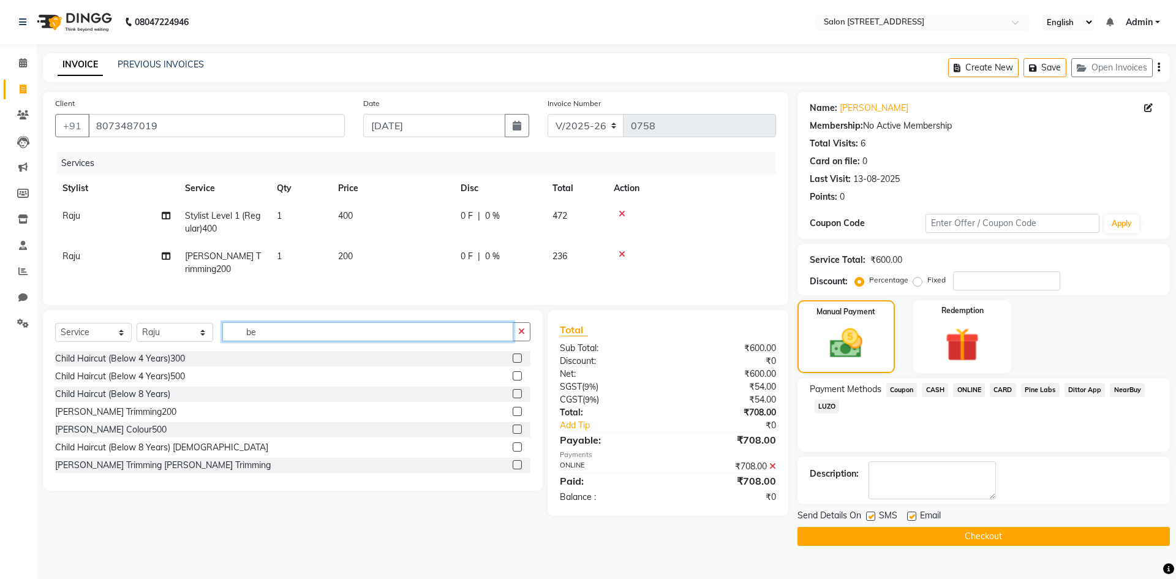
type input "b"
click at [923, 539] on button "Checkout" at bounding box center [984, 536] width 372 height 19
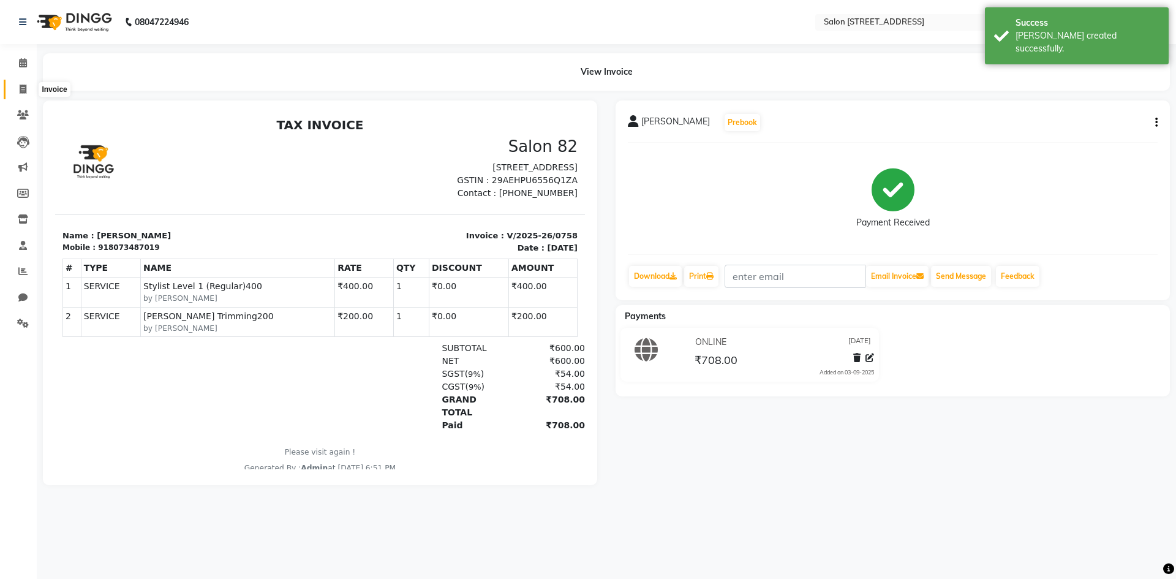
click at [18, 90] on span at bounding box center [22, 90] width 21 height 14
select select "7707"
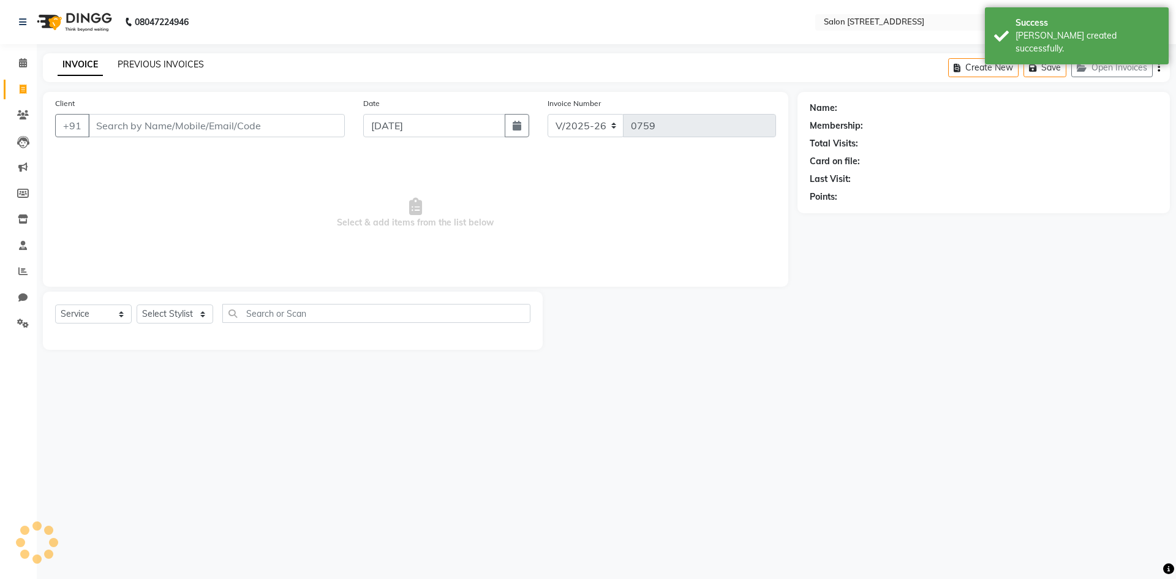
select select "P"
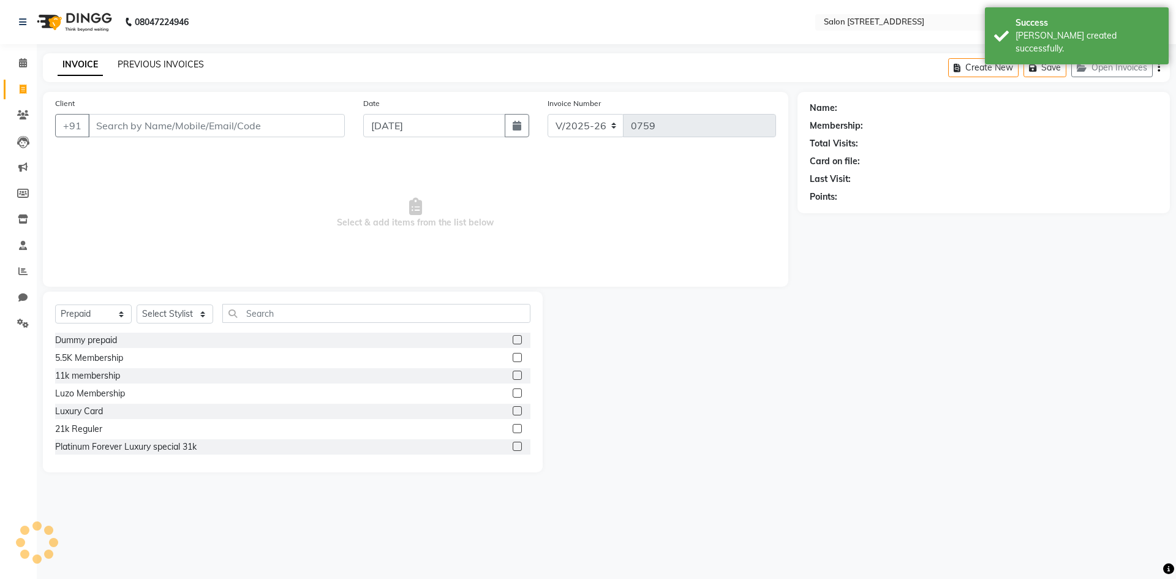
click at [147, 61] on link "PREVIOUS INVOICES" at bounding box center [161, 64] width 86 height 11
